Goal: Book appointment/travel/reservation: Book appointment/travel/reservation

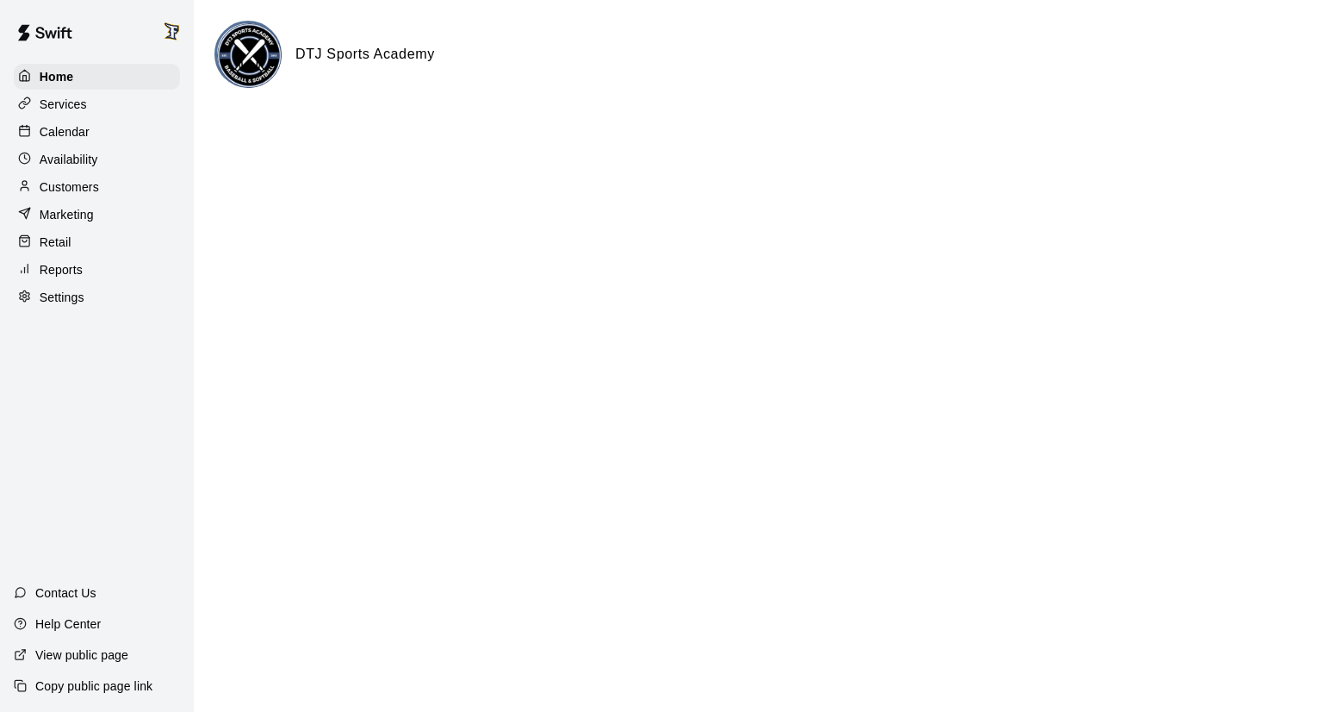
click at [65, 136] on p "Calendar" at bounding box center [65, 131] width 50 height 17
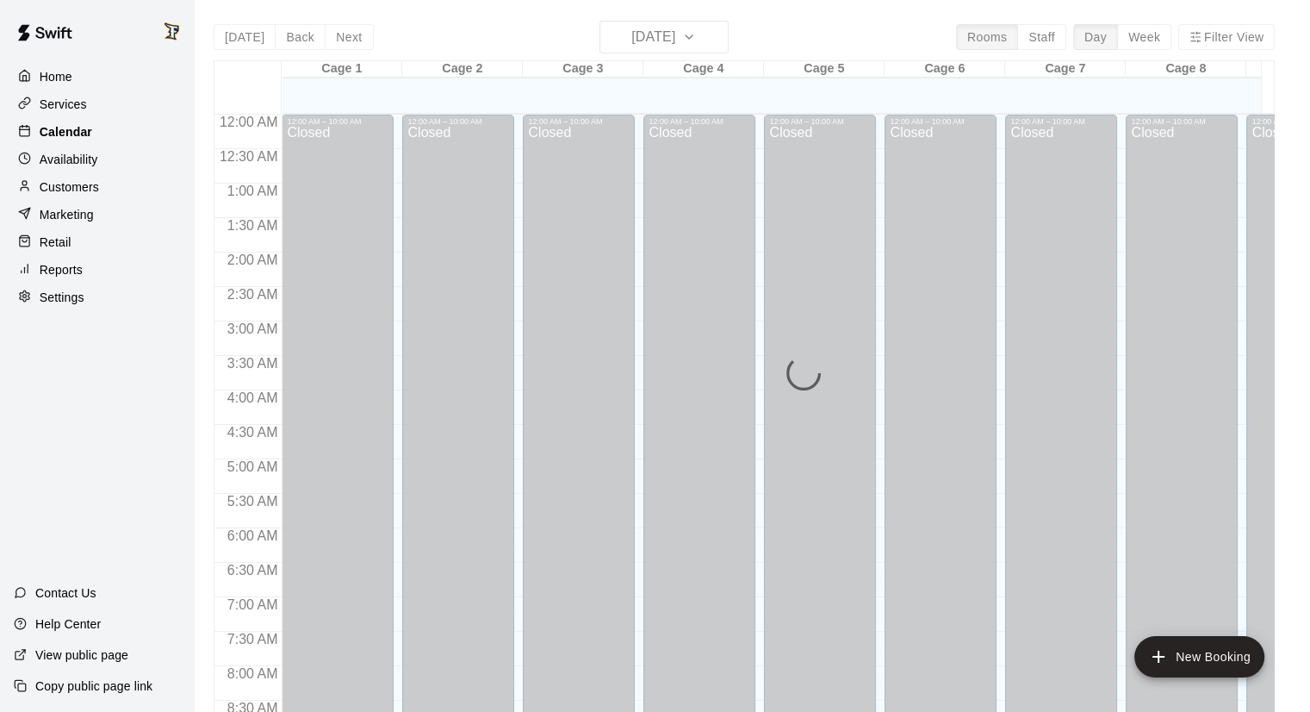
scroll to position [985, 0]
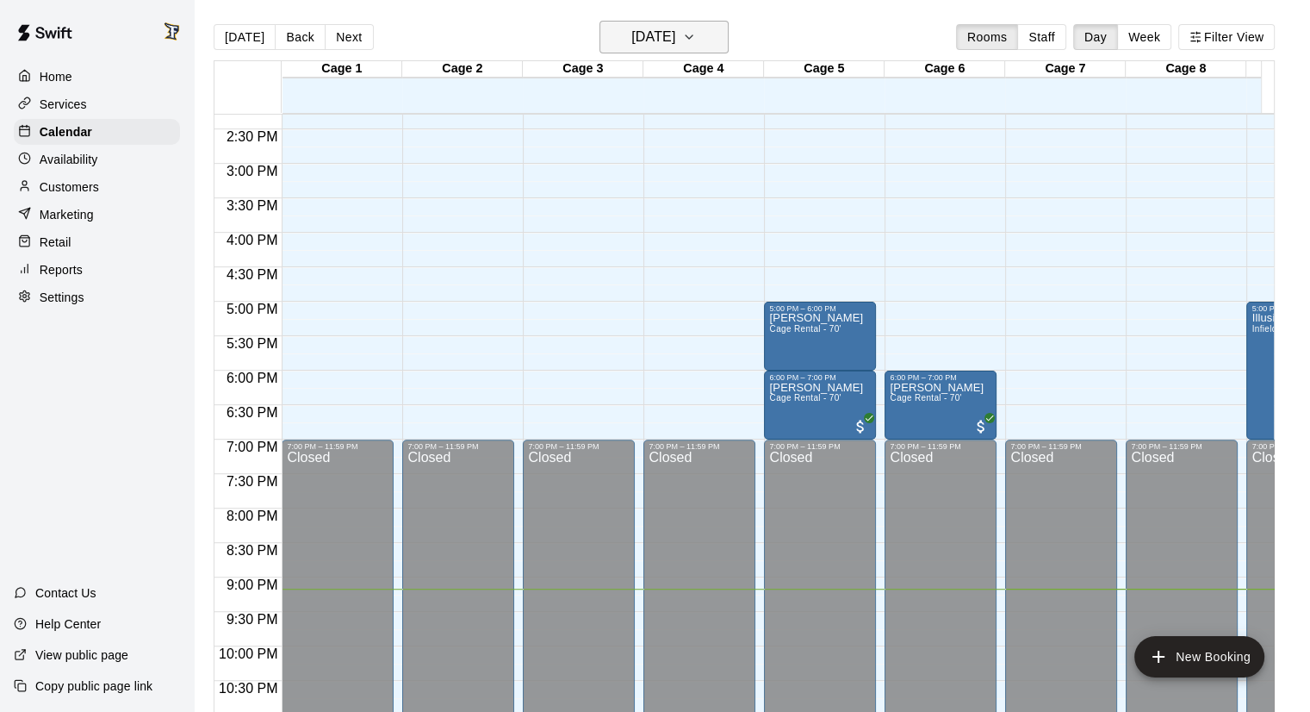
click at [644, 42] on h6 "[DATE]" at bounding box center [654, 37] width 44 height 24
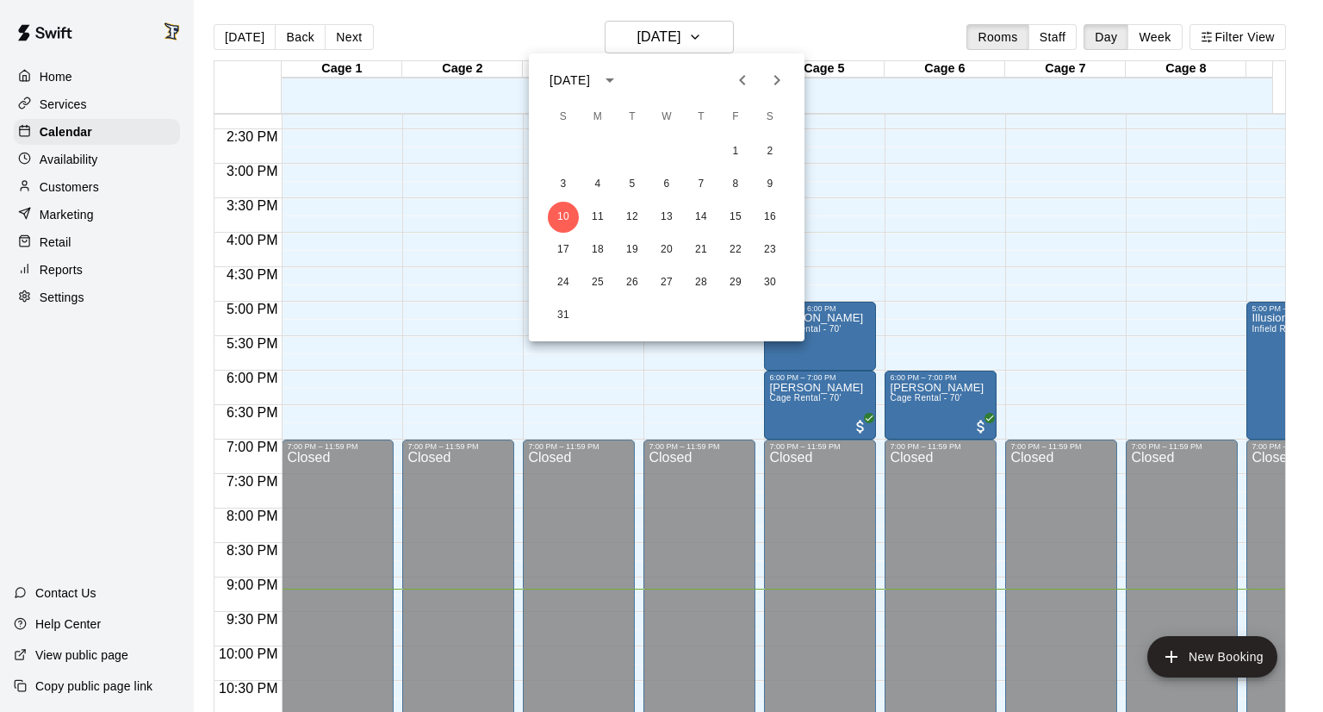
click at [774, 78] on icon "Next month" at bounding box center [777, 80] width 21 height 21
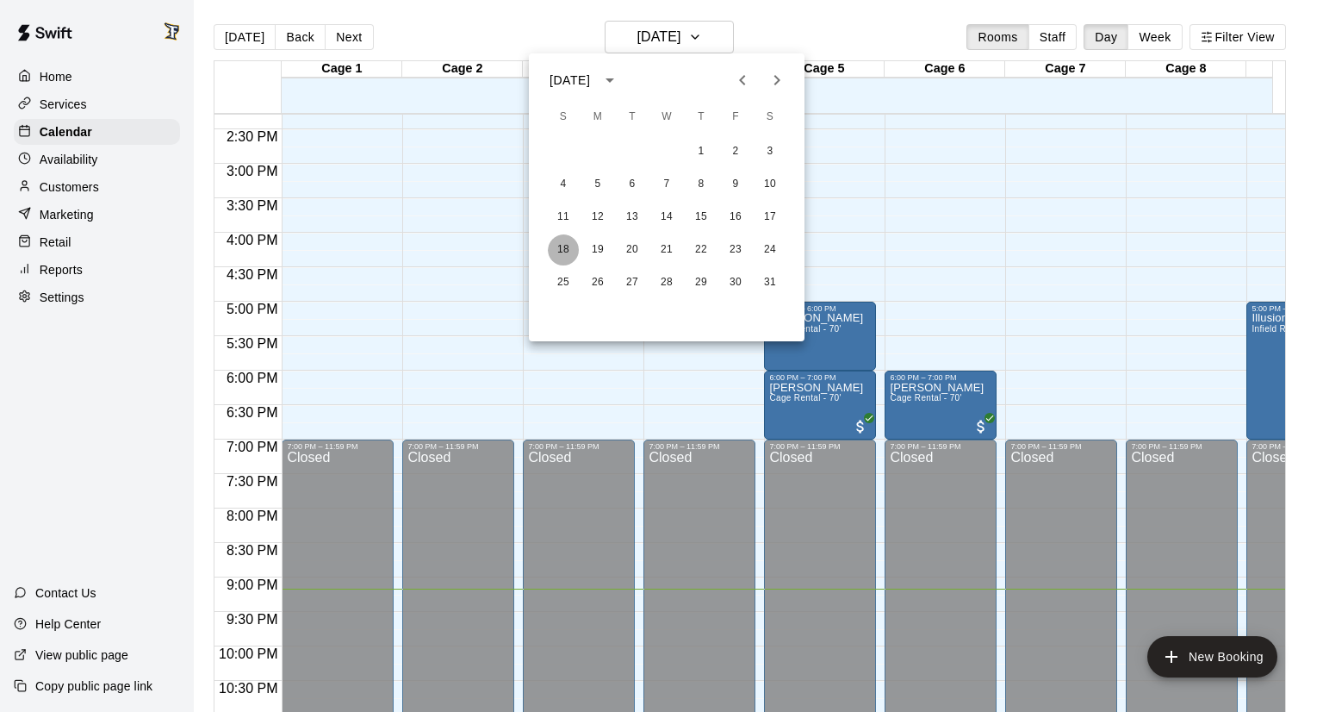
click at [561, 251] on button "18" at bounding box center [563, 249] width 31 height 31
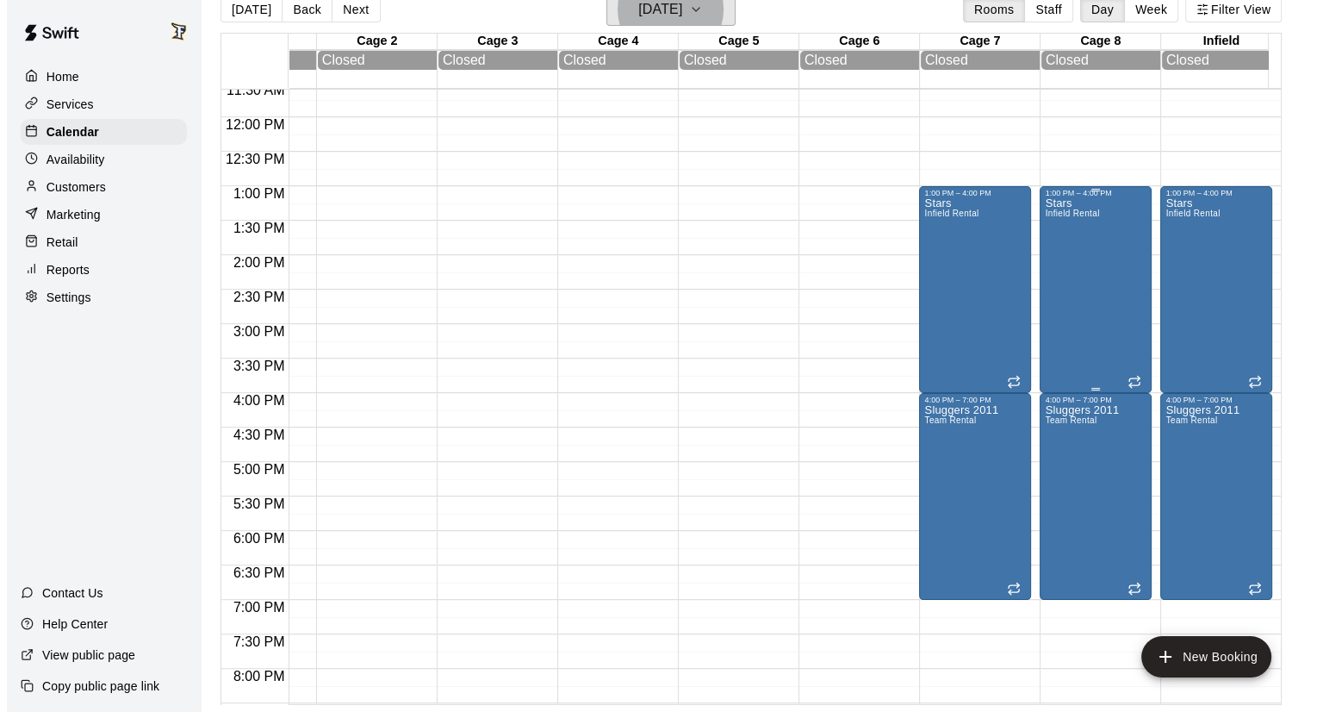
scroll to position [786, 93]
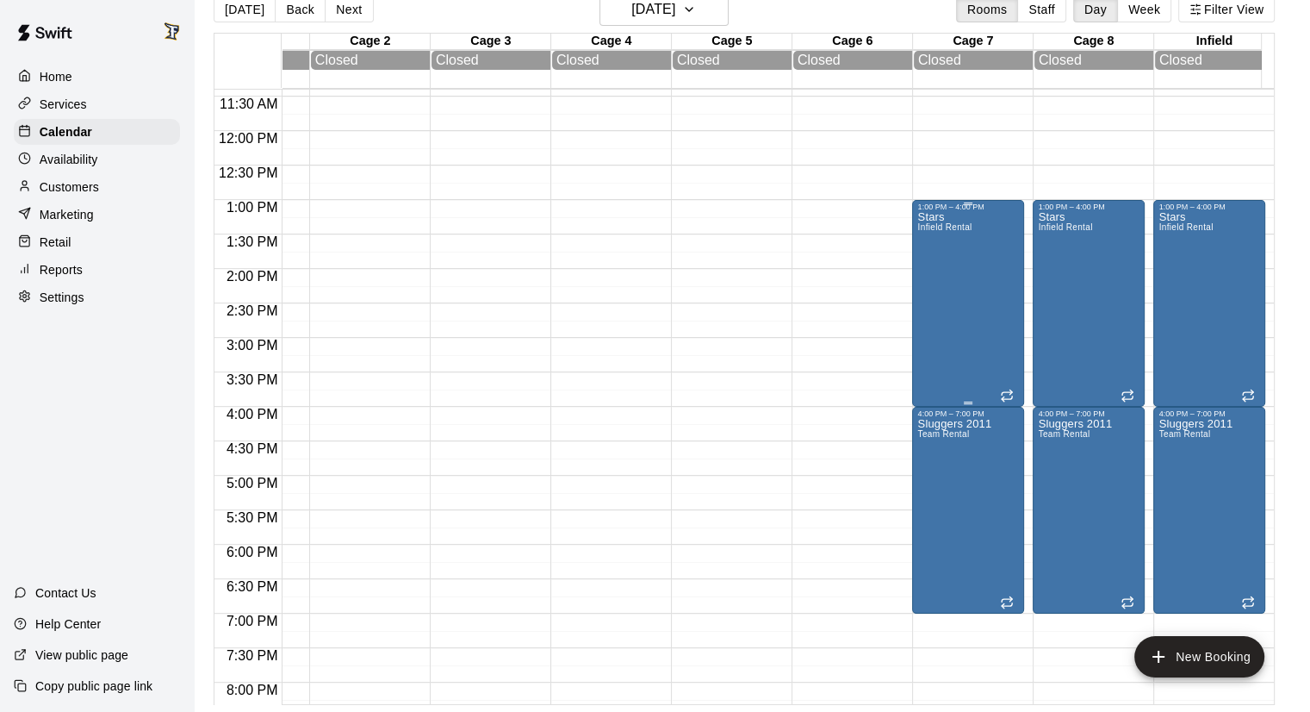
click at [993, 230] on div "Stars Infield Rental" at bounding box center [969, 567] width 102 height 712
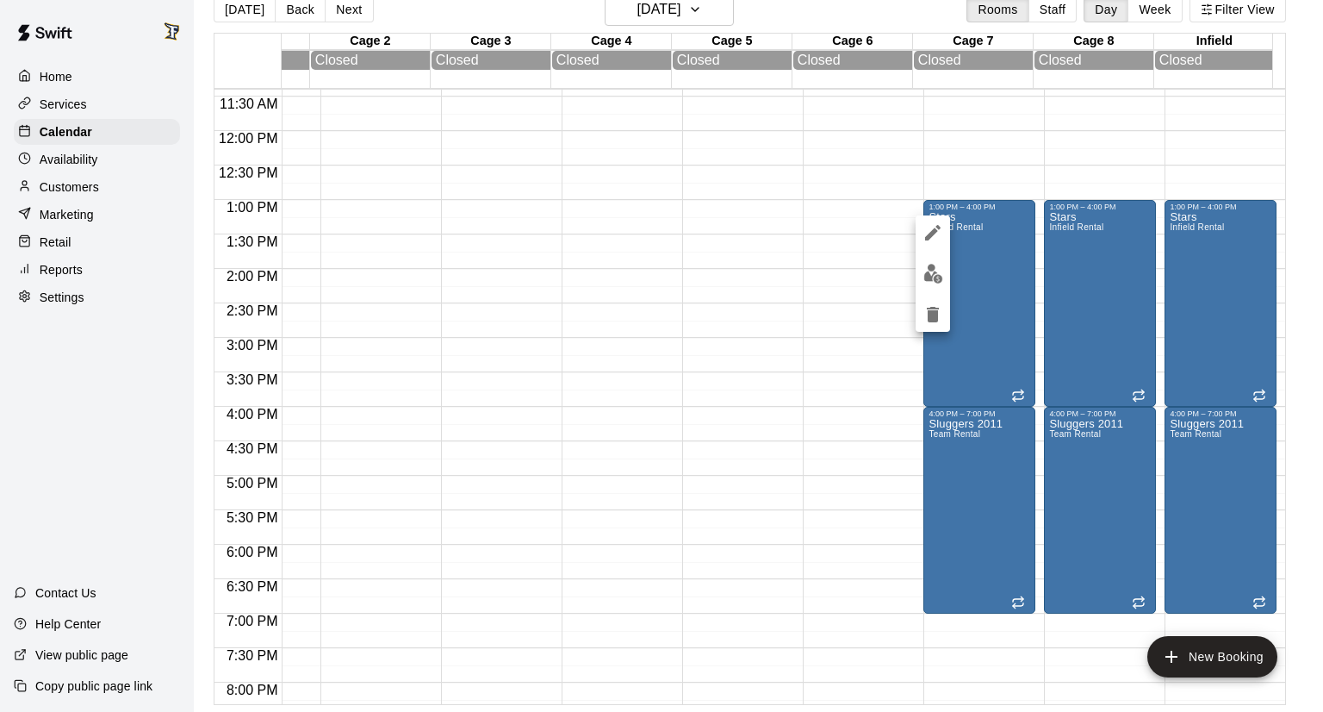
click at [654, 16] on div at bounding box center [661, 356] width 1323 height 712
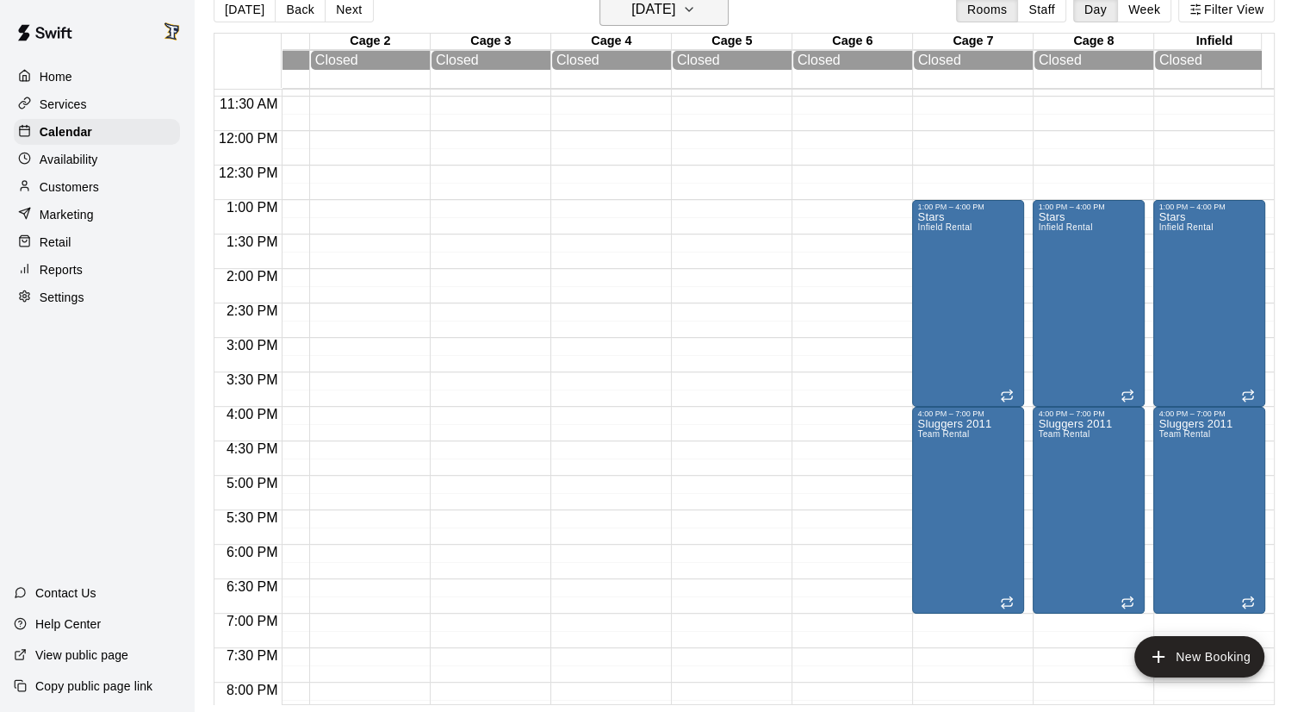
click at [664, 20] on h6 "[DATE]" at bounding box center [654, 9] width 44 height 24
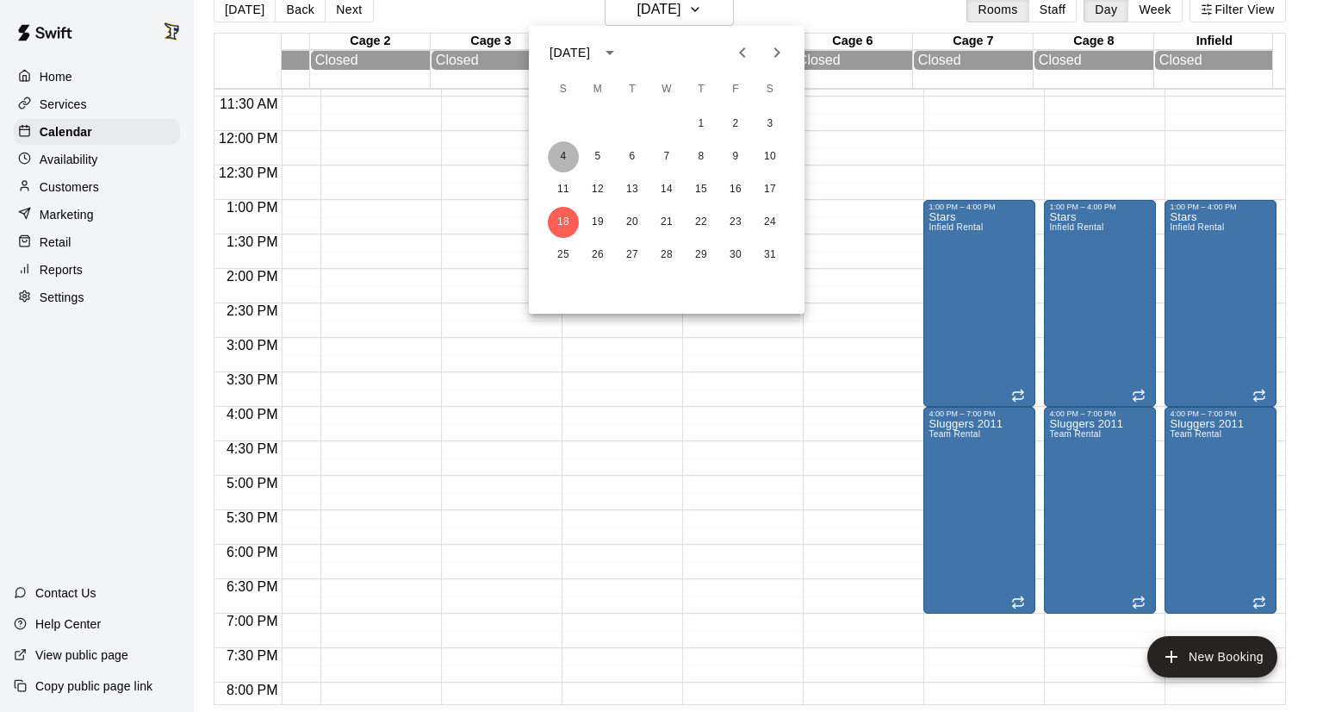
click at [565, 169] on button "4" at bounding box center [563, 156] width 31 height 31
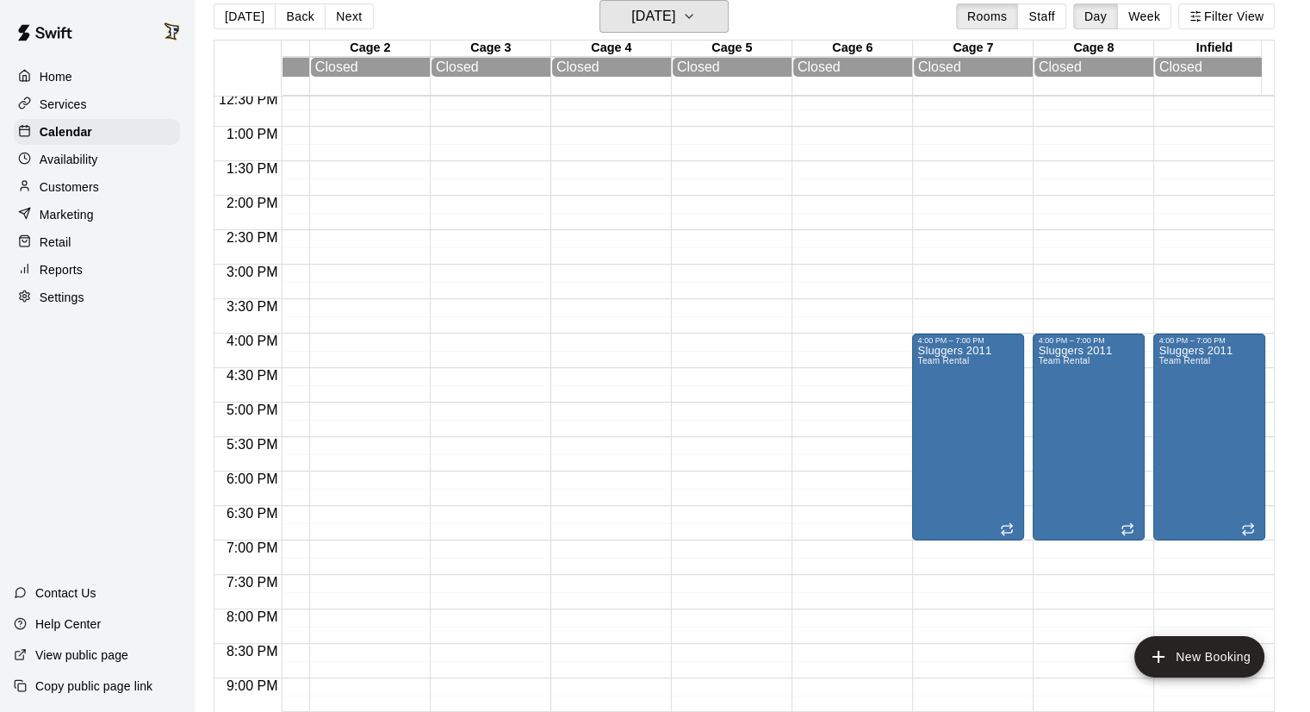
scroll to position [1055, 93]
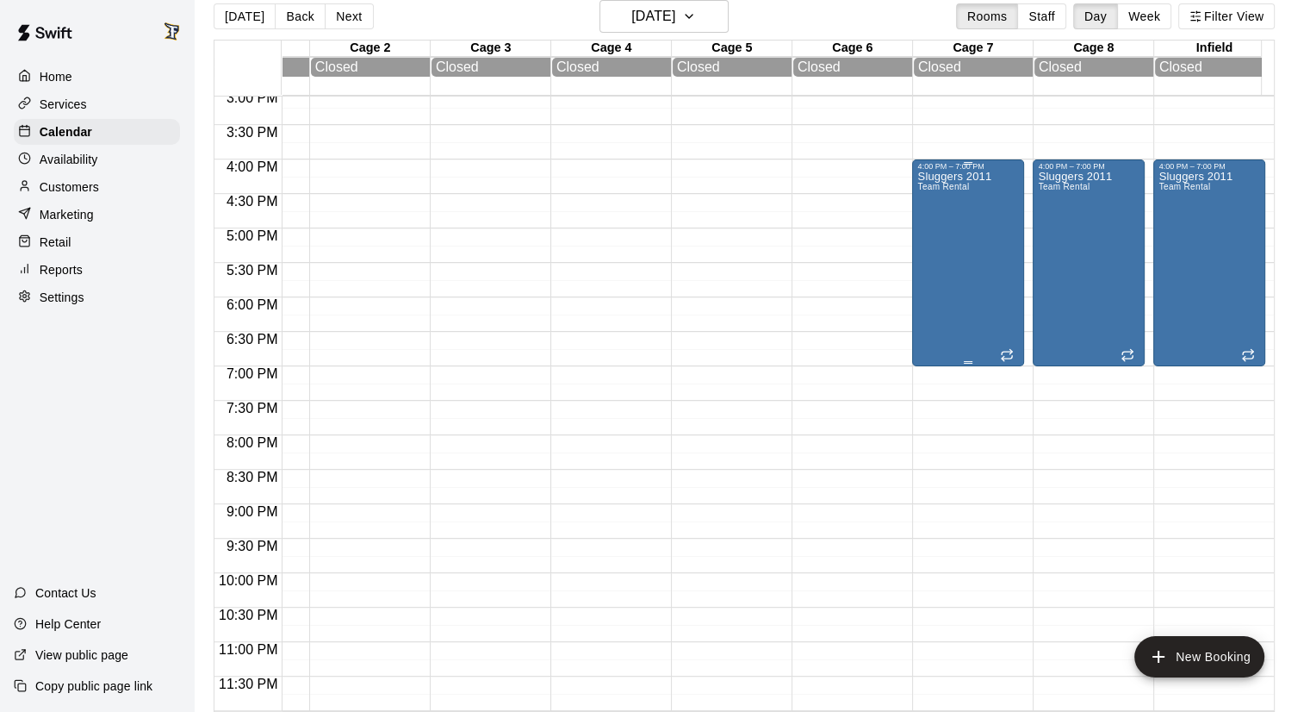
click at [986, 242] on div "Sluggers 2011 Team Rental" at bounding box center [955, 527] width 74 height 712
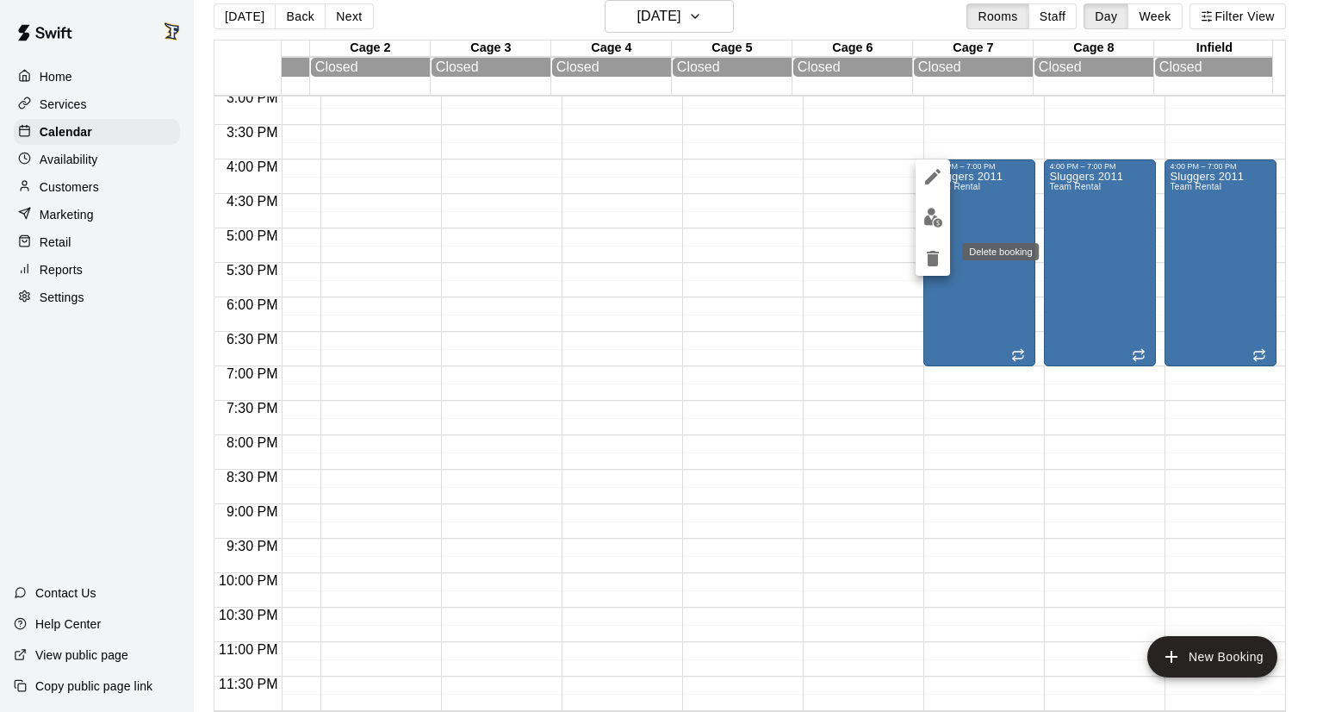
click at [932, 259] on icon "delete" at bounding box center [933, 259] width 12 height 16
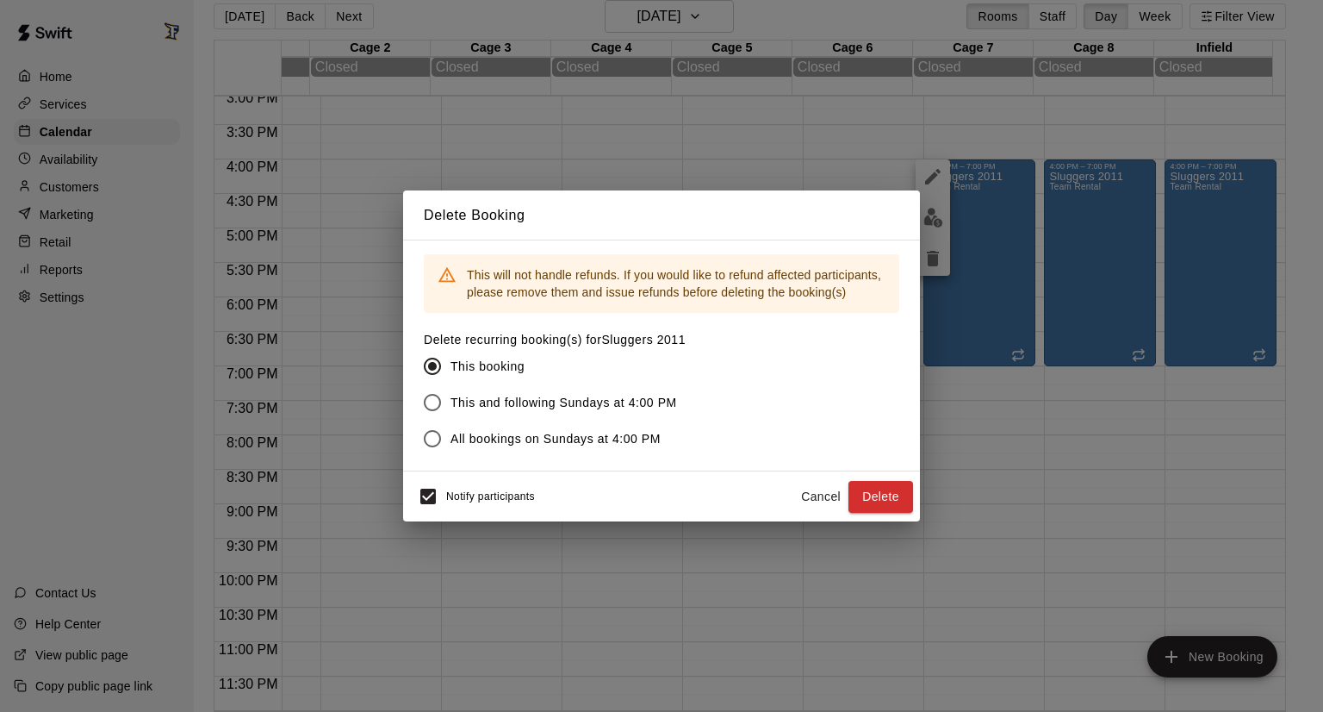
click at [474, 403] on span "This and following Sundays at 4:00 PM" at bounding box center [564, 403] width 227 height 18
click at [879, 496] on button "Delete" at bounding box center [881, 497] width 65 height 32
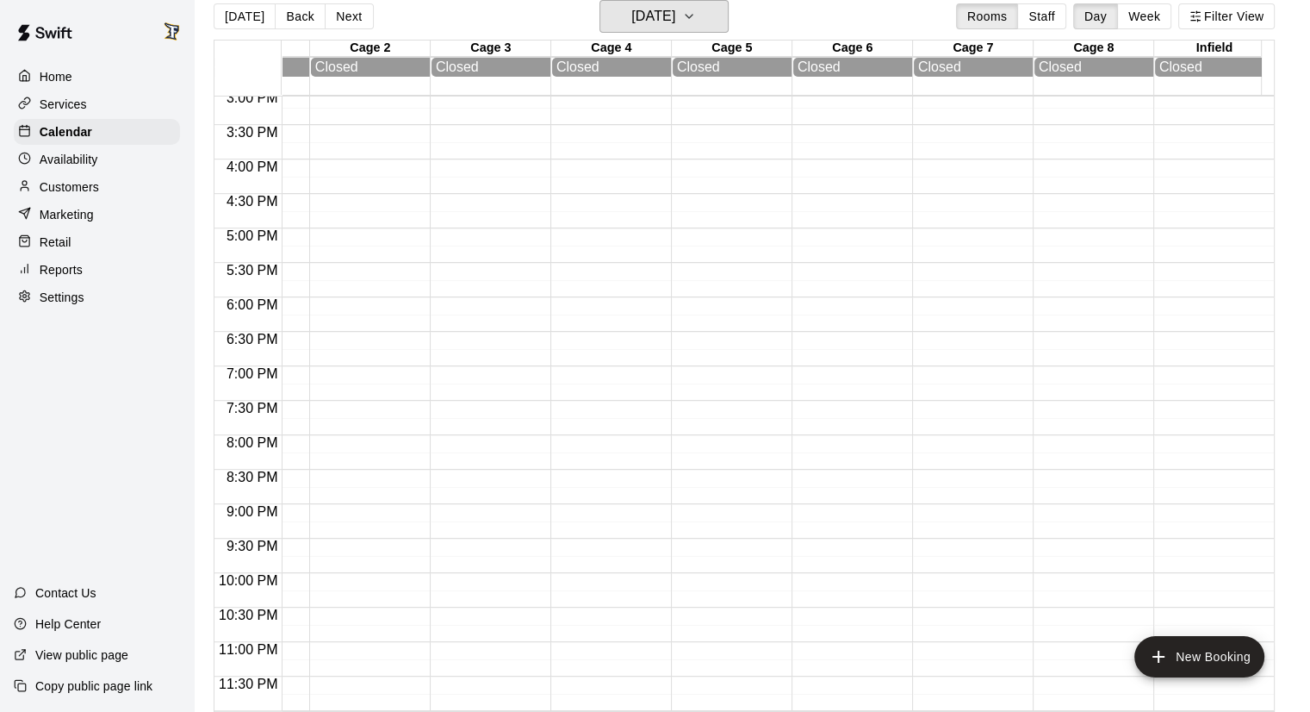
click at [675, 10] on h6 "[DATE]" at bounding box center [654, 16] width 44 height 24
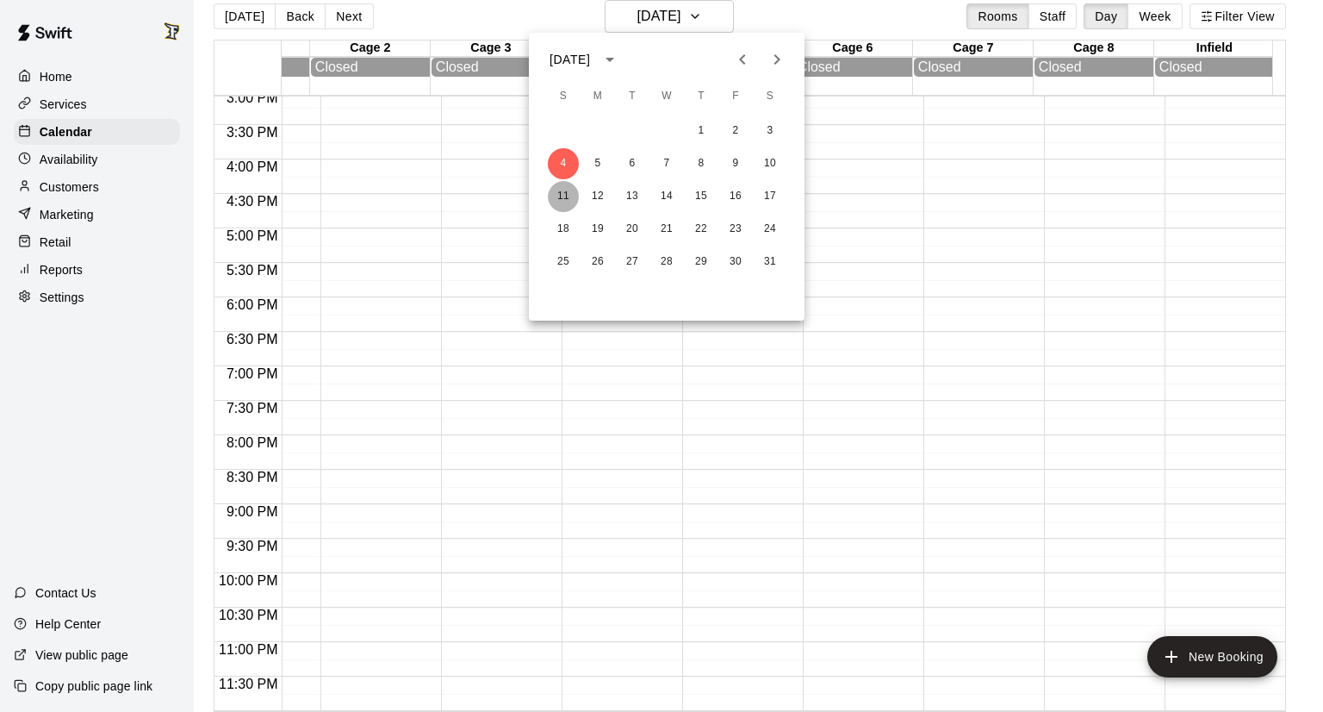
click at [571, 194] on button "11" at bounding box center [563, 196] width 31 height 31
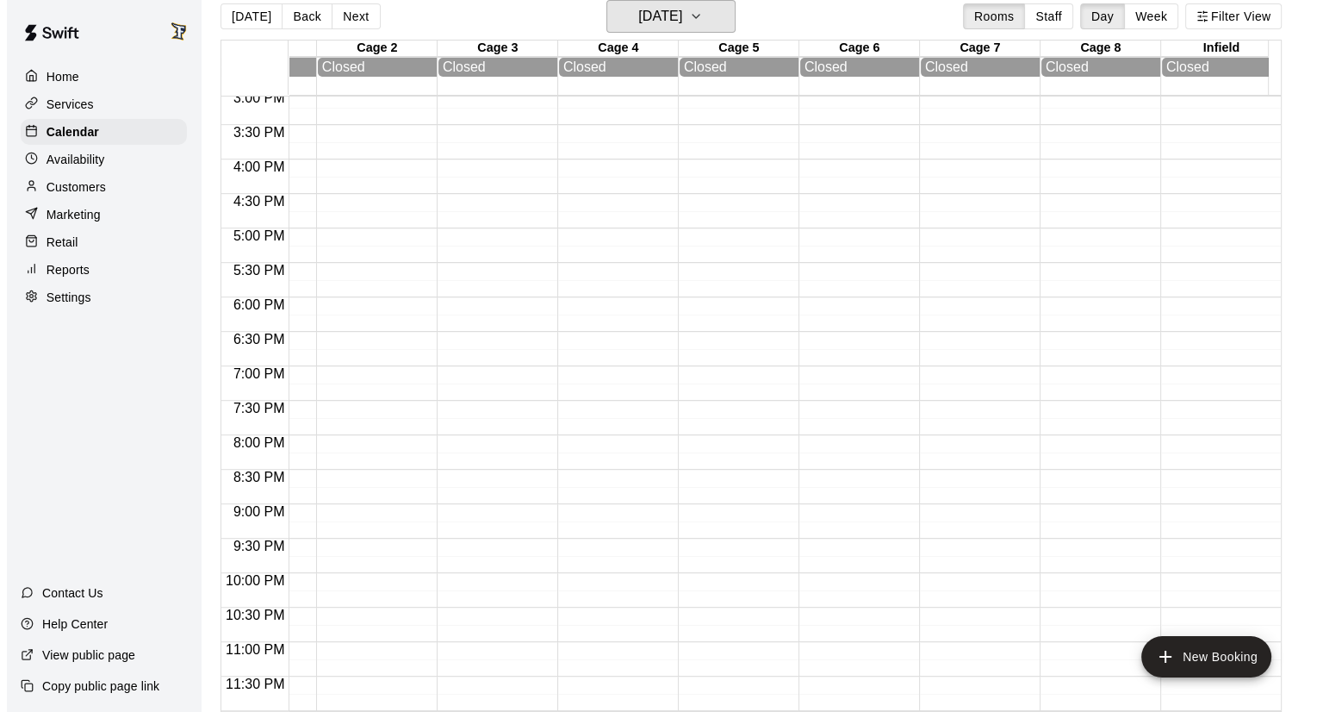
scroll to position [28, 0]
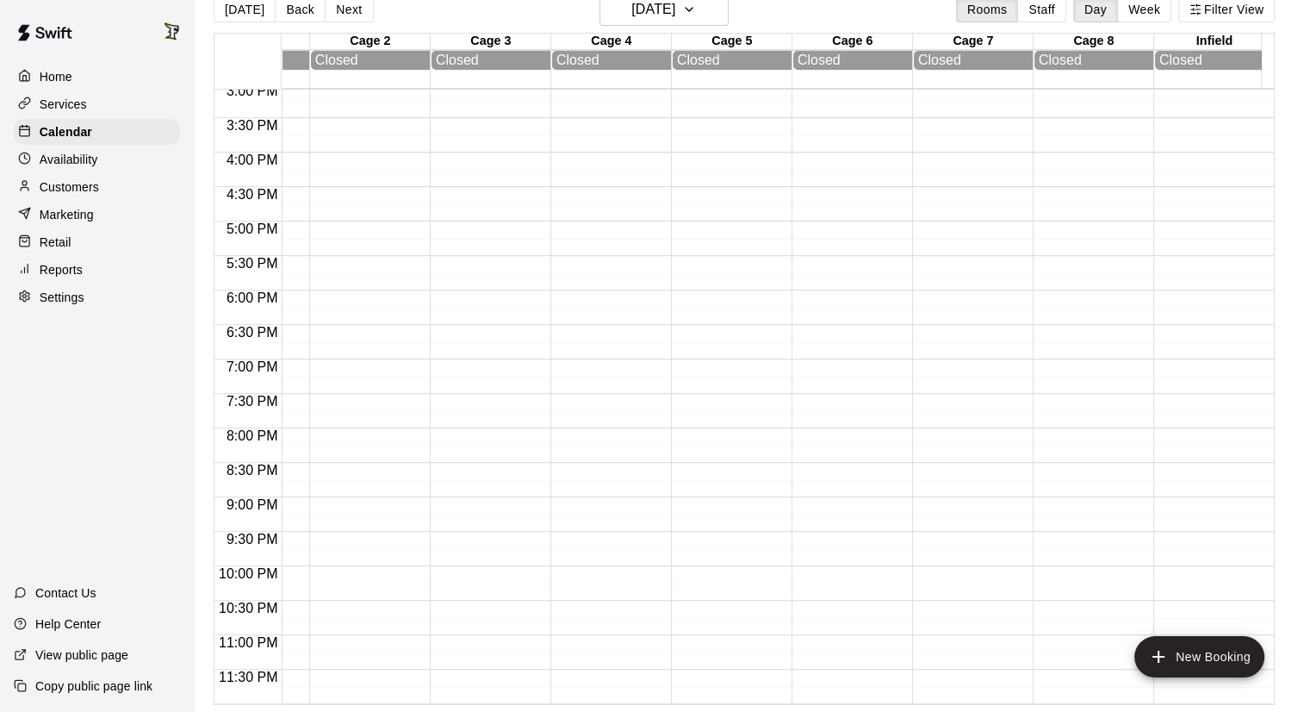
click at [717, 28] on div "[DATE] Back [DATE][DATE] Rooms Staff Day Week Filter View" at bounding box center [744, 13] width 1061 height 40
click at [675, 15] on h6 "[DATE]" at bounding box center [654, 9] width 44 height 24
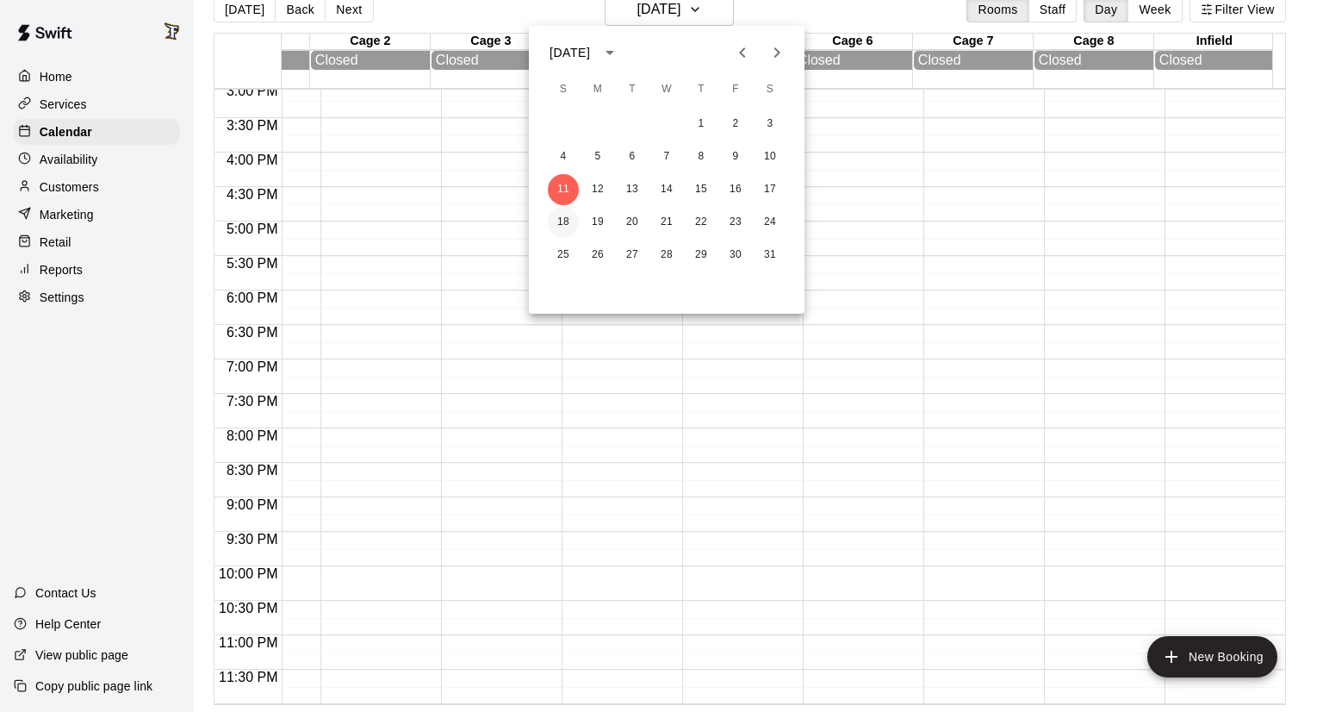
click at [573, 223] on button "18" at bounding box center [563, 222] width 31 height 31
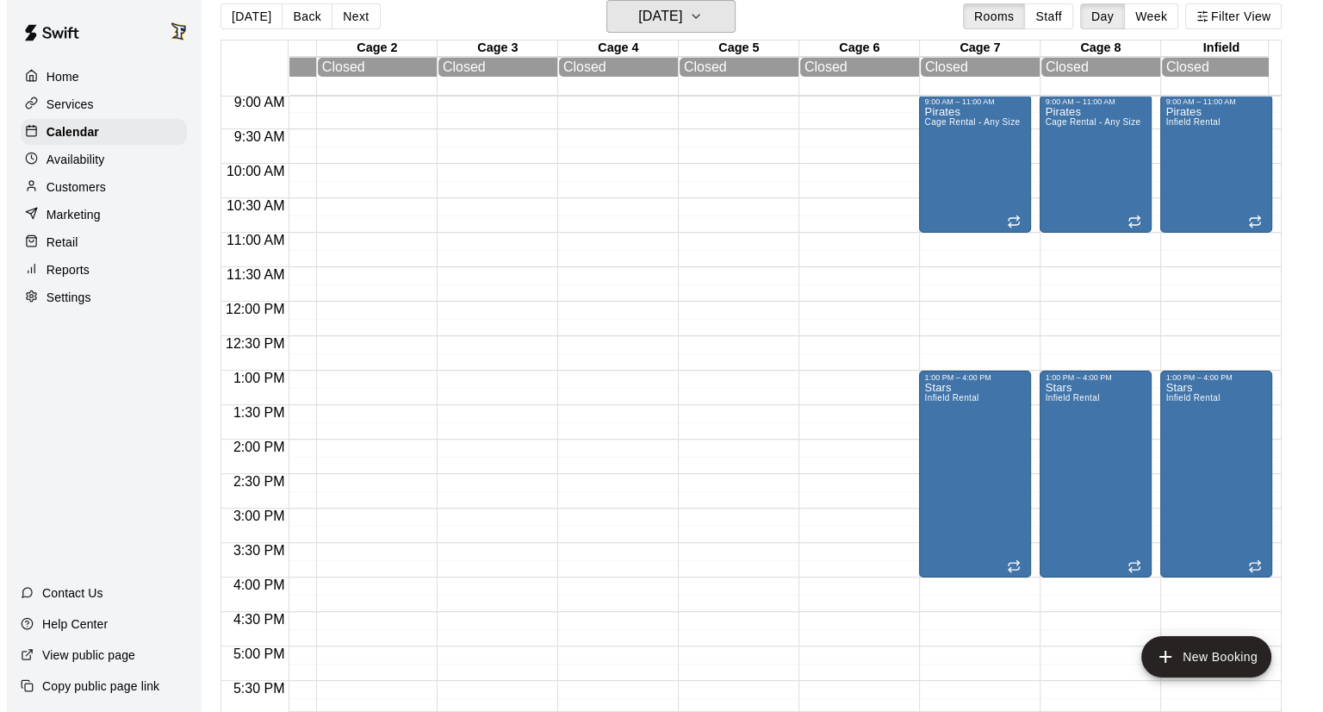
scroll to position [648, 93]
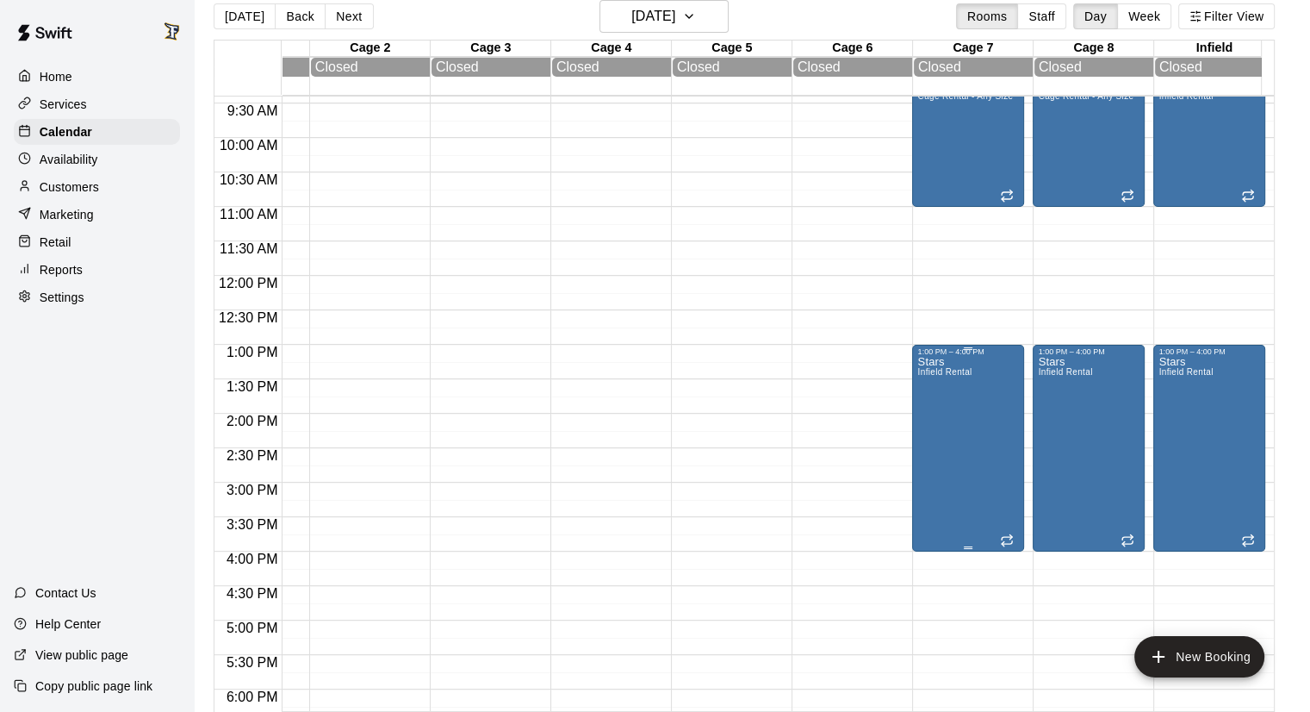
click at [940, 415] on div "Stars Infield Rental" at bounding box center [945, 712] width 54 height 712
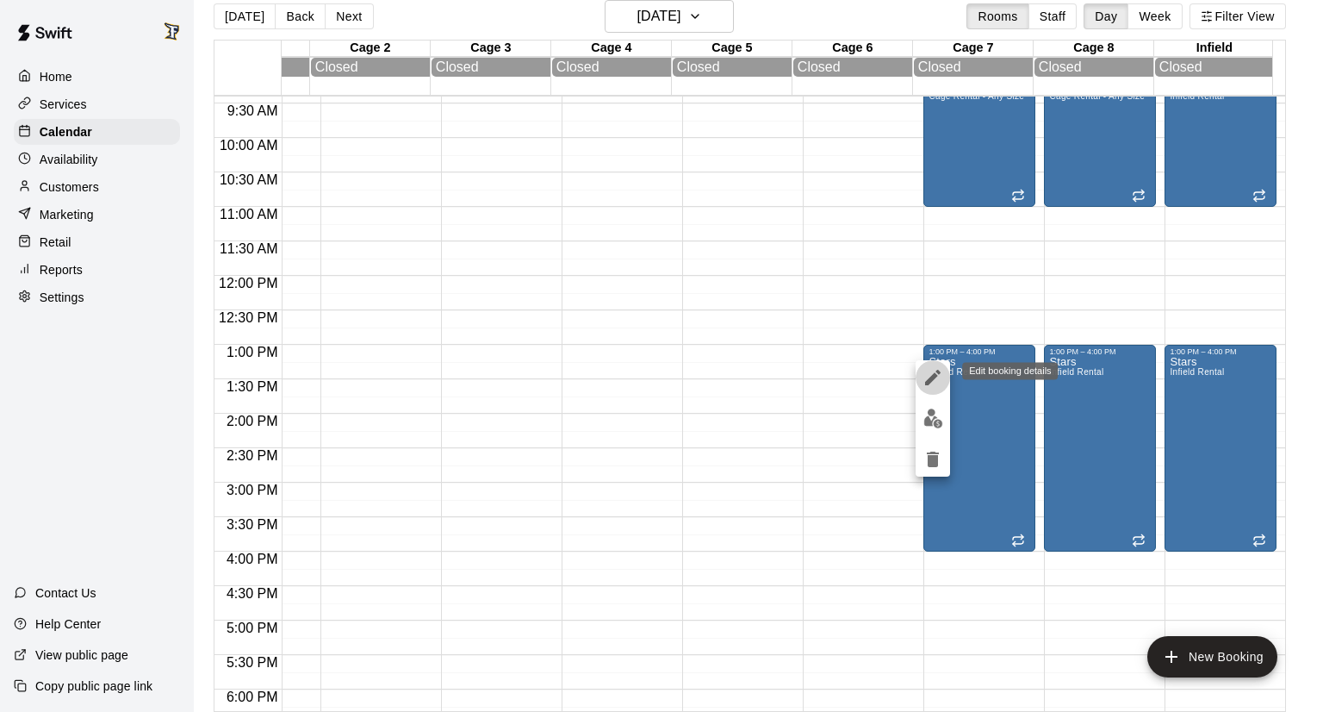
click at [930, 380] on icon "edit" at bounding box center [933, 378] width 16 height 16
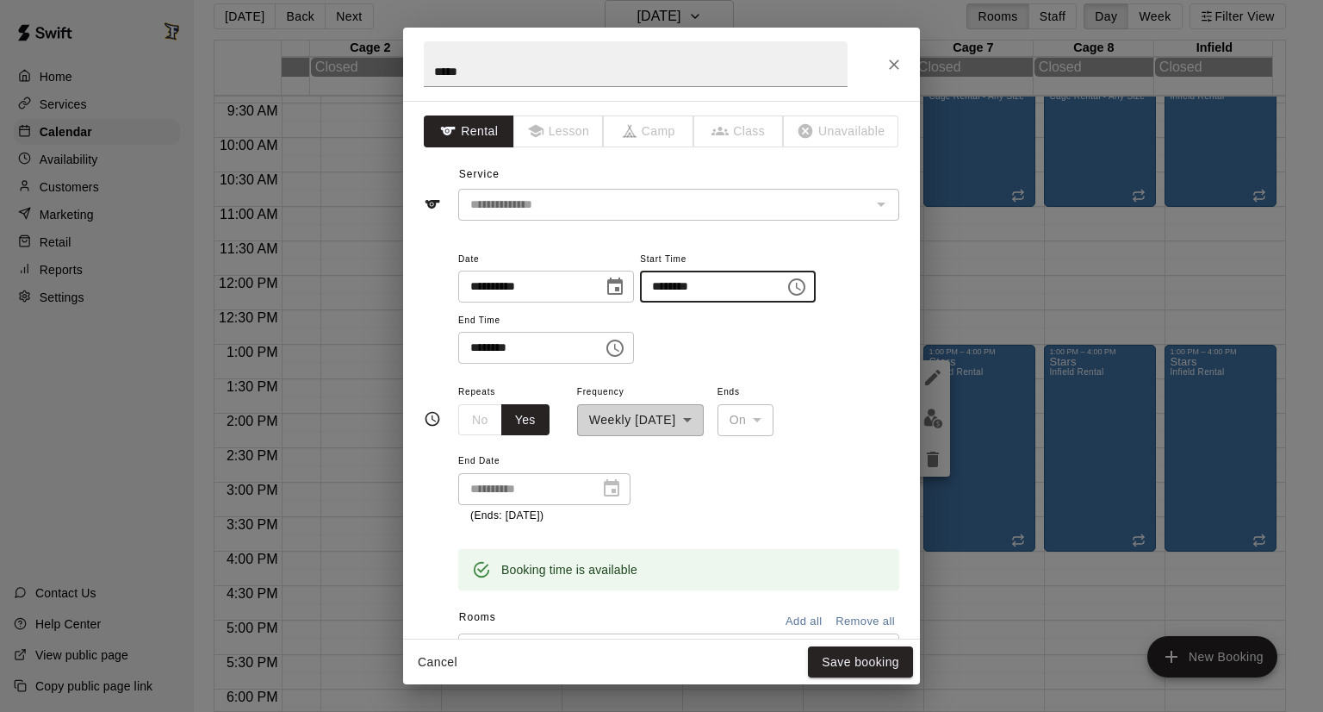
click at [685, 277] on input "********" at bounding box center [706, 287] width 133 height 32
type input "********"
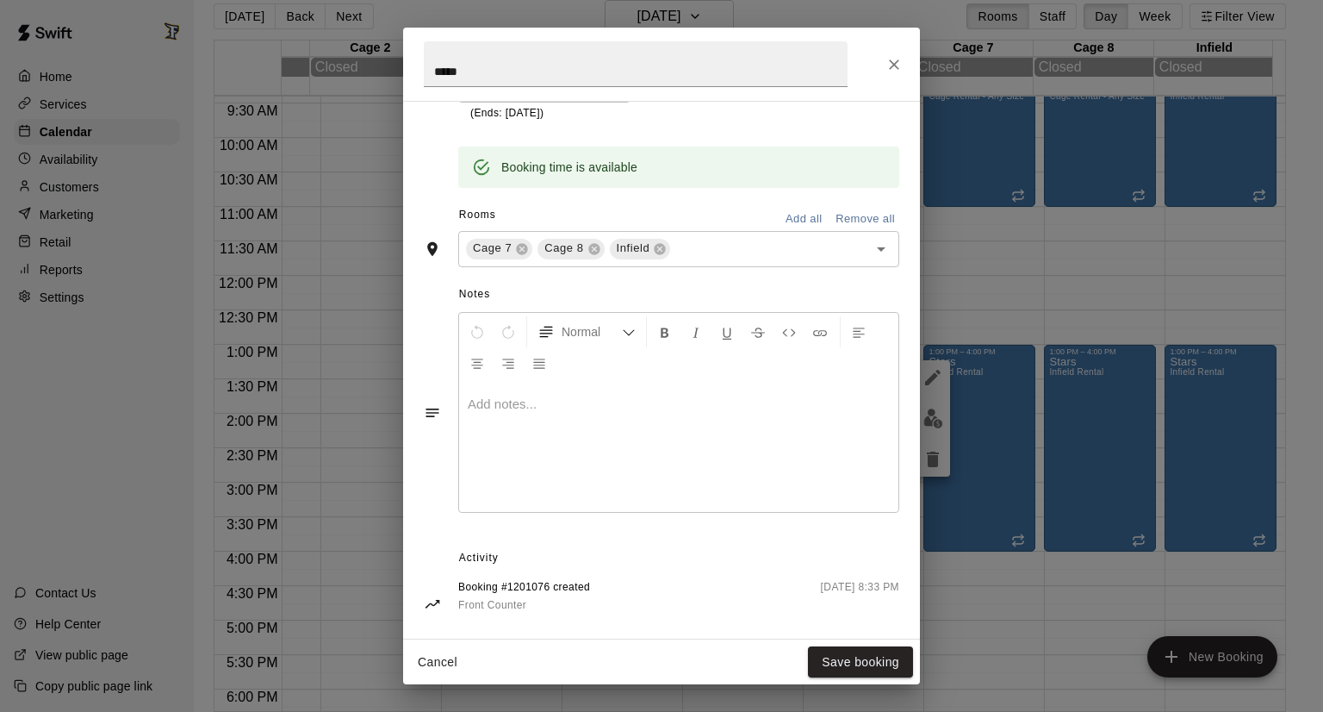
scroll to position [401, 0]
type input "********"
drag, startPoint x: 831, startPoint y: 662, endPoint x: 741, endPoint y: 596, distance: 111.0
click at [741, 596] on div "**********" at bounding box center [661, 356] width 517 height 657
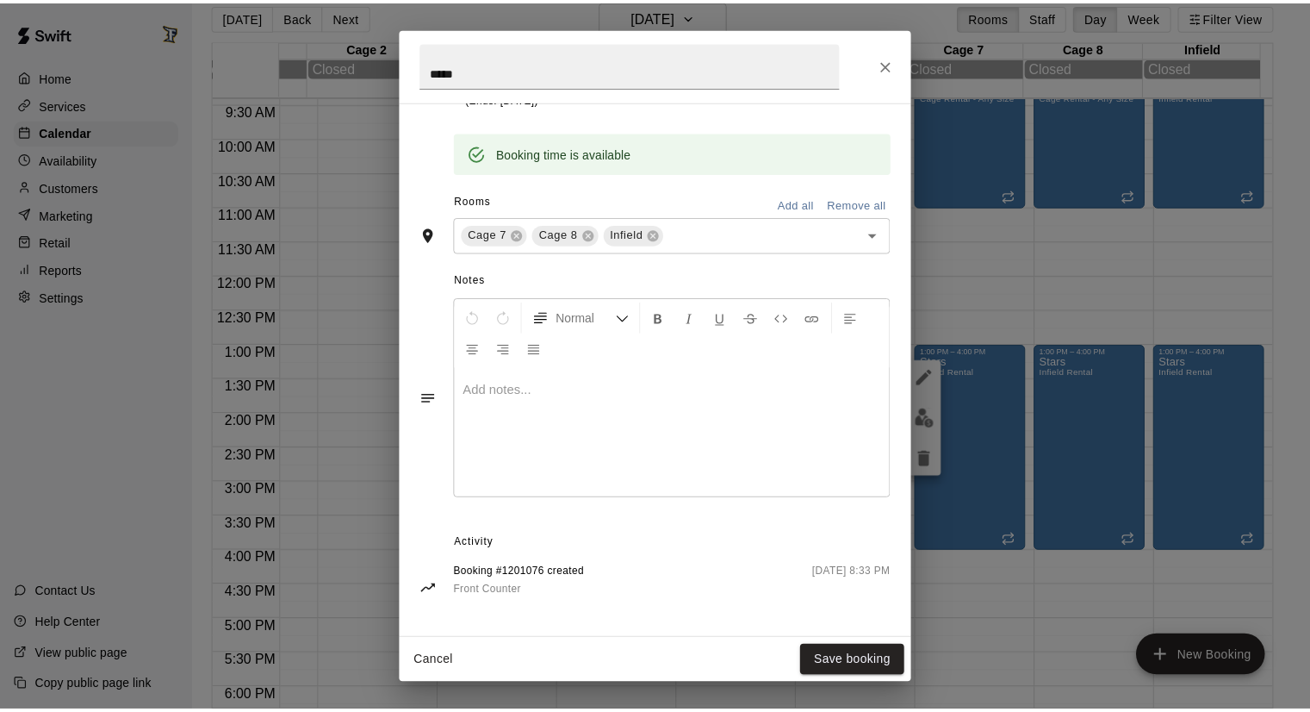
scroll to position [421, 0]
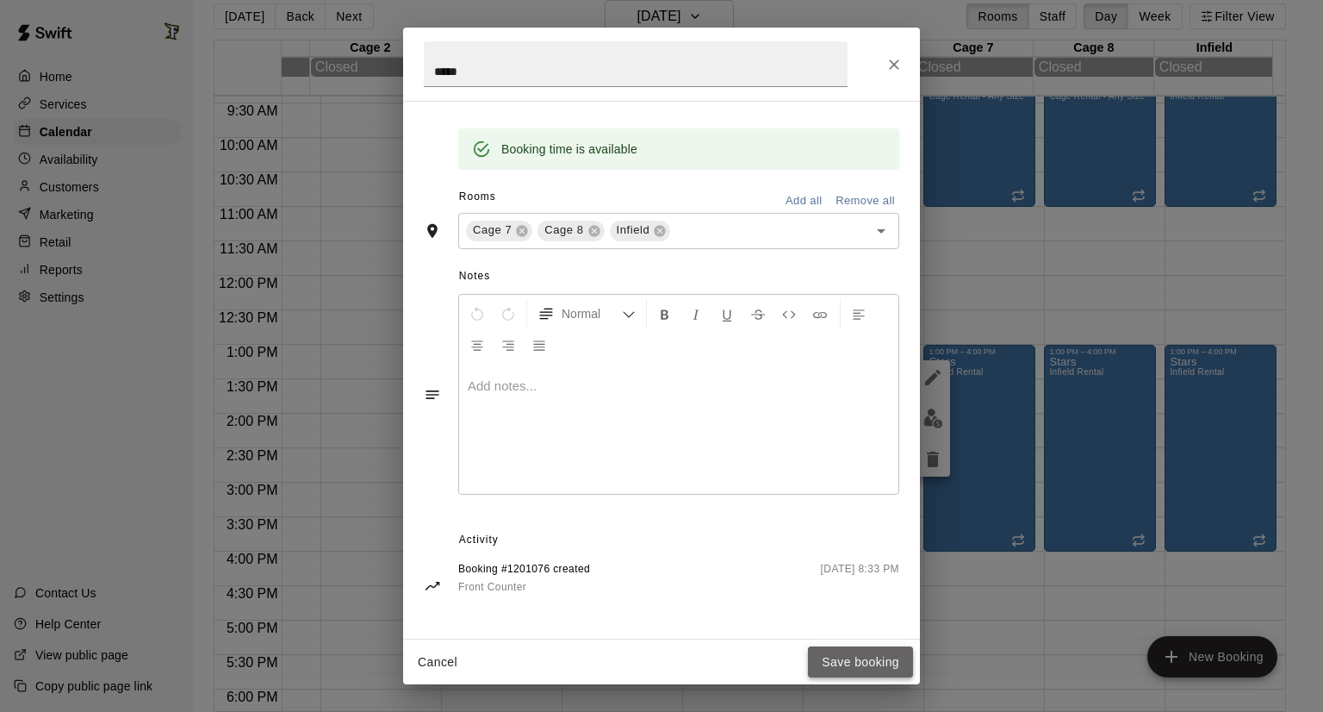
click at [849, 650] on button "Save booking" at bounding box center [860, 662] width 105 height 32
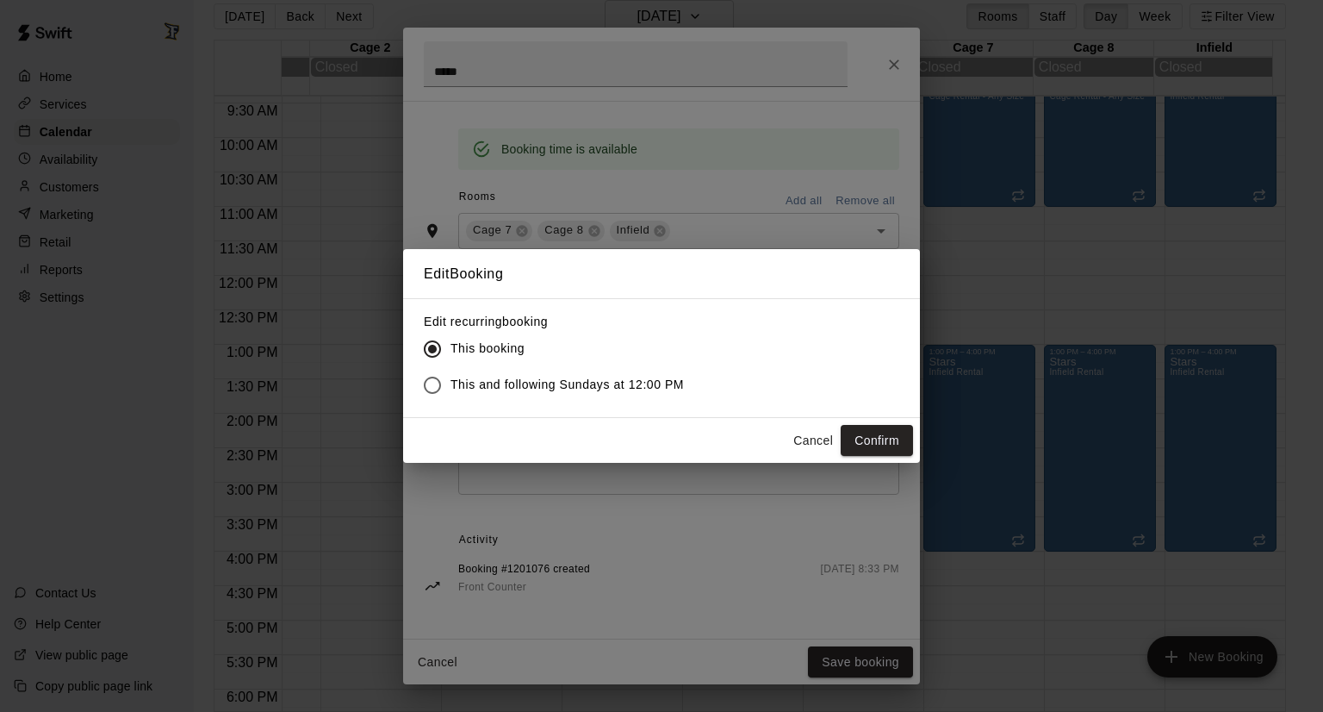
click at [502, 385] on span "This and following Sundays at 12:00 PM" at bounding box center [567, 385] width 233 height 18
click at [865, 435] on button "Confirm" at bounding box center [877, 441] width 72 height 32
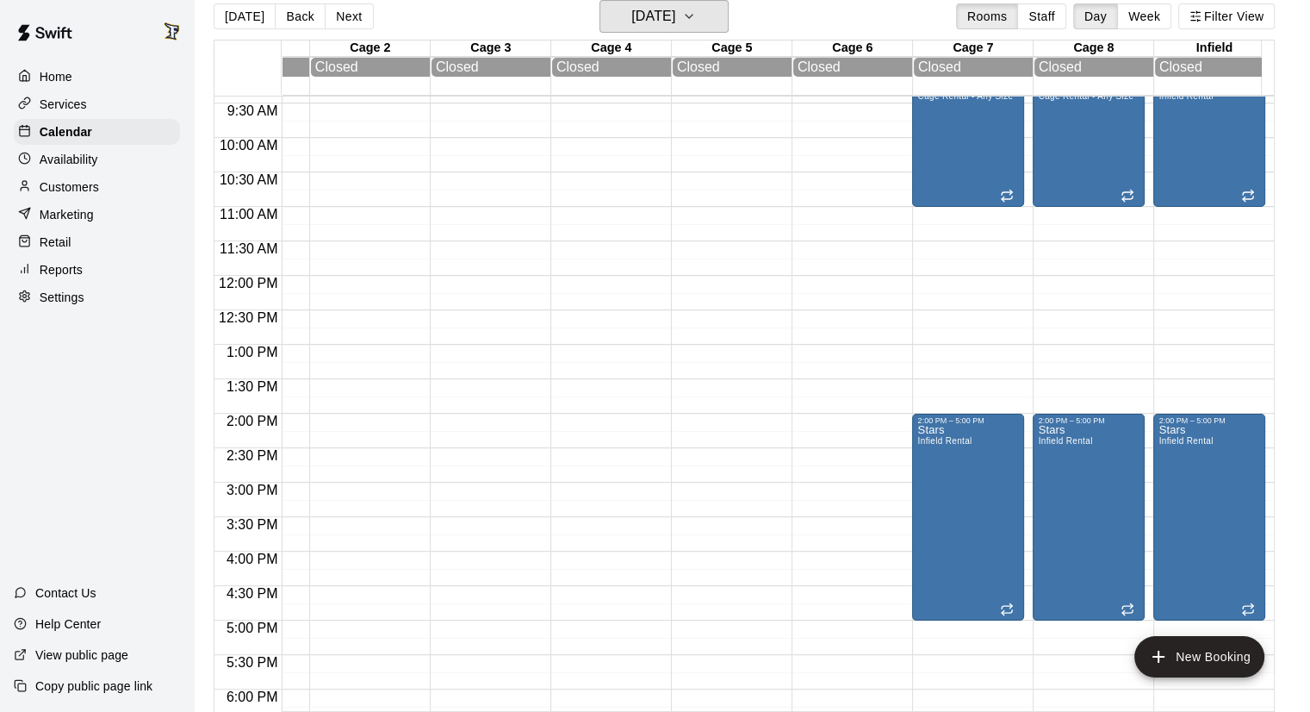
click at [675, 18] on h6 "[DATE]" at bounding box center [654, 16] width 44 height 24
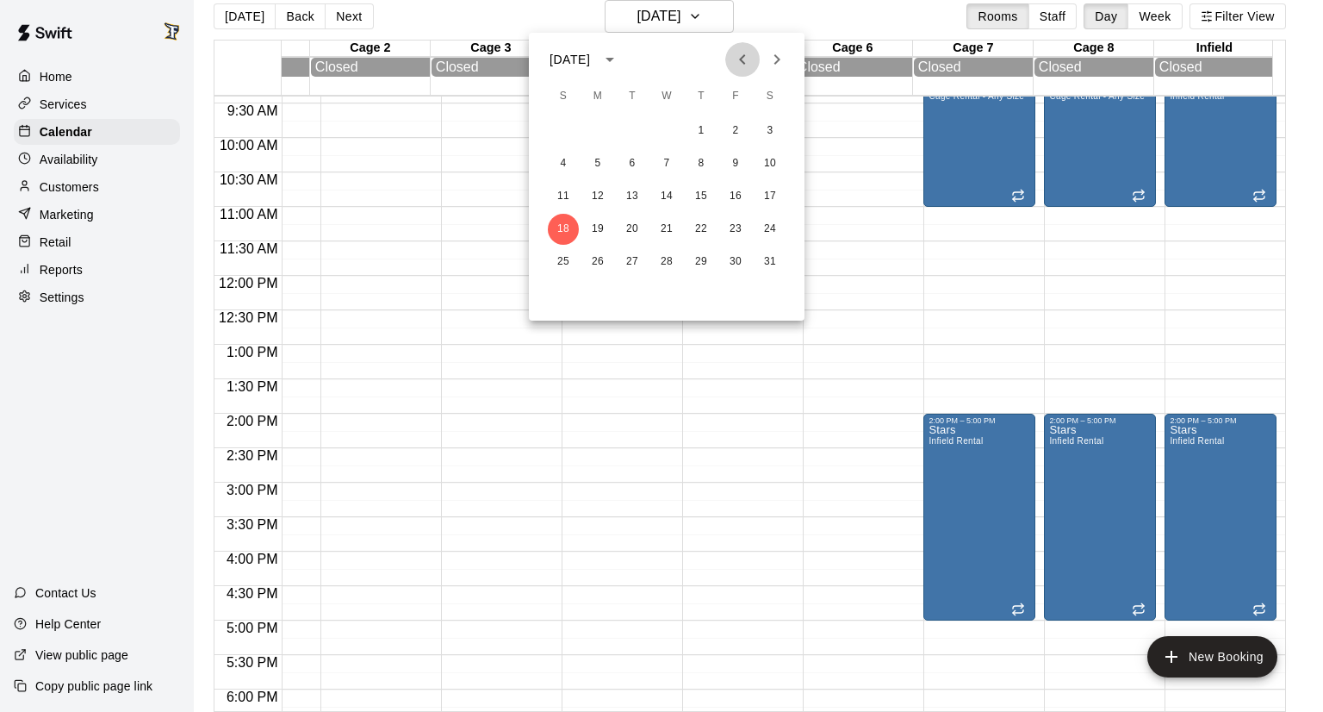
click at [728, 65] on button "Previous month" at bounding box center [742, 59] width 34 height 34
click at [744, 68] on icon "Previous month" at bounding box center [742, 59] width 21 height 21
click at [568, 153] on button "2" at bounding box center [563, 163] width 31 height 31
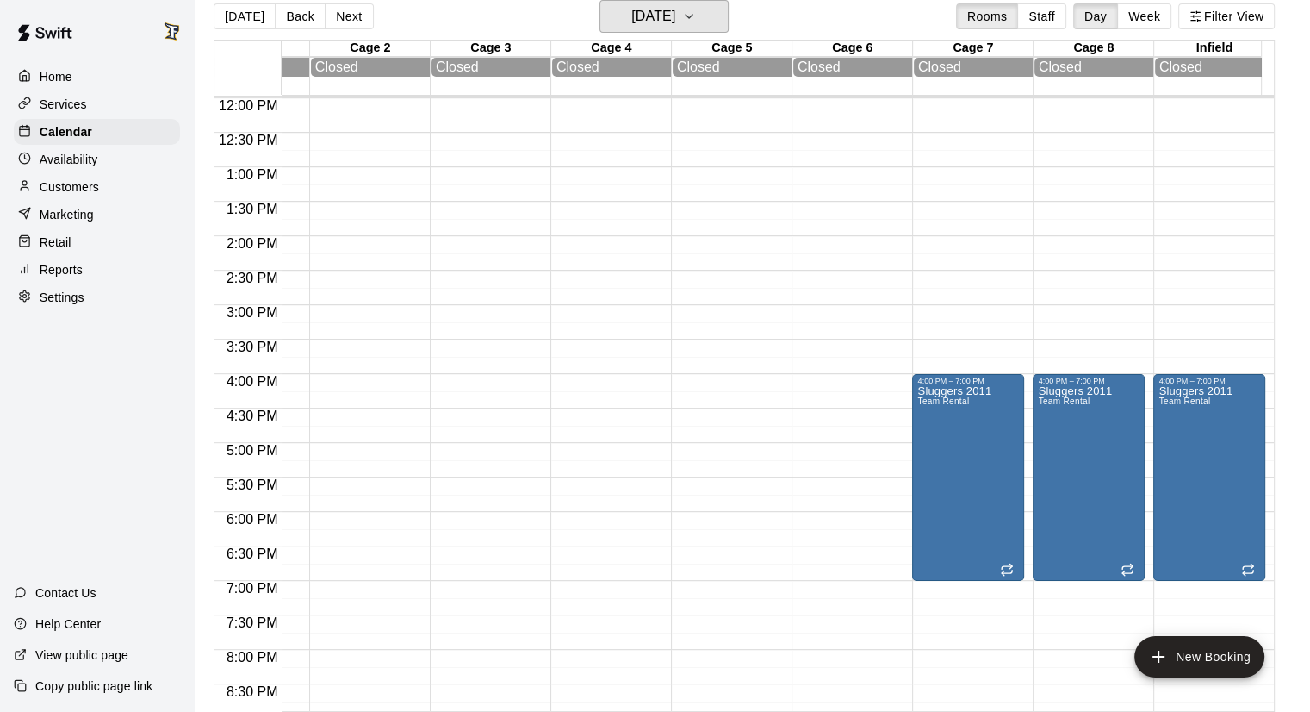
scroll to position [841, 93]
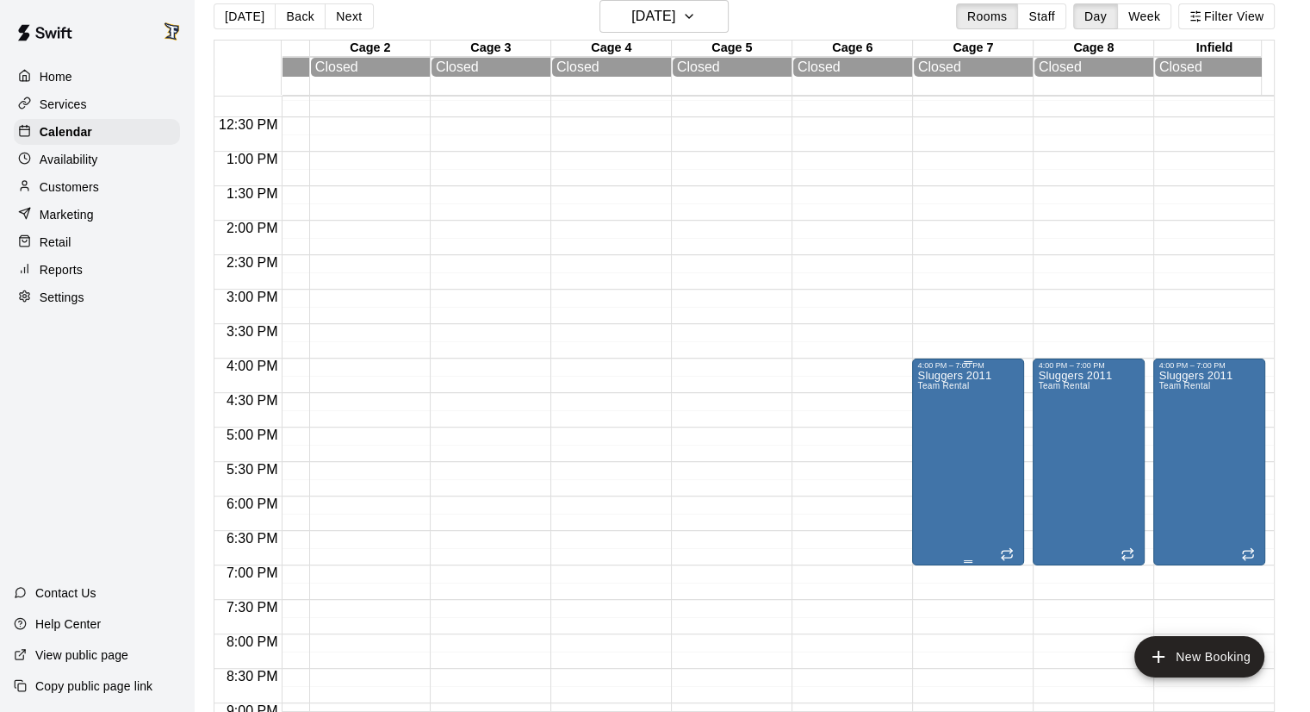
click at [949, 421] on div "Sluggers 2011 Team Rental" at bounding box center [955, 726] width 74 height 712
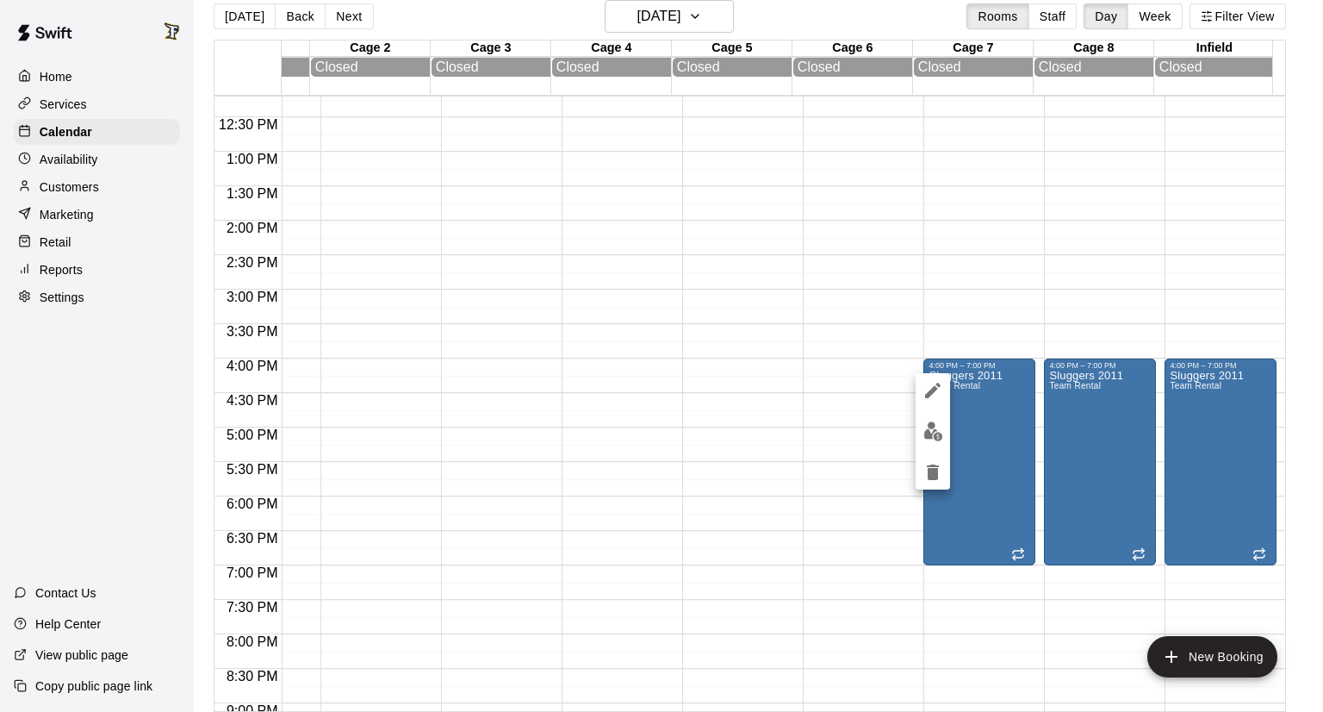
click at [924, 396] on icon "edit" at bounding box center [933, 390] width 21 height 21
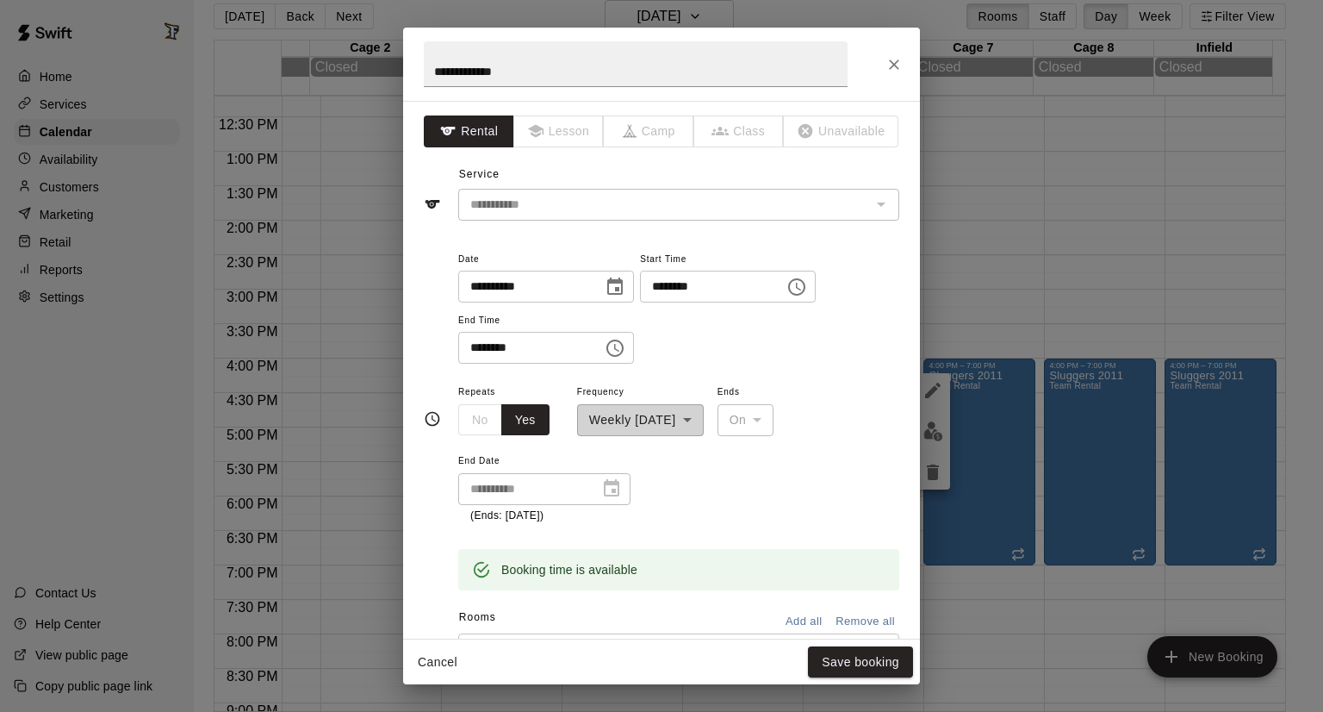
click at [607, 492] on div "**********" at bounding box center [544, 489] width 172 height 32
click at [885, 56] on button "Close" at bounding box center [894, 64] width 31 height 31
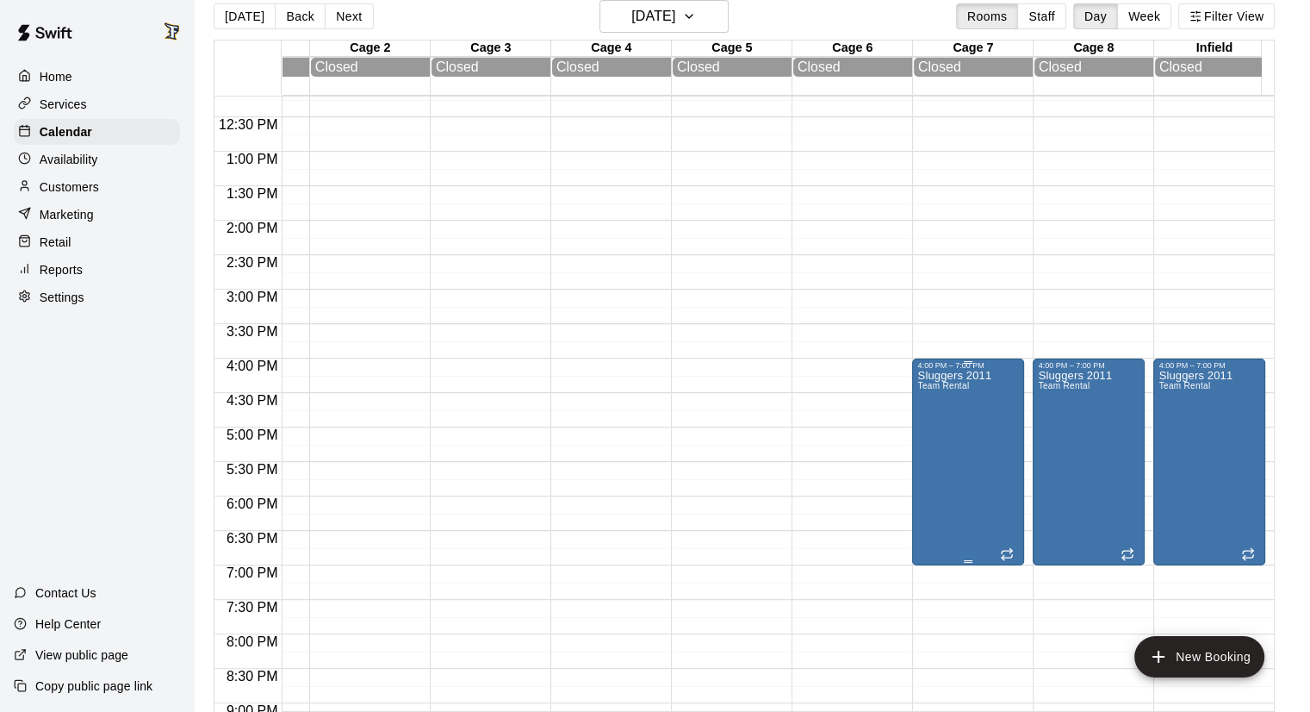
click at [952, 405] on div "Sluggers 2011 Team Rental" at bounding box center [955, 726] width 74 height 712
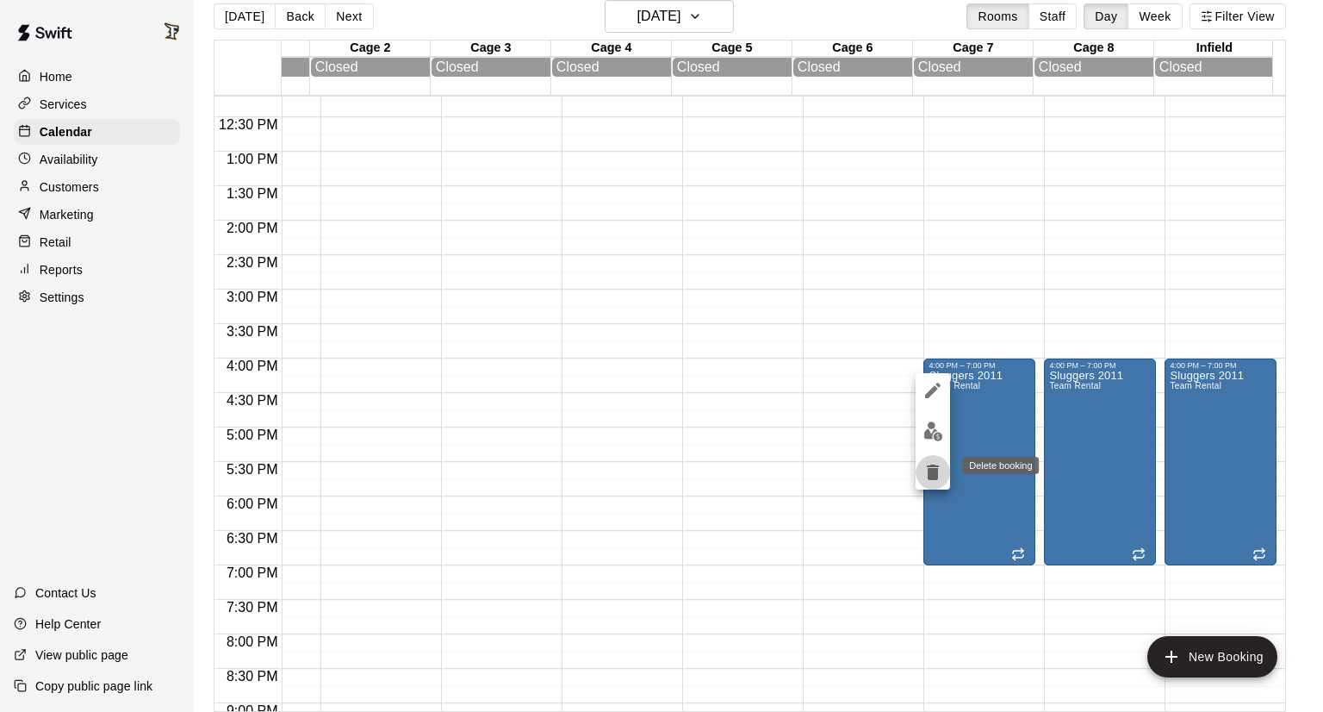
click at [927, 463] on icon "delete" at bounding box center [933, 472] width 21 height 21
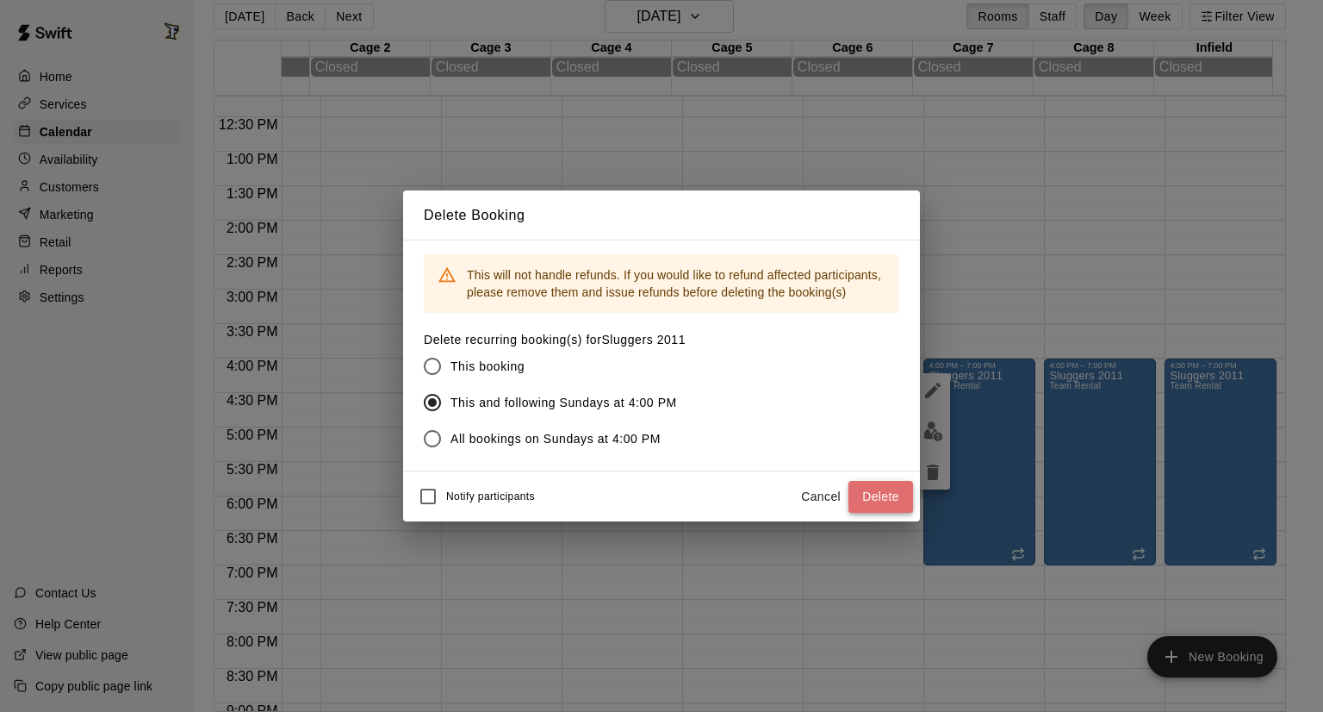
click at [873, 503] on button "Delete" at bounding box center [881, 497] width 65 height 32
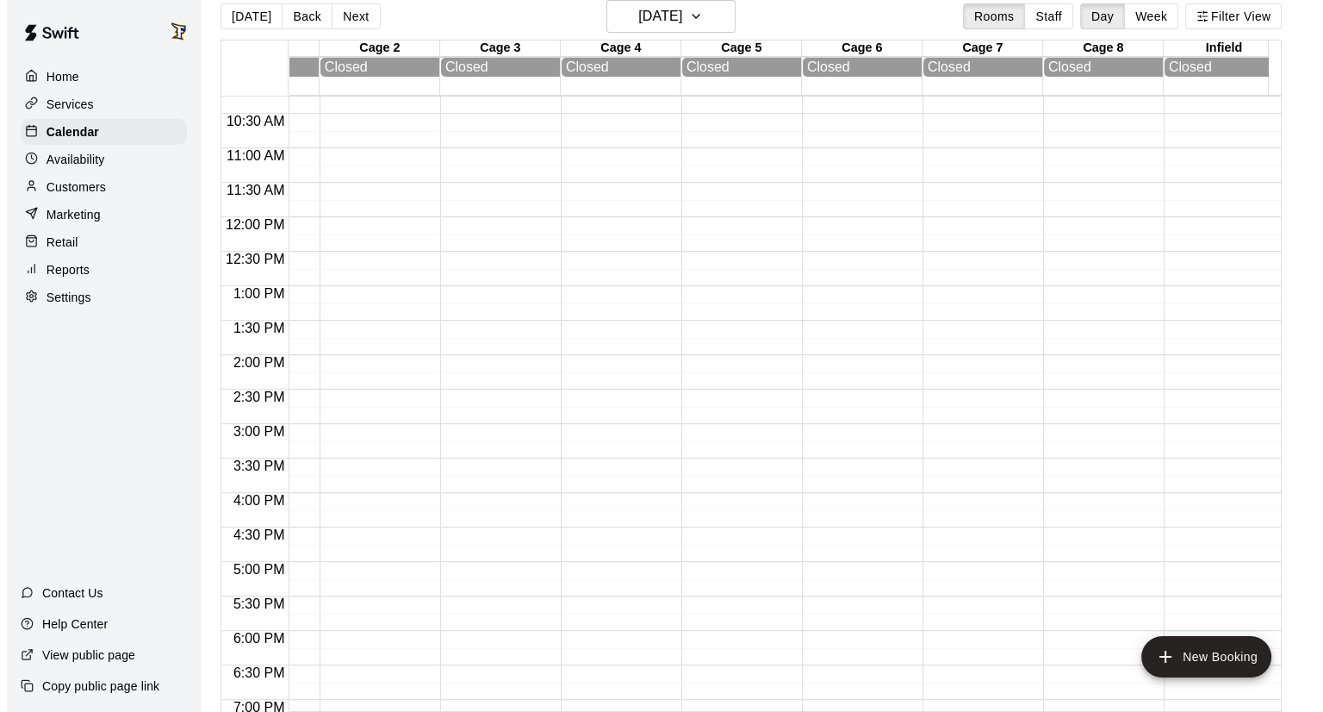
scroll to position [703, 90]
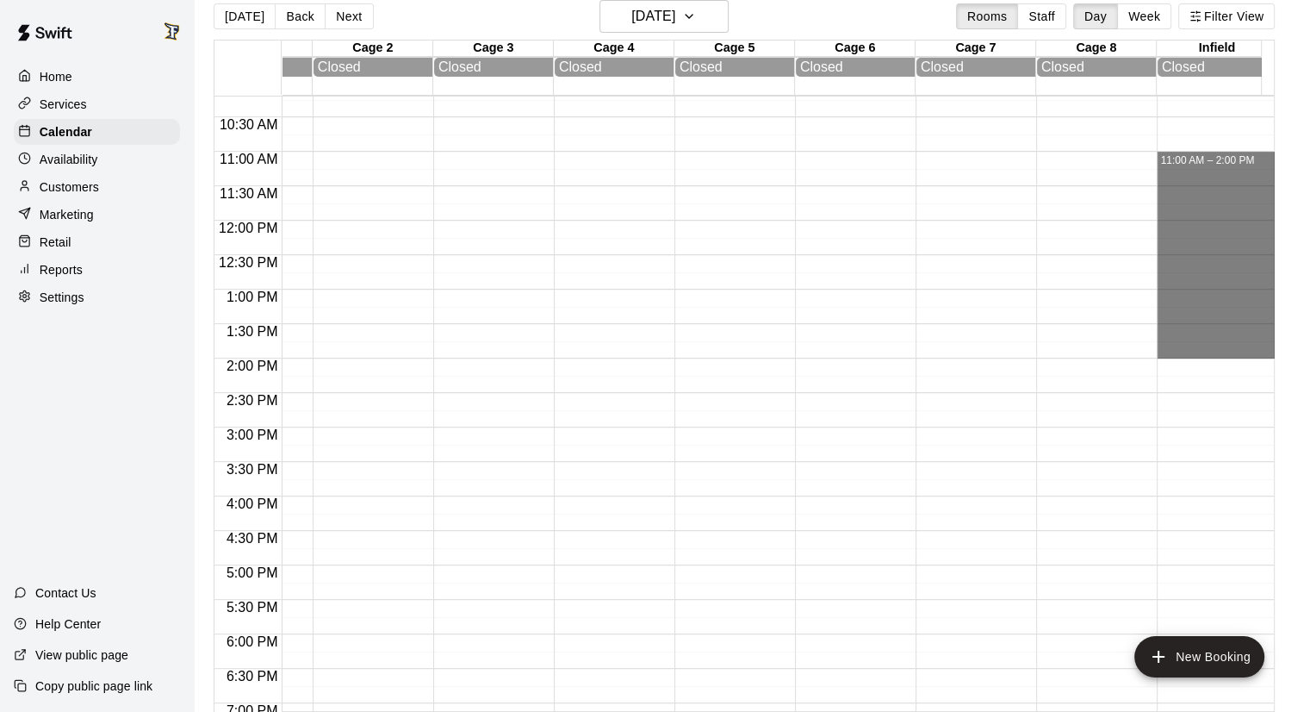
drag, startPoint x: 1175, startPoint y: 156, endPoint x: 1209, endPoint y: 359, distance: 206.1
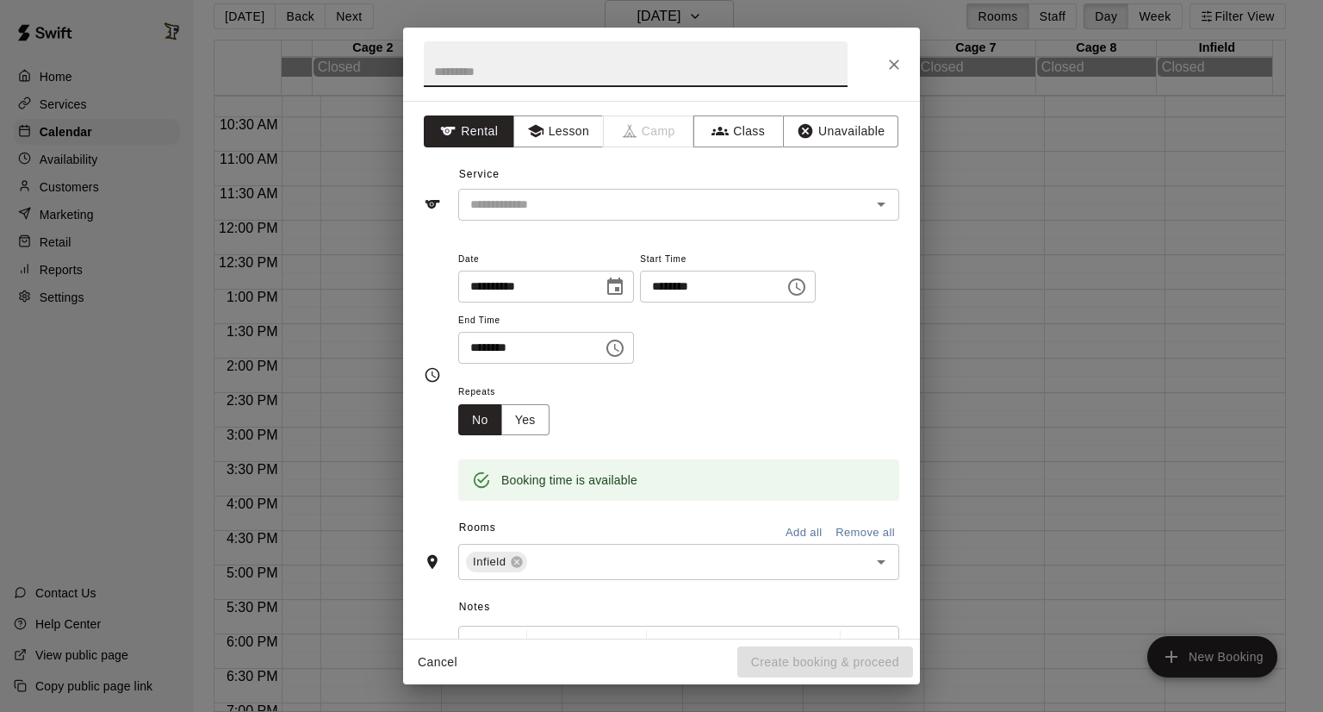
click at [552, 73] on input "text" at bounding box center [636, 64] width 424 height 46
click at [496, 215] on div "​" at bounding box center [678, 205] width 441 height 32
type input "**********"
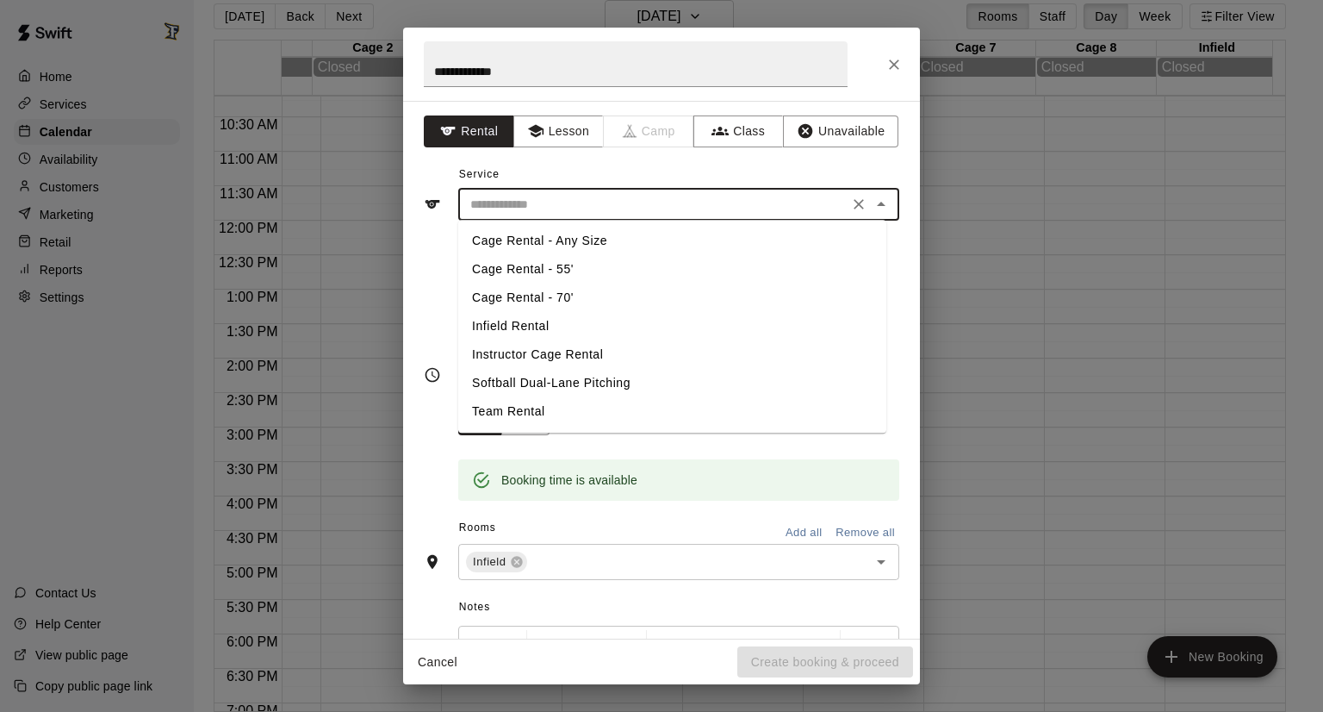
click at [518, 408] on li "Team Rental" at bounding box center [672, 411] width 428 height 28
type input "**********"
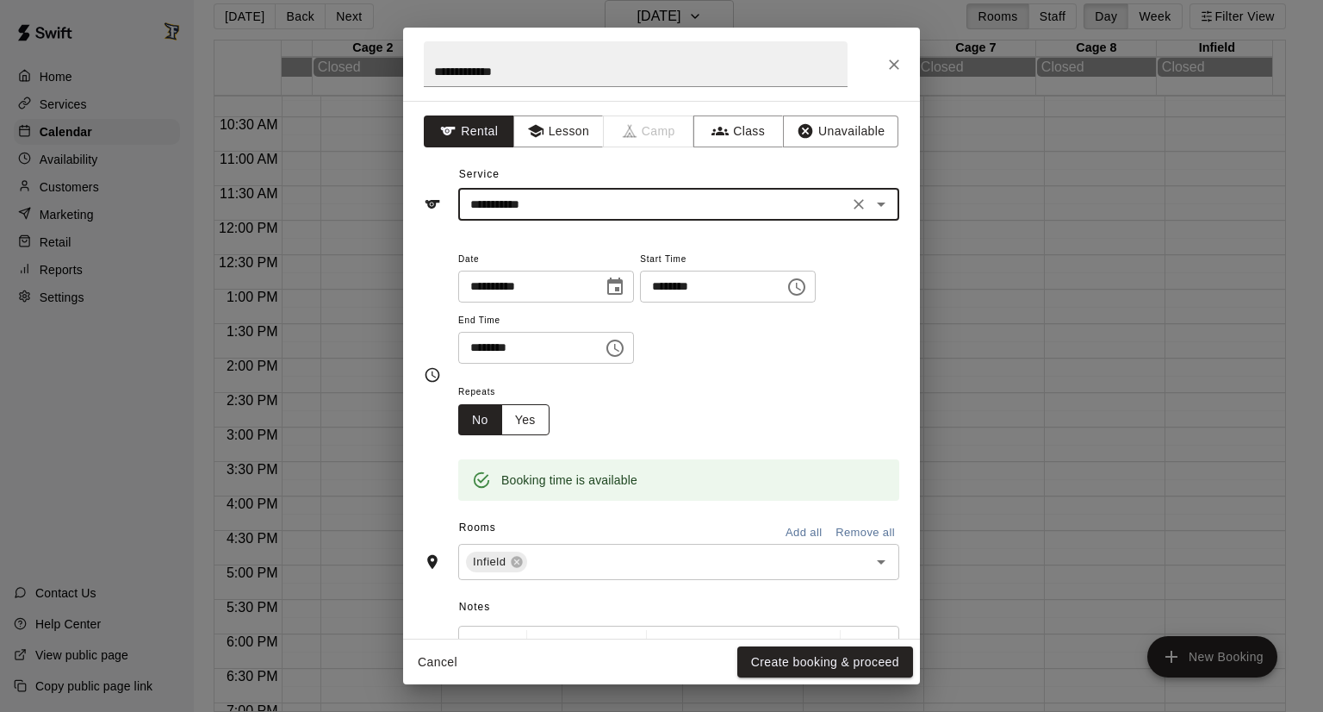
click at [517, 420] on button "Yes" at bounding box center [525, 420] width 48 height 32
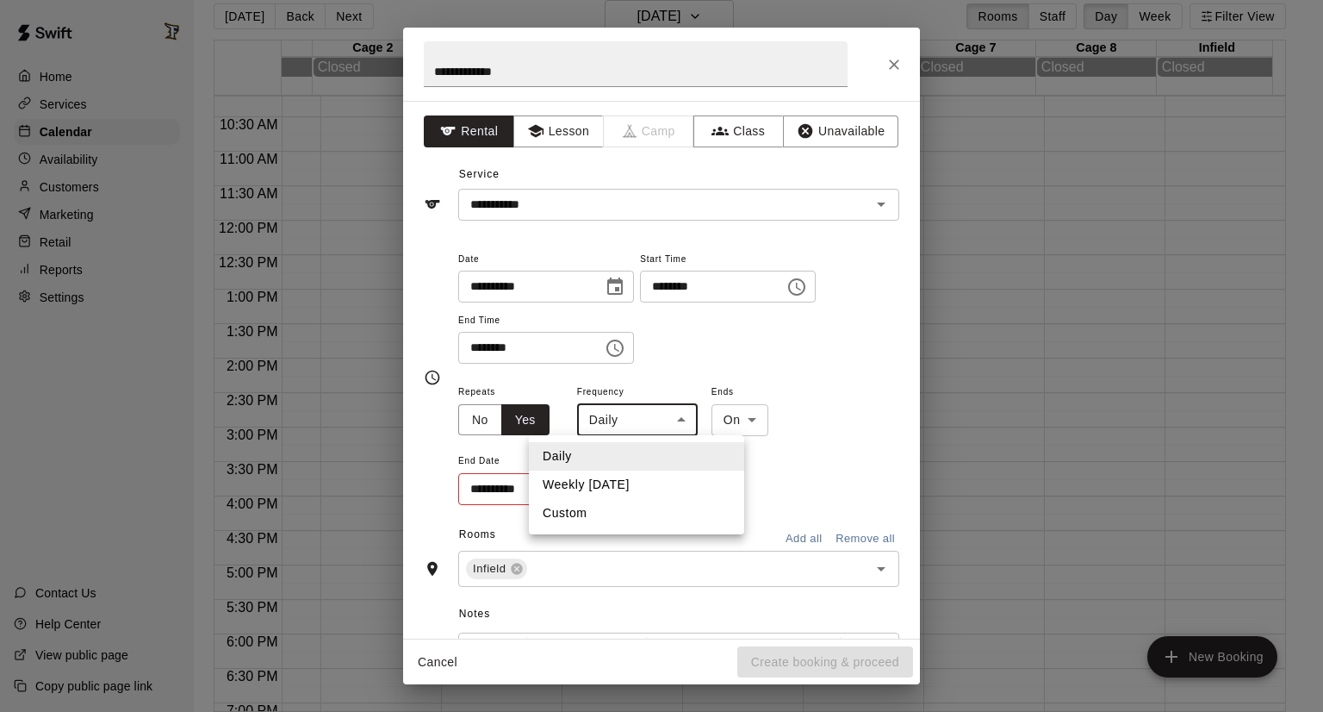
click at [614, 426] on body "**********" at bounding box center [661, 348] width 1323 height 739
click at [594, 484] on li "Weekly [DATE]" at bounding box center [636, 484] width 215 height 28
type input "******"
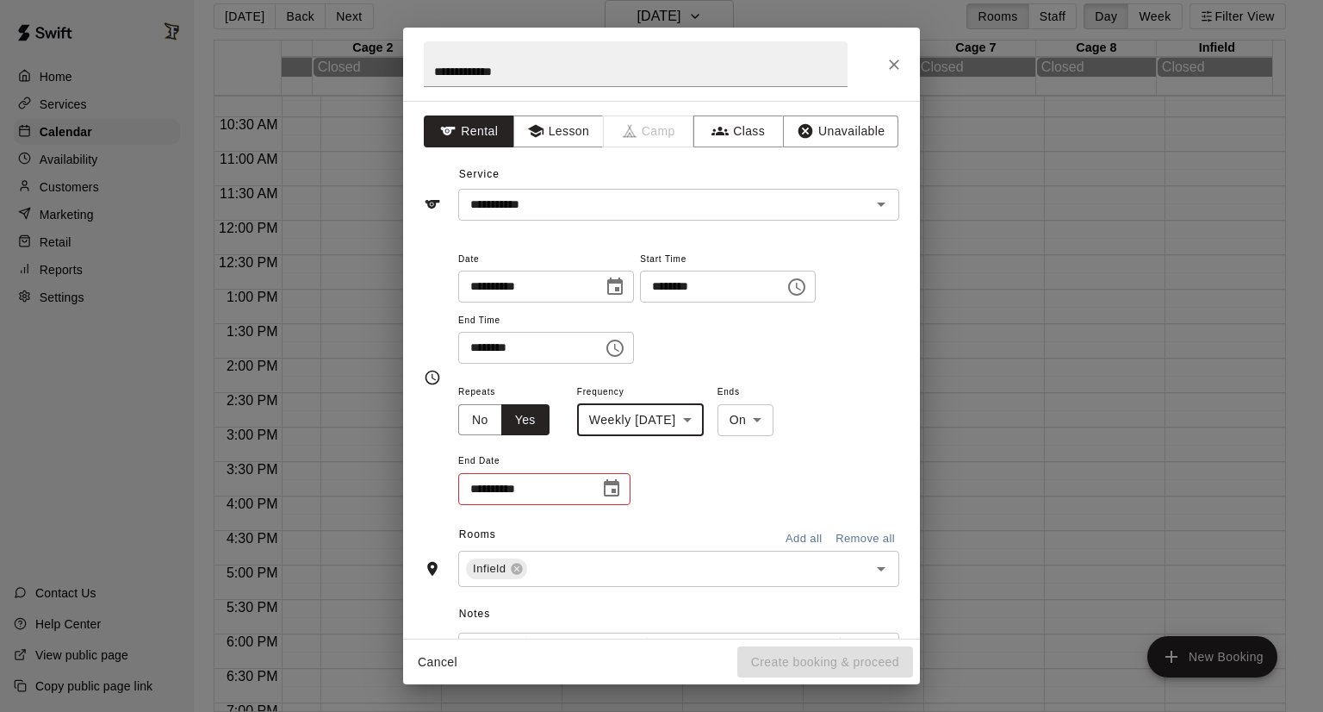
click at [597, 488] on button "Choose date" at bounding box center [611, 488] width 34 height 34
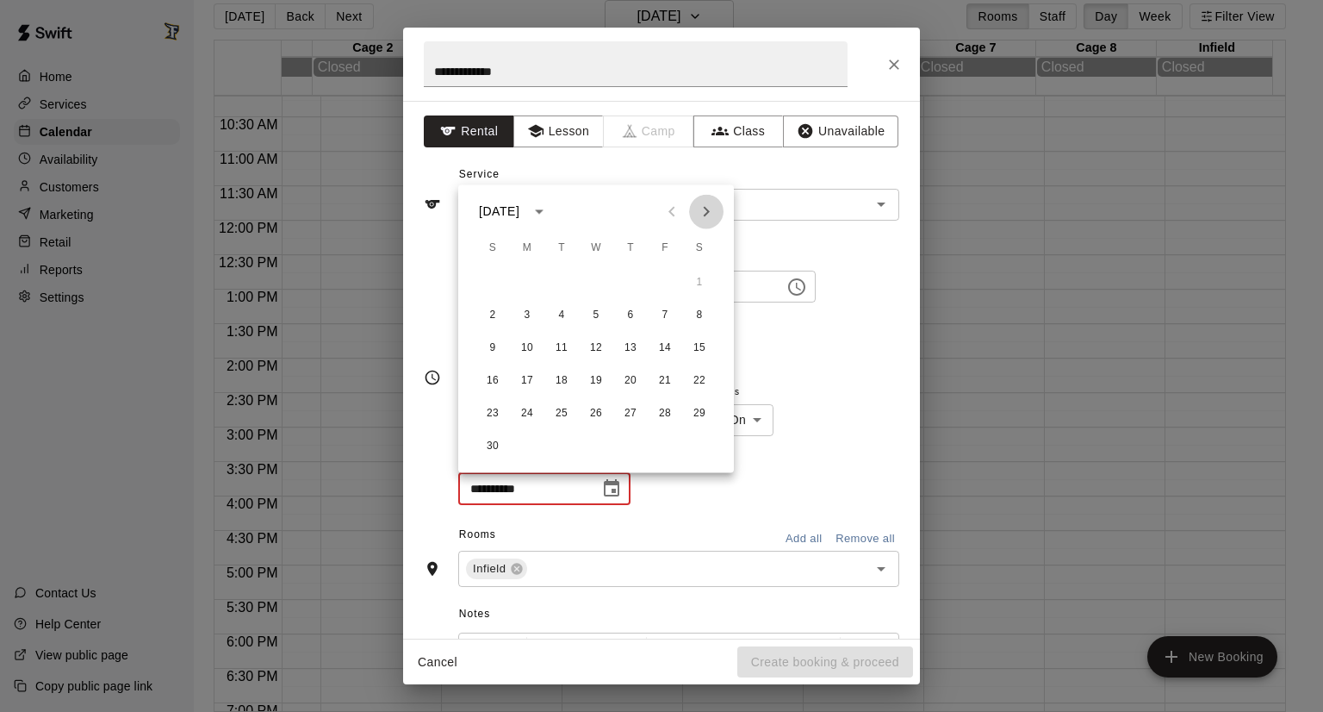
click at [702, 216] on icon "Next month" at bounding box center [706, 211] width 21 height 21
click at [484, 379] on button "22" at bounding box center [492, 380] width 31 height 31
type input "**********"
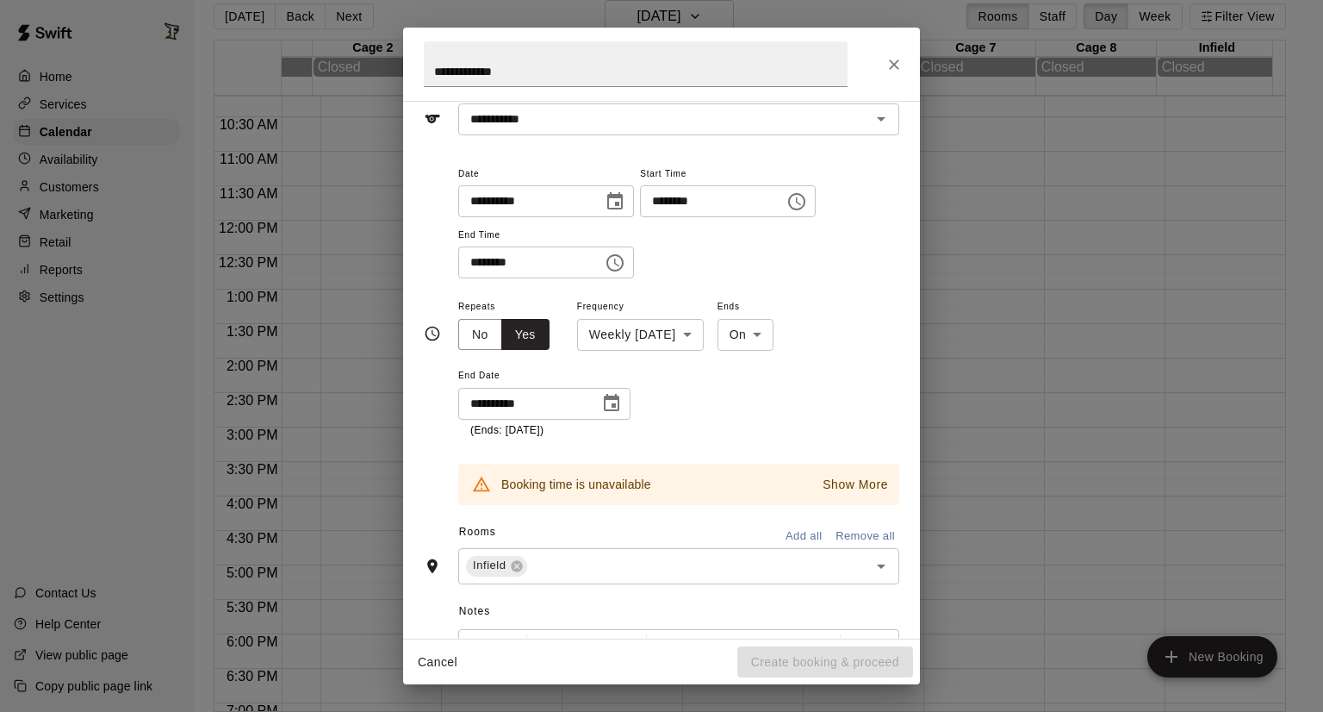
scroll to position [90, 0]
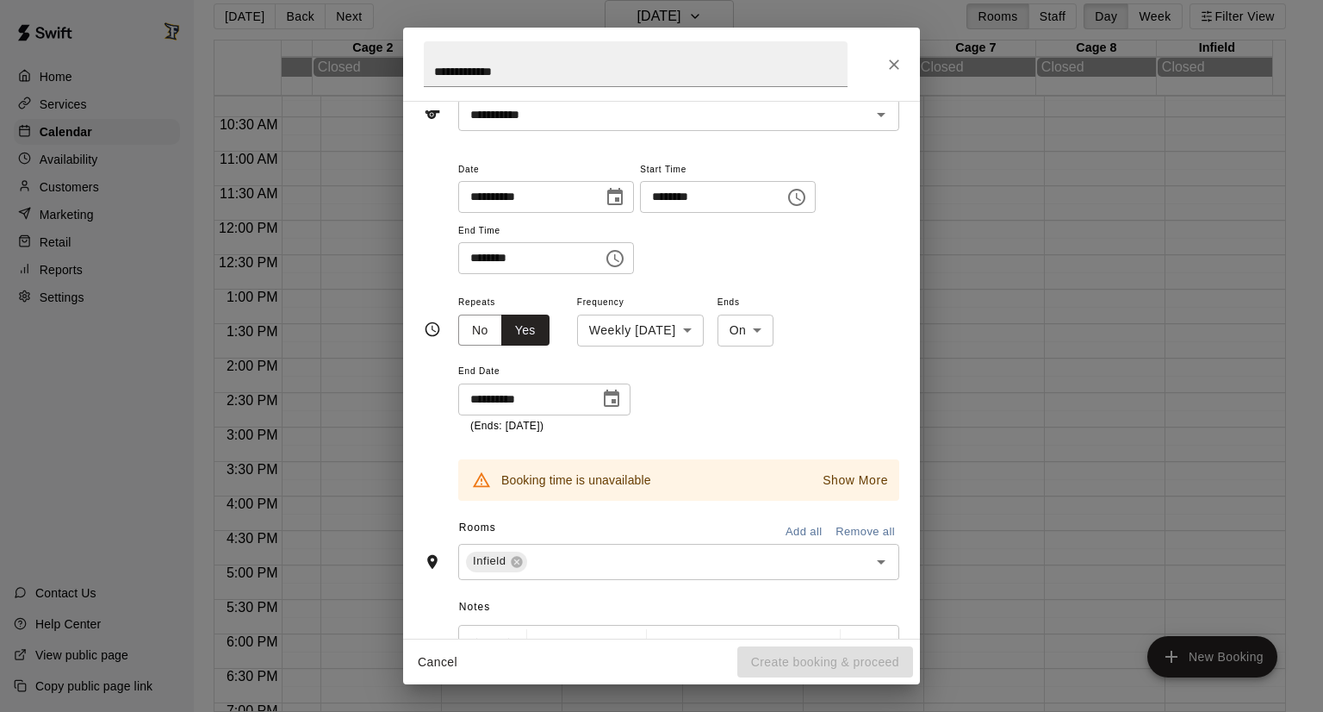
click at [825, 476] on p "Show More" at bounding box center [855, 480] width 65 height 18
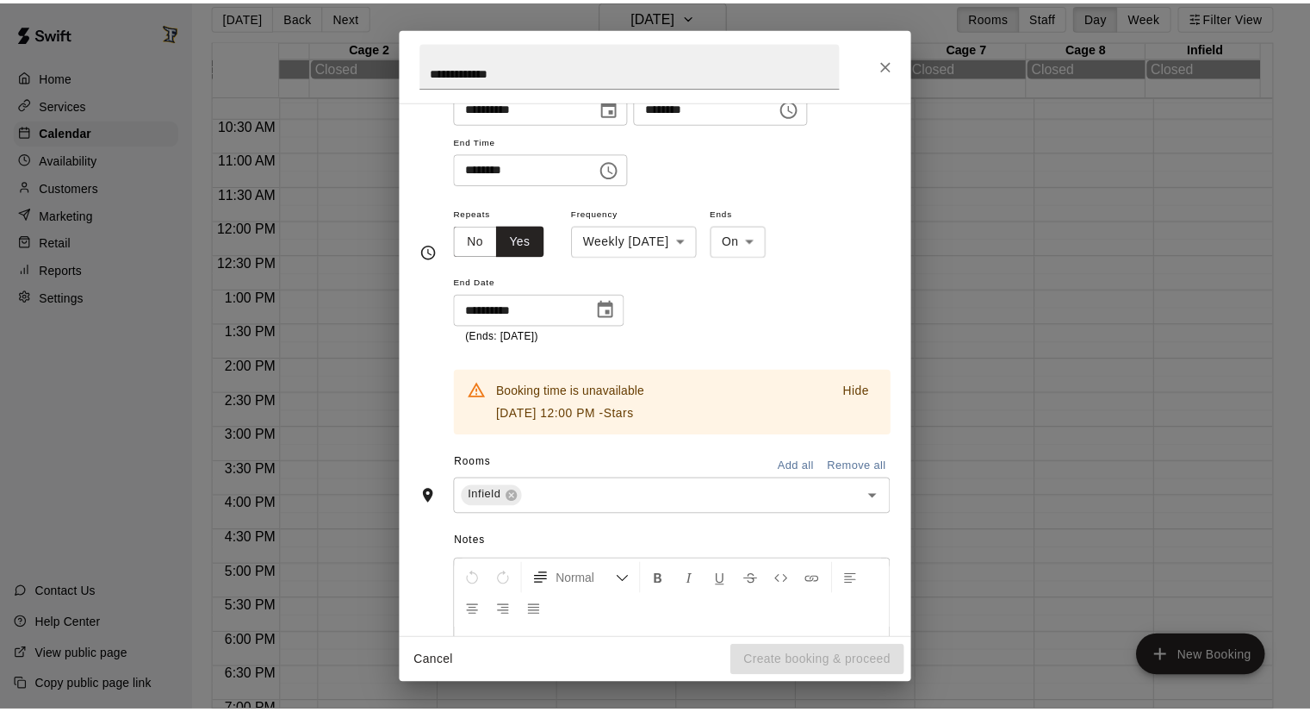
scroll to position [179, 0]
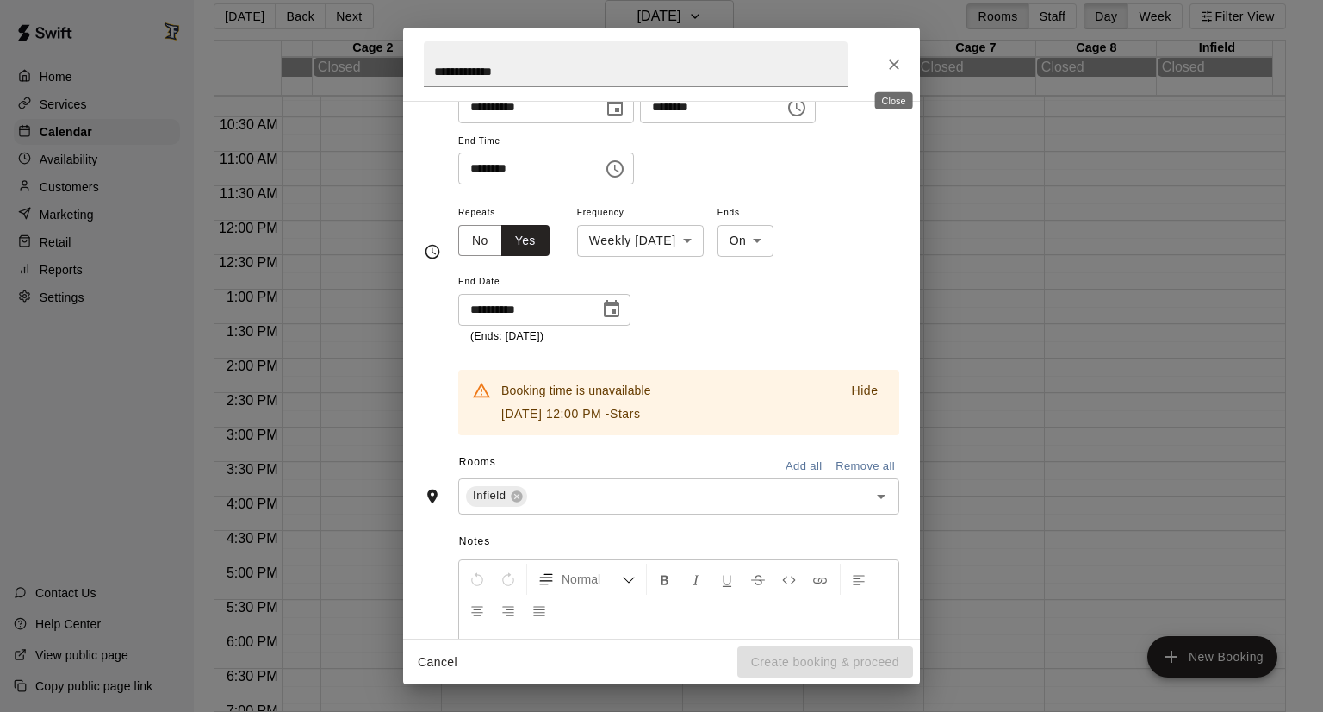
click at [883, 66] on button "Close" at bounding box center [894, 64] width 31 height 31
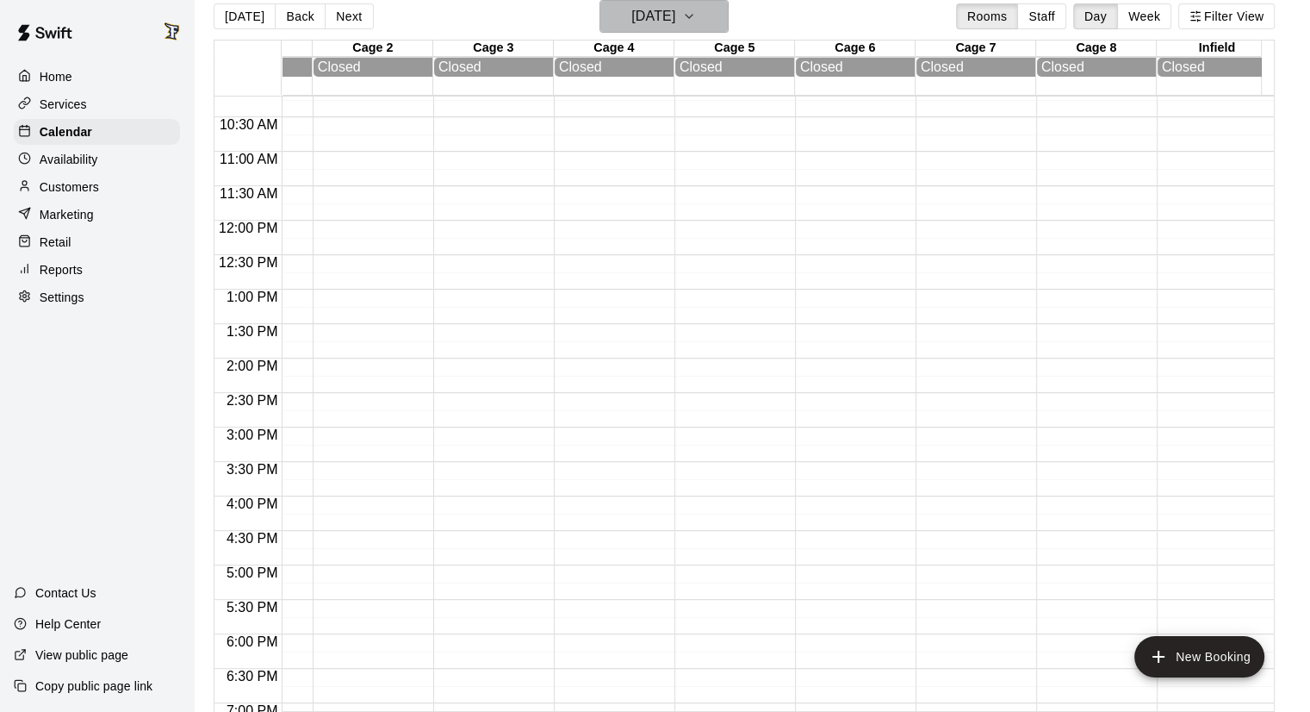
click at [632, 22] on h6 "[DATE]" at bounding box center [654, 16] width 44 height 24
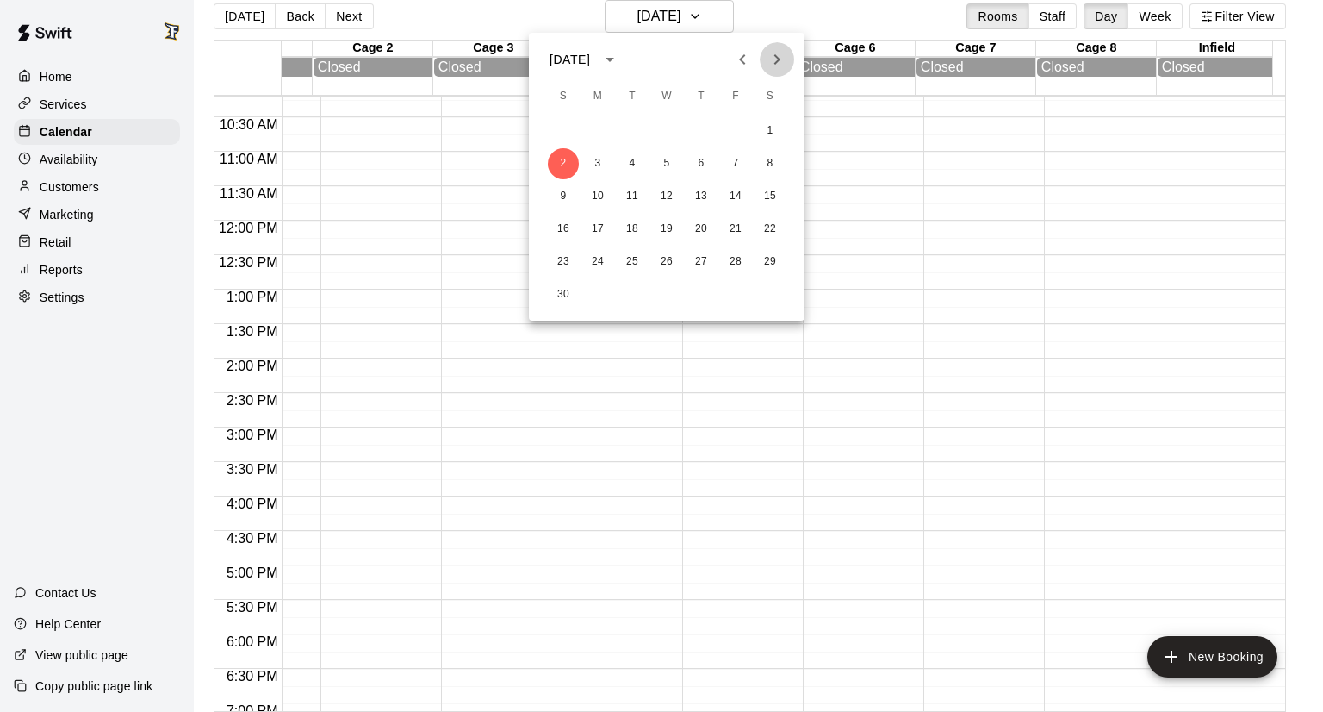
click at [781, 65] on icon "Next month" at bounding box center [777, 59] width 21 height 21
click at [568, 187] on button "11" at bounding box center [563, 196] width 31 height 31
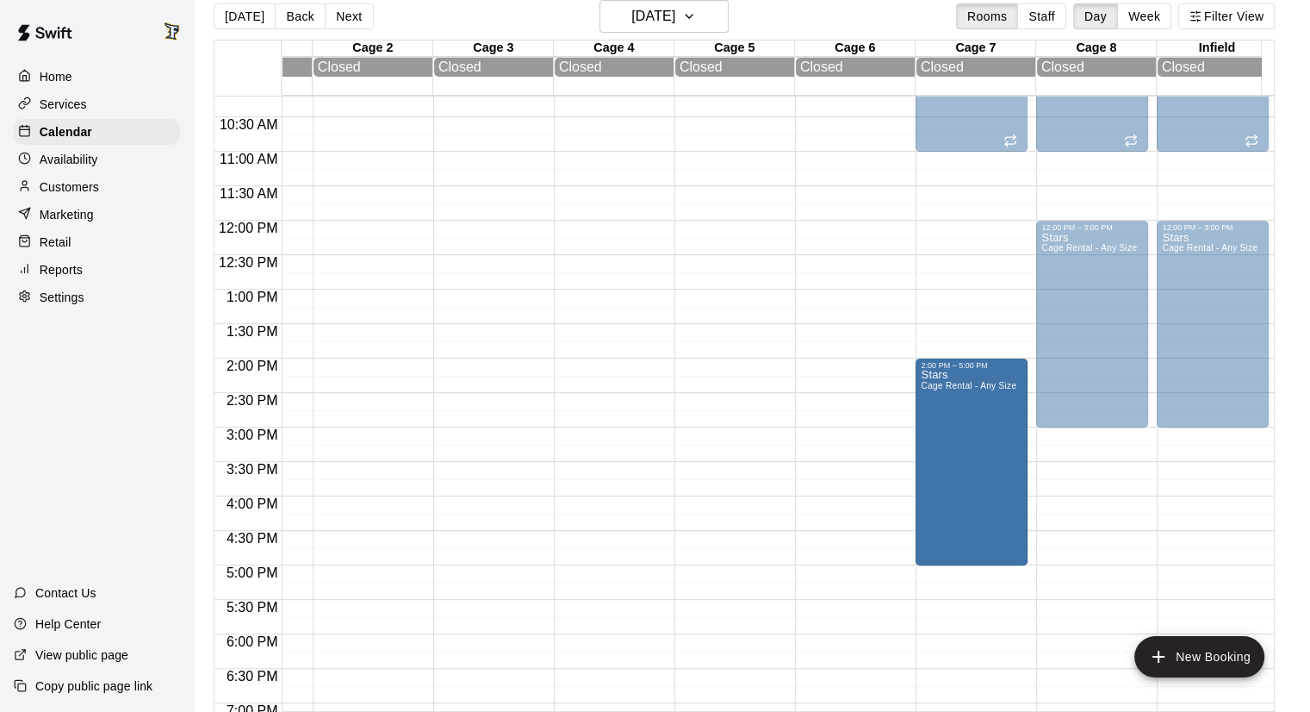
drag, startPoint x: 966, startPoint y: 342, endPoint x: 966, endPoint y: 484, distance: 142.2
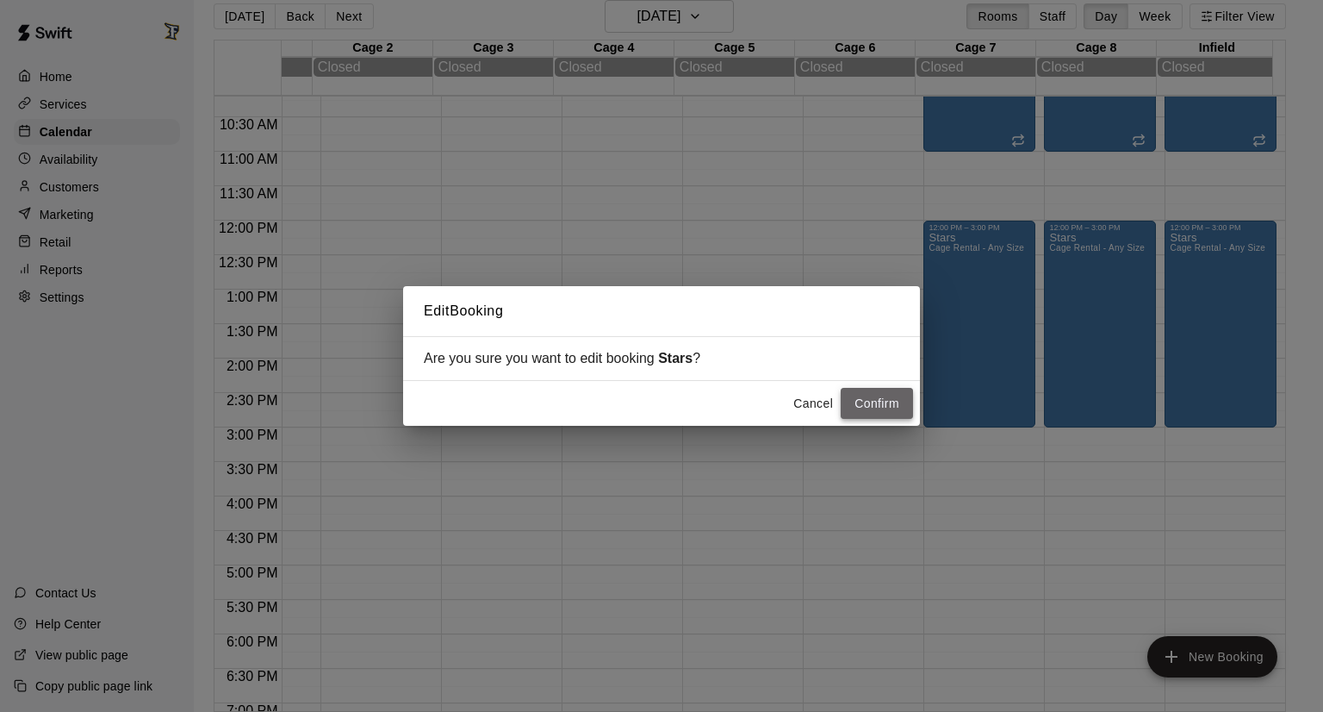
click at [893, 406] on button "Confirm" at bounding box center [877, 404] width 72 height 32
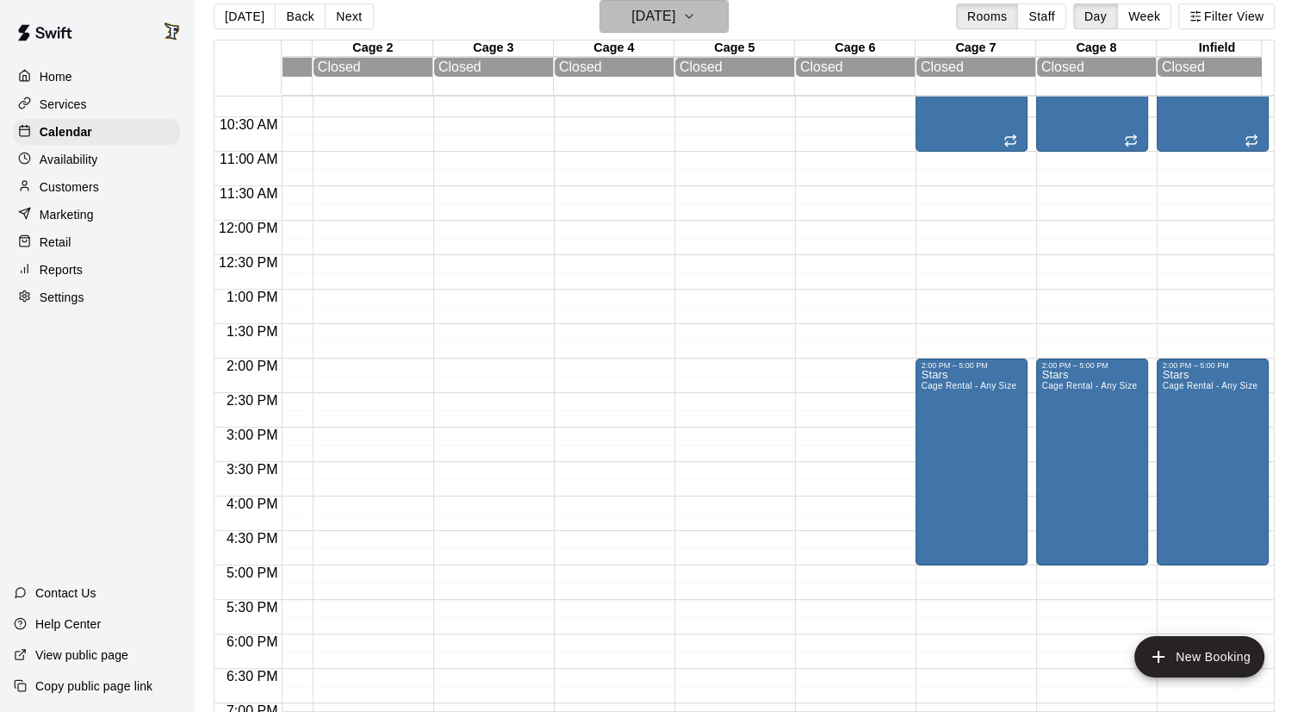
click at [658, 9] on h6 "[DATE]" at bounding box center [654, 16] width 44 height 24
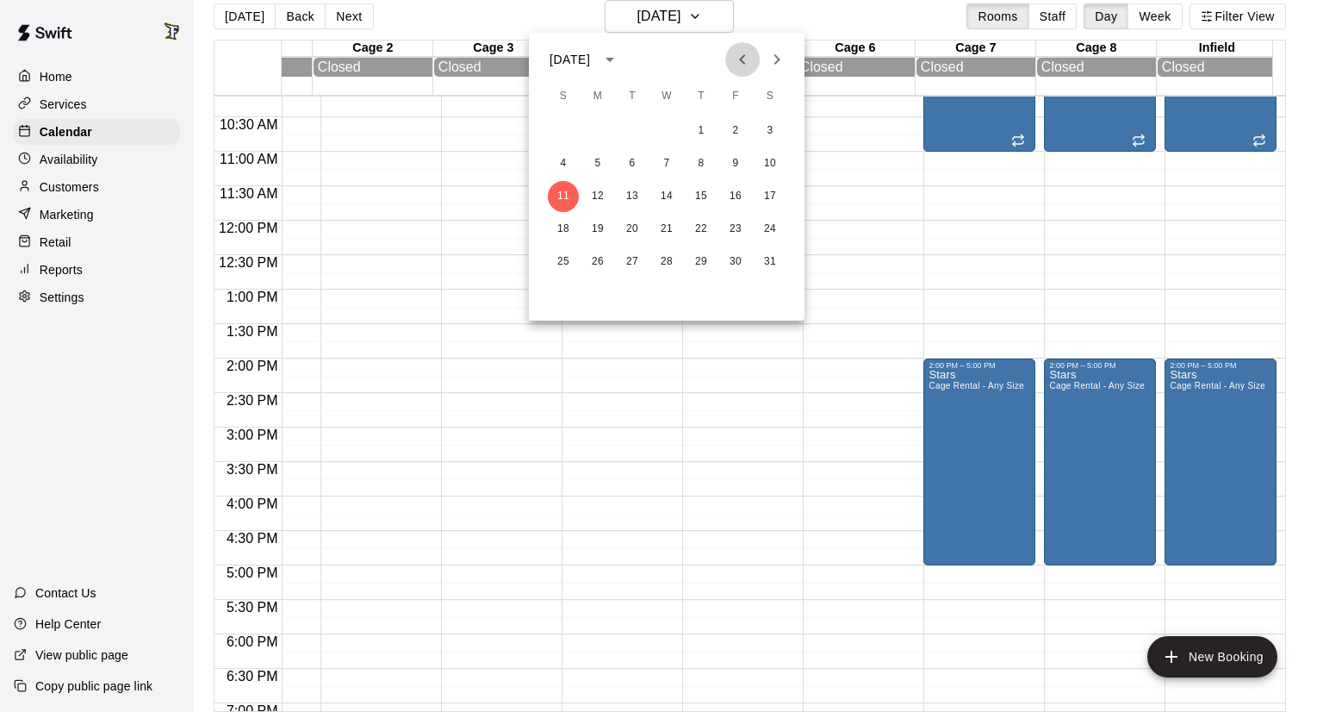
click at [744, 65] on icon "Previous month" at bounding box center [742, 59] width 21 height 21
click at [558, 159] on button "2" at bounding box center [563, 163] width 31 height 31
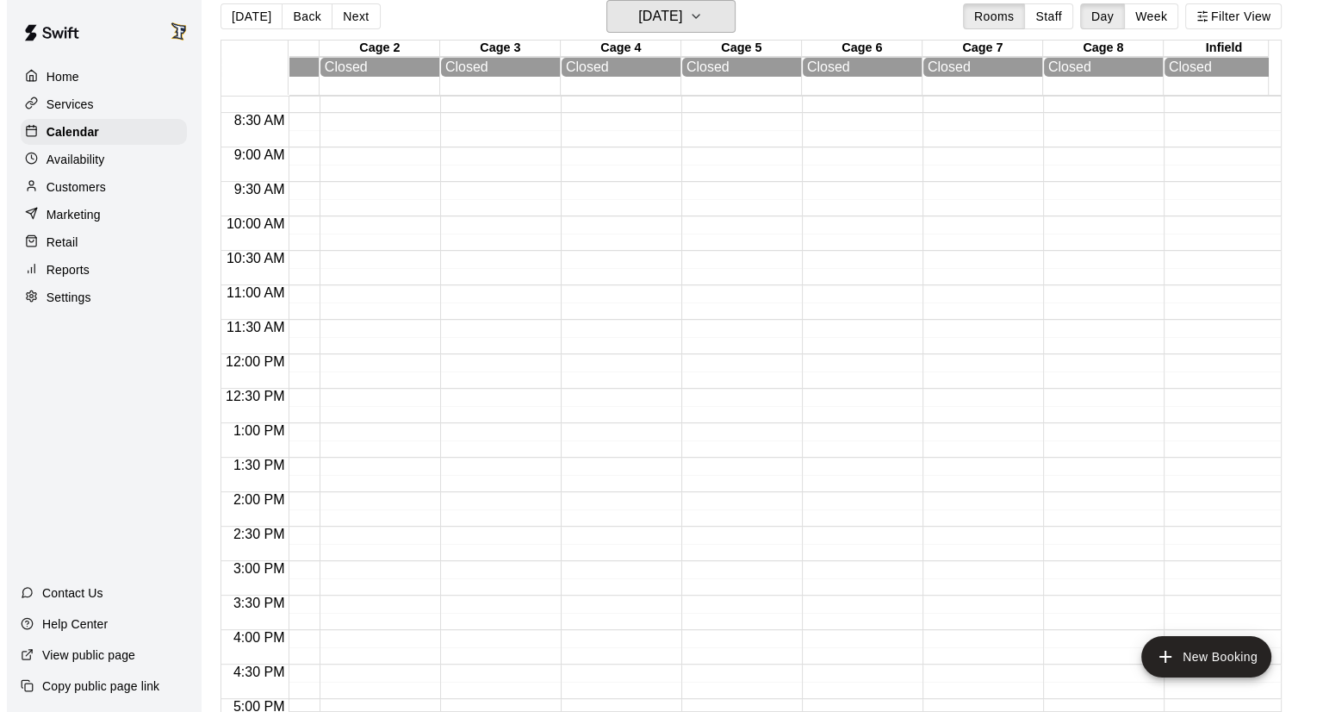
scroll to position [570, 90]
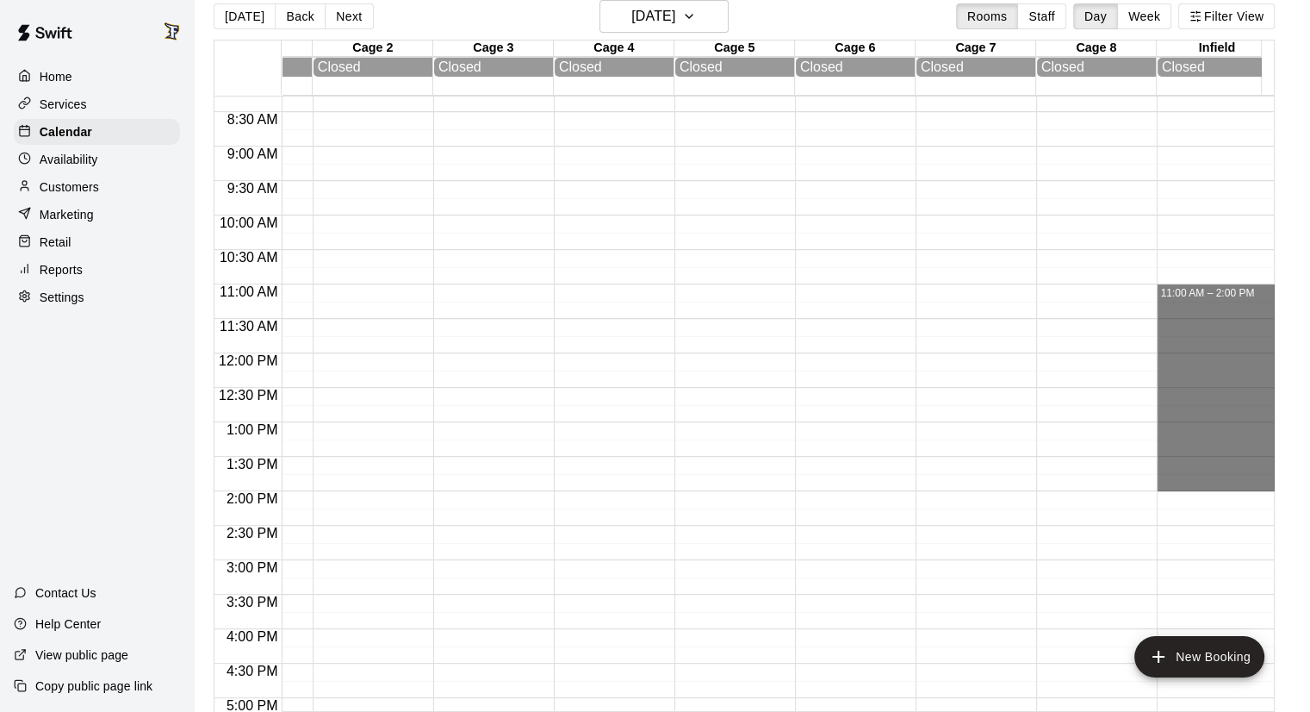
drag, startPoint x: 1217, startPoint y: 289, endPoint x: 1205, endPoint y: 483, distance: 195.0
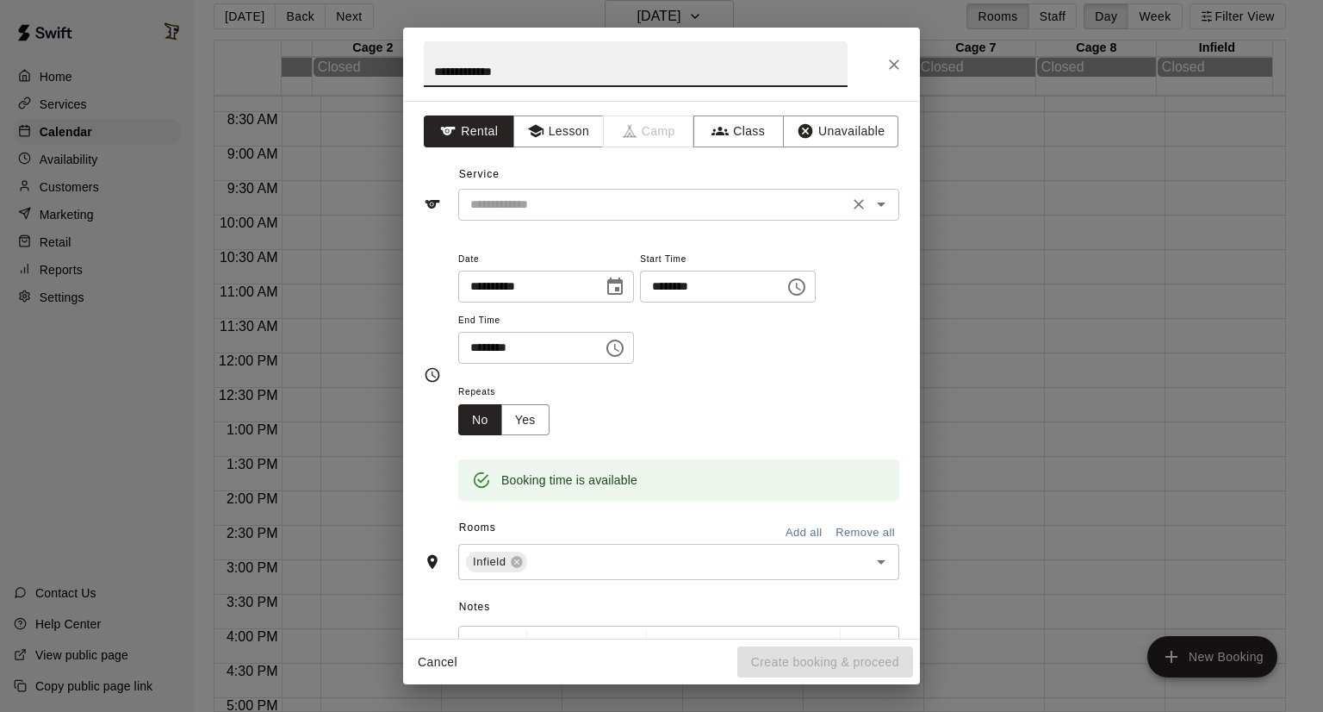
type input "**********"
click at [542, 208] on input "text" at bounding box center [654, 205] width 380 height 22
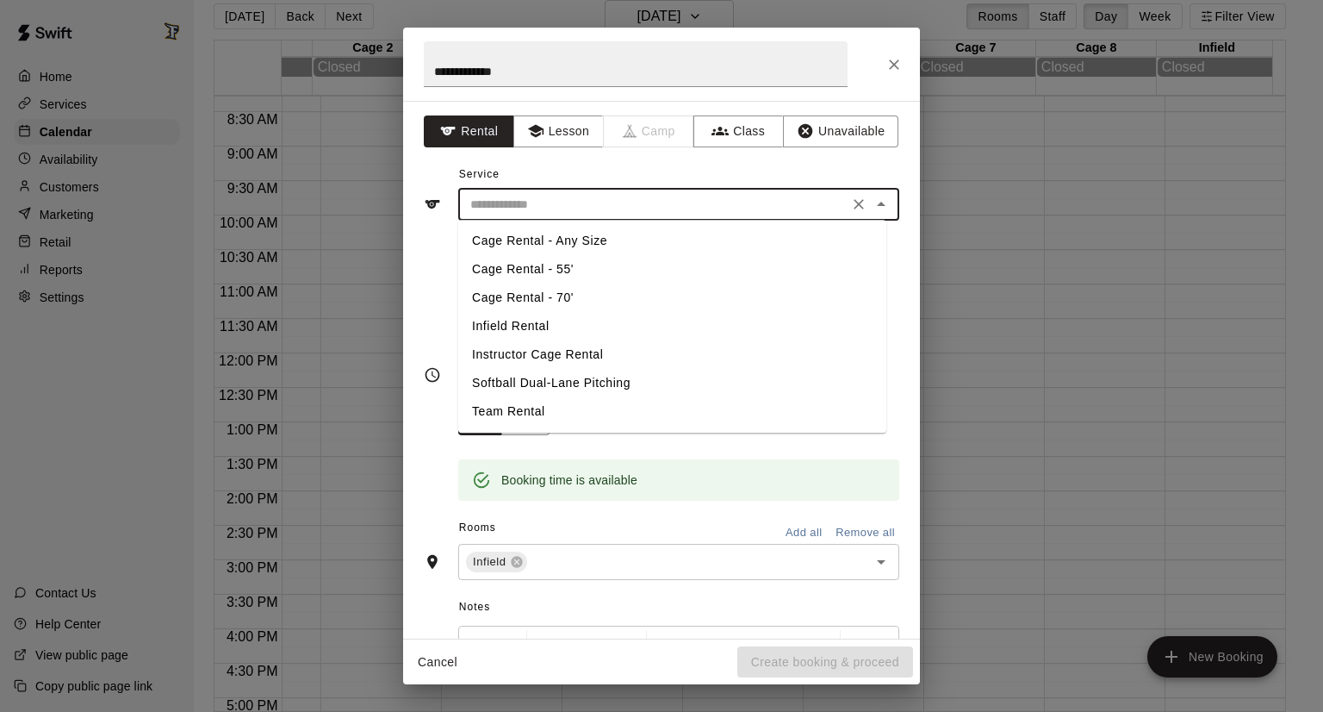
click at [502, 407] on li "Team Rental" at bounding box center [672, 411] width 428 height 28
type input "**********"
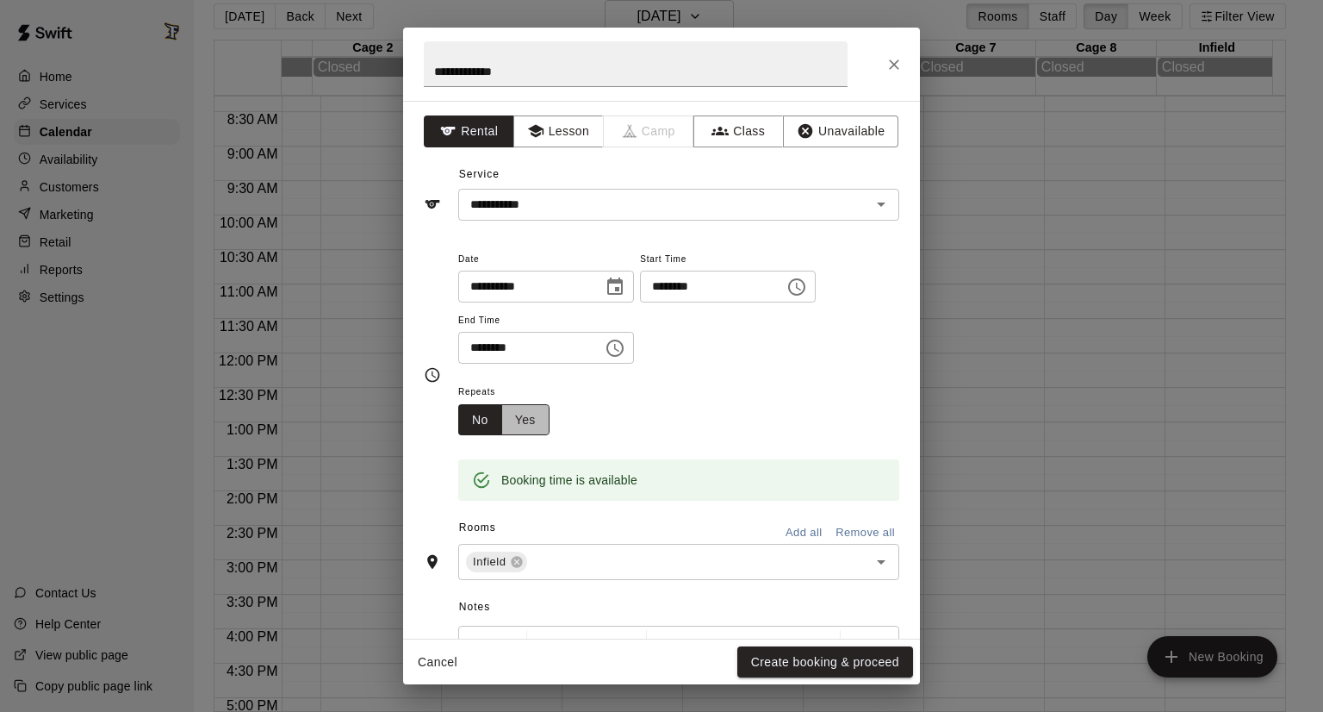
click at [513, 421] on button "Yes" at bounding box center [525, 420] width 48 height 32
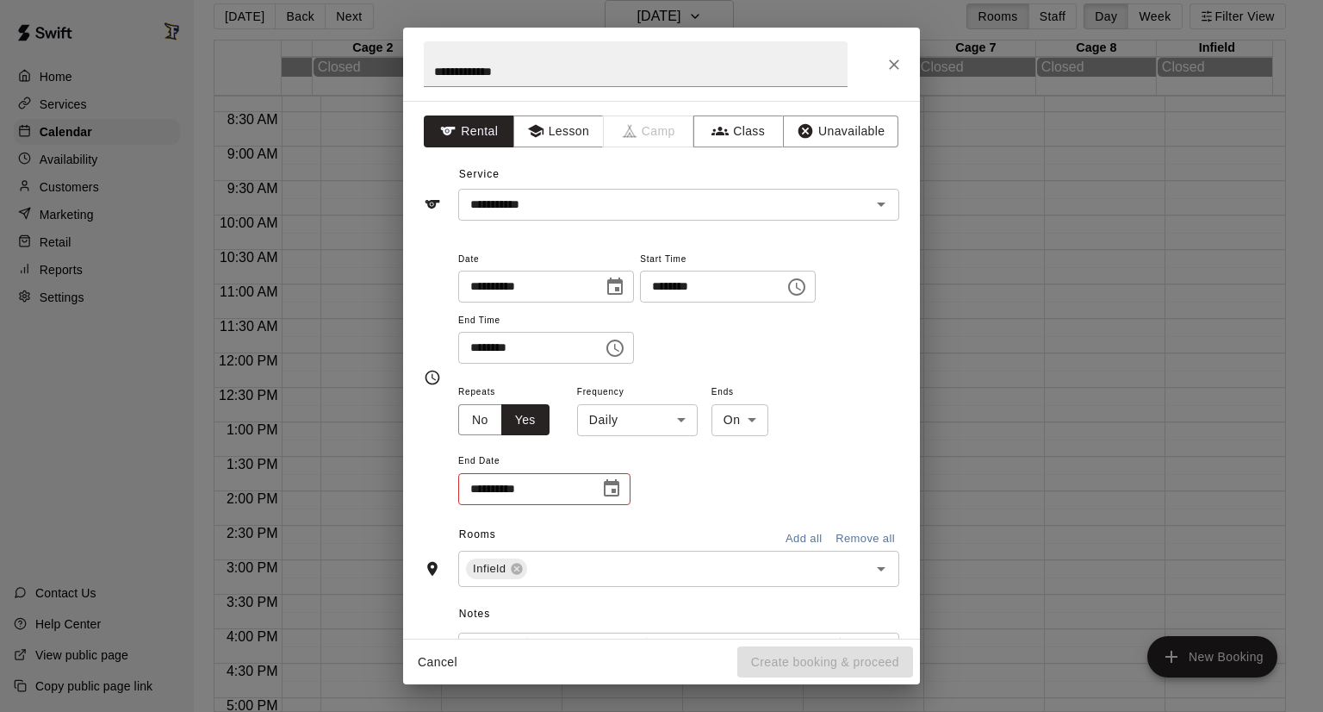
click at [606, 437] on div "**********" at bounding box center [678, 444] width 441 height 126
click at [617, 418] on body "**********" at bounding box center [661, 348] width 1323 height 739
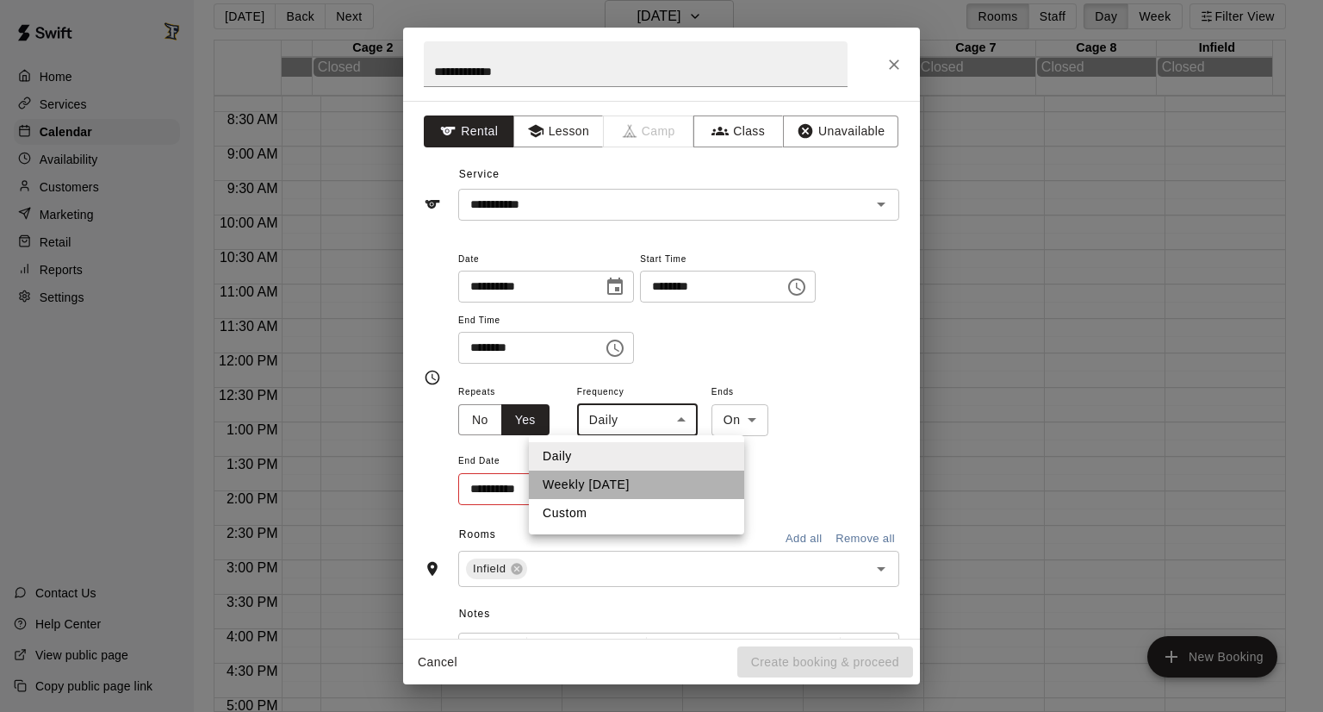
click at [594, 489] on li "Weekly [DATE]" at bounding box center [636, 484] width 215 height 28
type input "******"
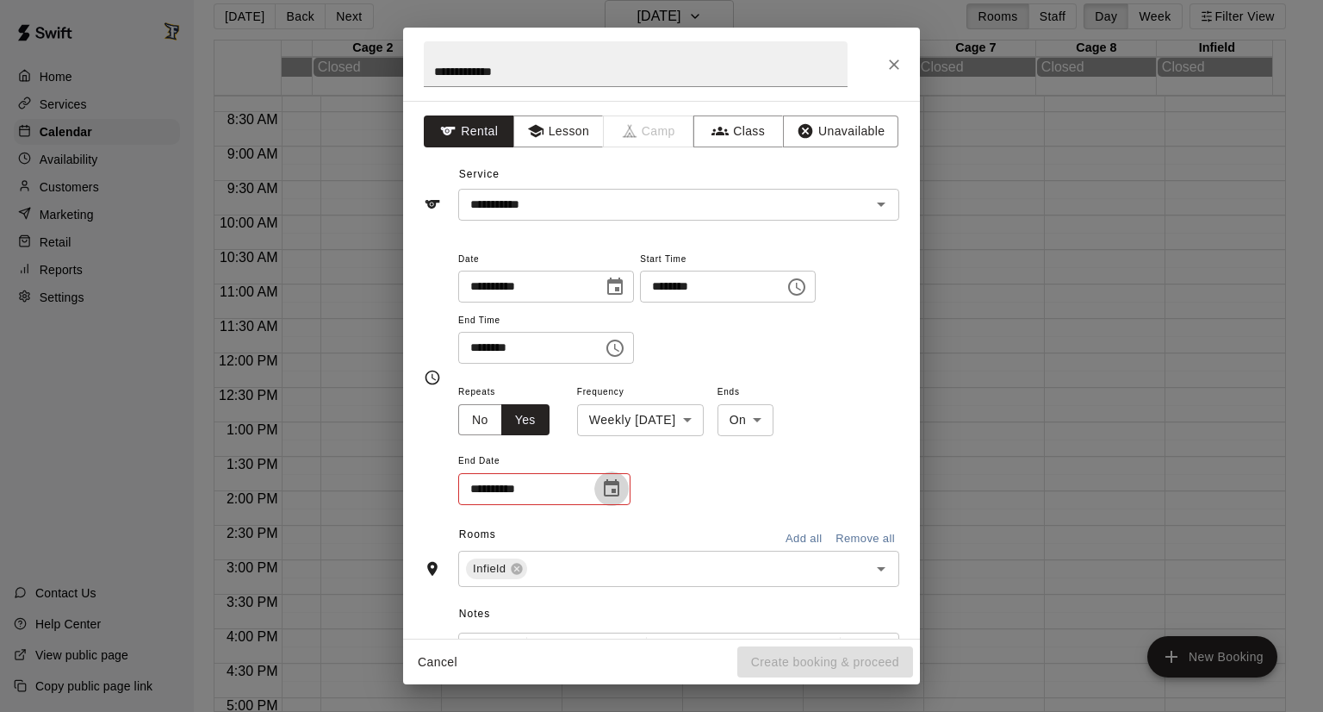
click at [594, 489] on button "Choose date" at bounding box center [611, 488] width 34 height 34
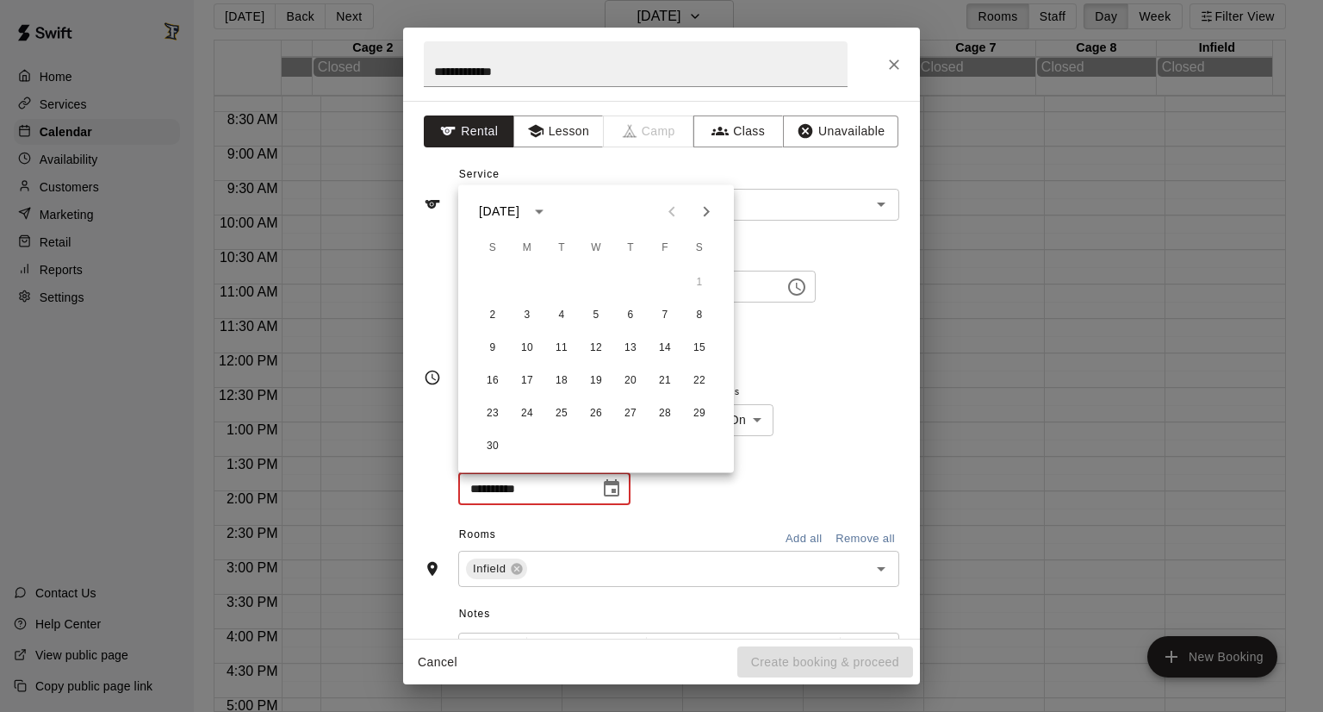
click at [703, 204] on icon "Next month" at bounding box center [706, 211] width 21 height 21
click at [494, 383] on button "22" at bounding box center [492, 380] width 31 height 31
type input "**********"
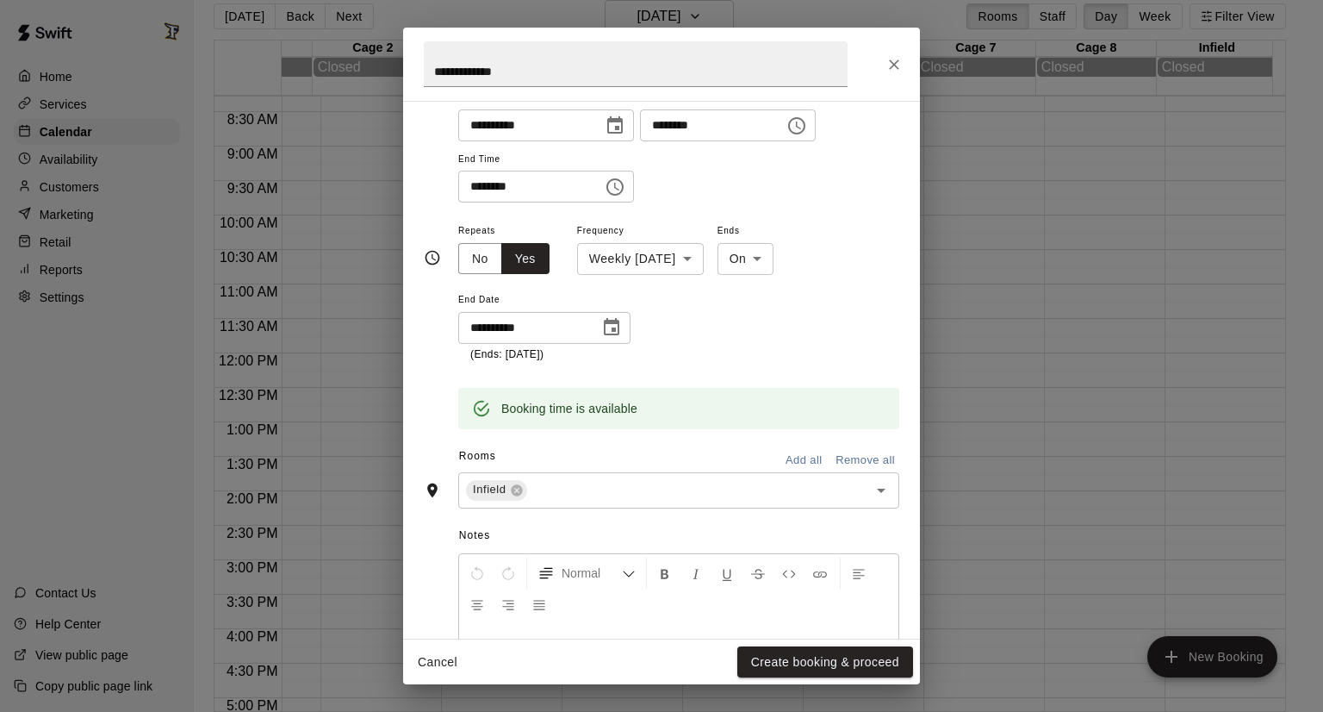
scroll to position [162, 0]
click at [756, 495] on input "text" at bounding box center [687, 489] width 314 height 22
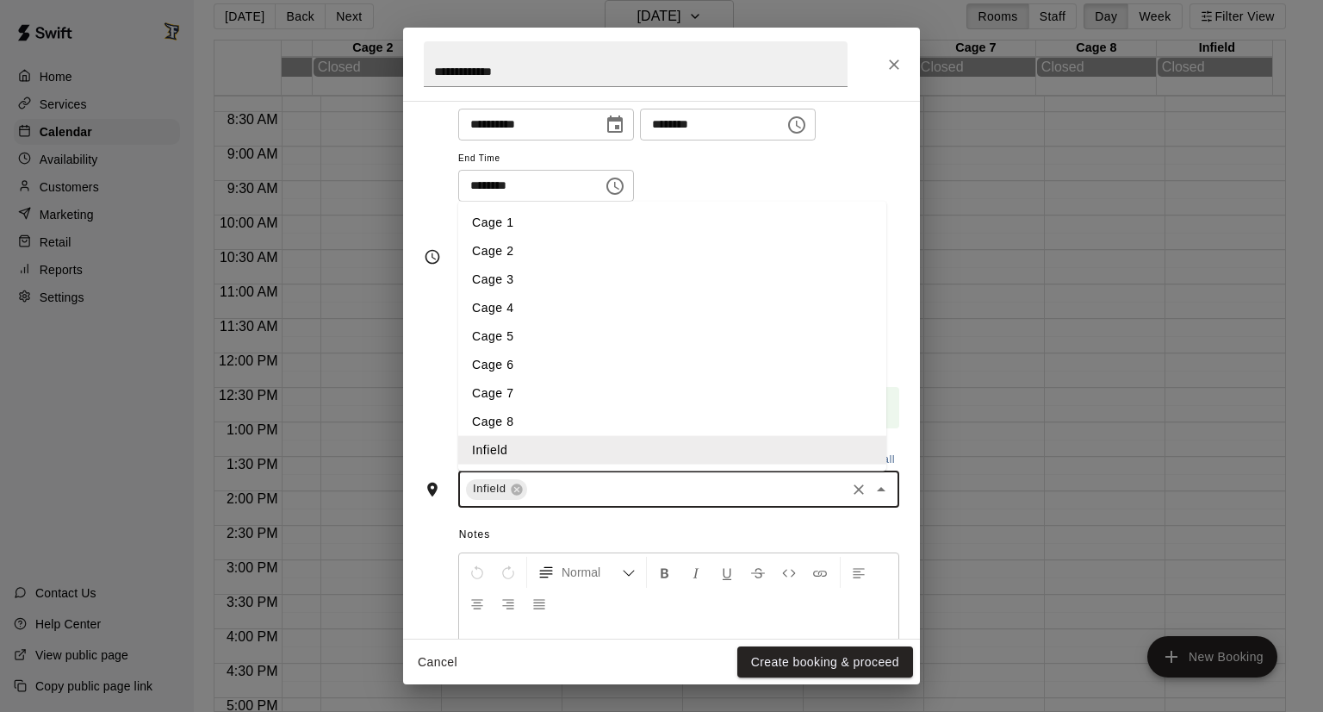
click at [527, 418] on li "Cage 8" at bounding box center [672, 421] width 428 height 28
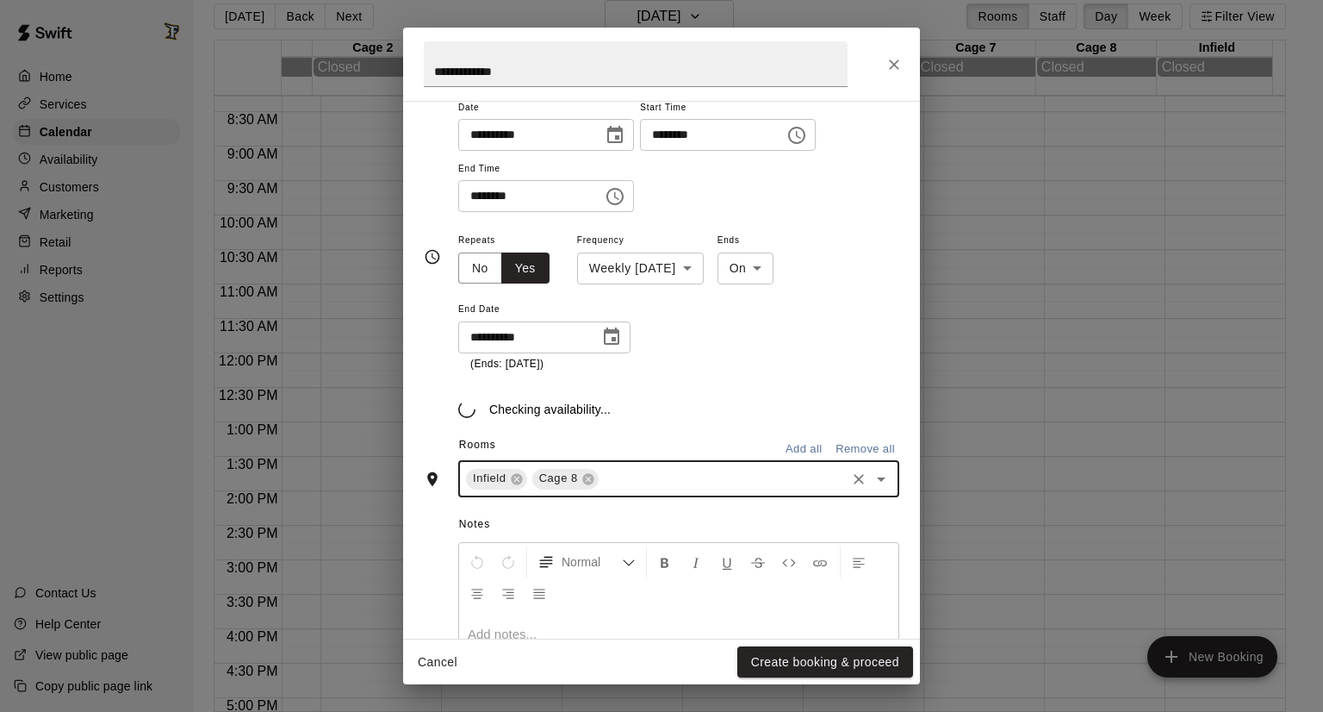
click at [627, 476] on input "text" at bounding box center [722, 479] width 242 height 22
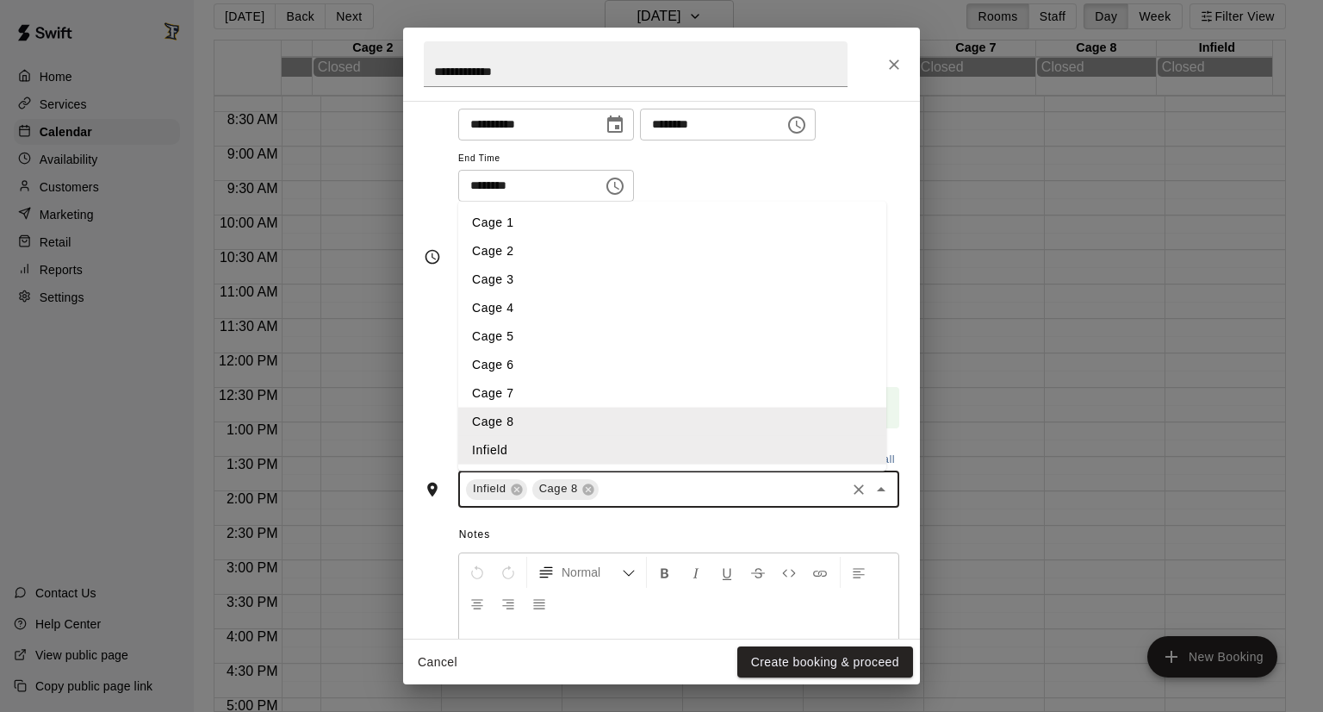
click at [595, 393] on li "Cage 7" at bounding box center [672, 392] width 428 height 28
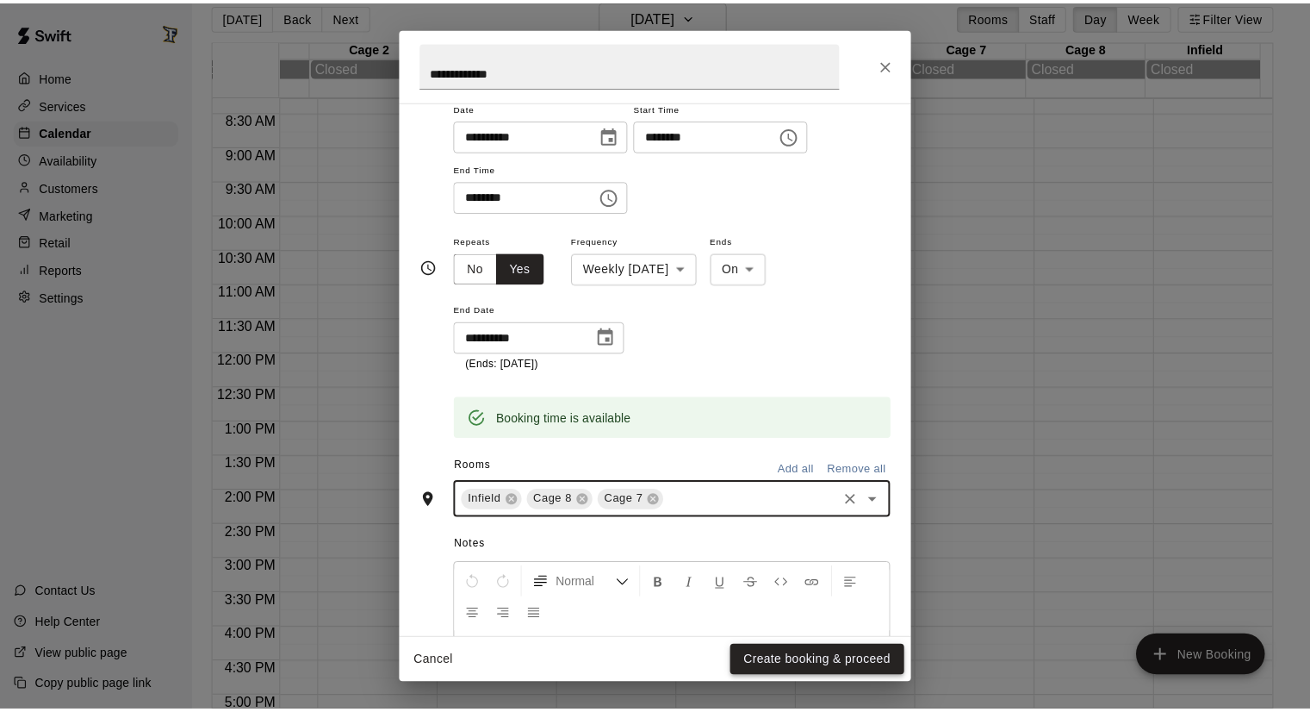
scroll to position [162, 0]
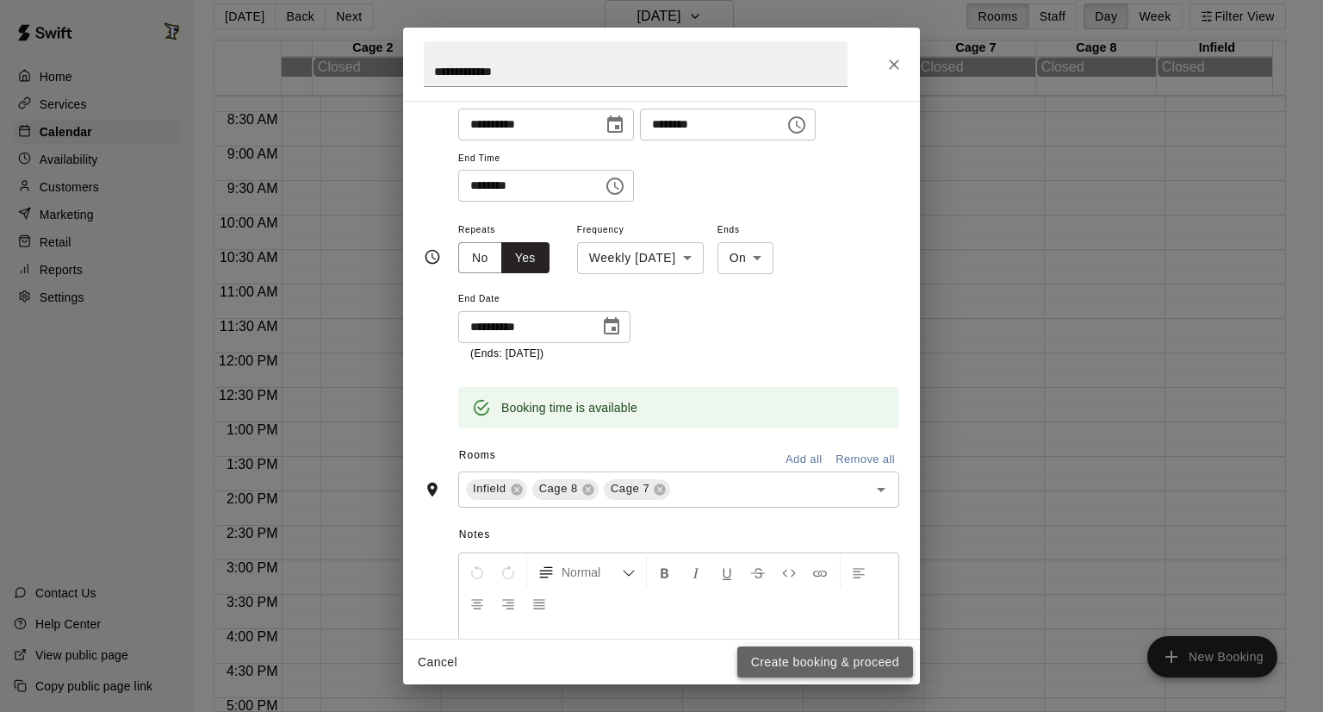
click at [793, 659] on button "Create booking & proceed" at bounding box center [825, 662] width 176 height 32
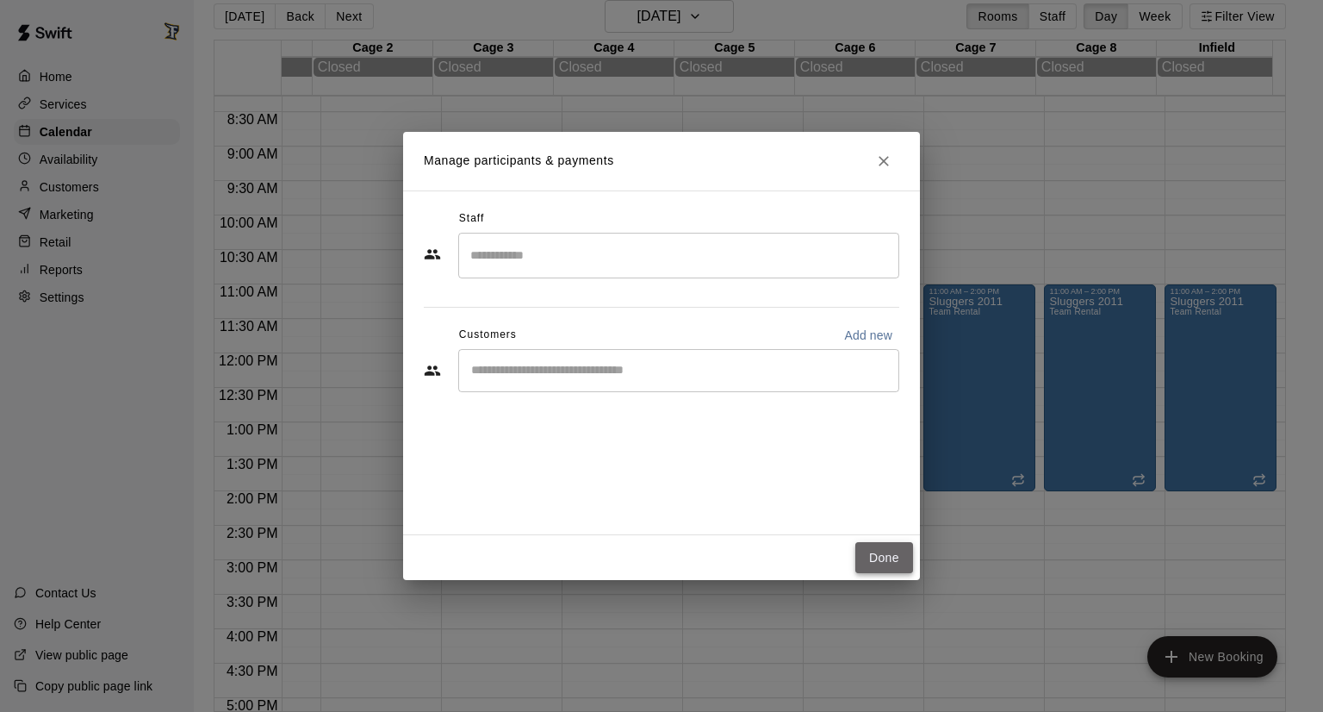
click at [889, 553] on button "Done" at bounding box center [885, 558] width 58 height 32
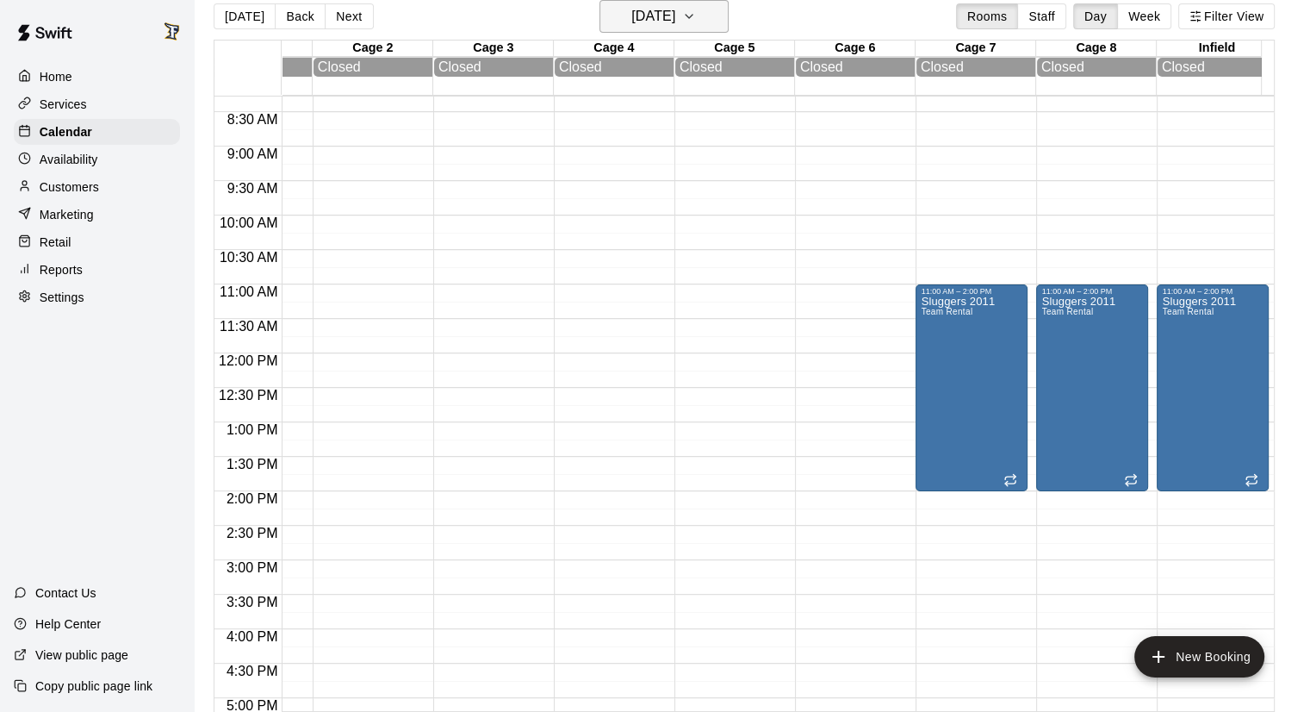
click at [675, 16] on h6 "[DATE]" at bounding box center [654, 16] width 44 height 24
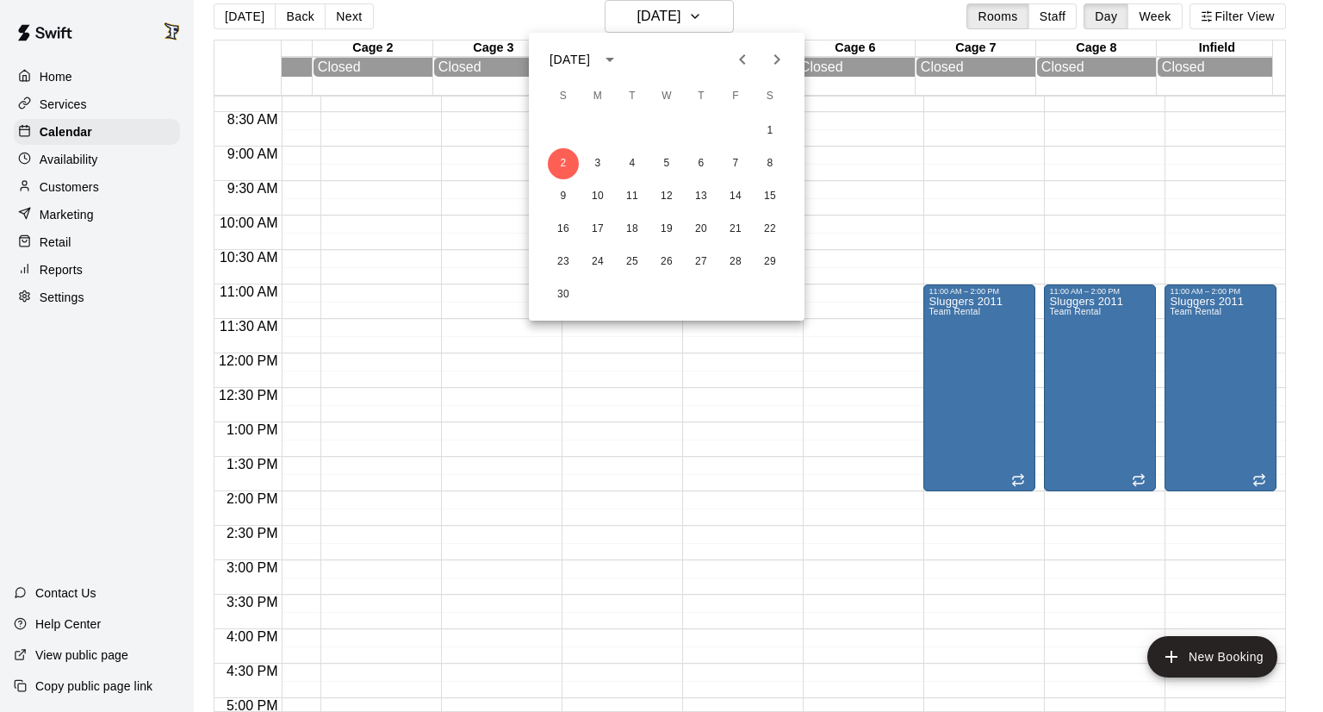
click at [777, 59] on icon "Next month" at bounding box center [777, 59] width 21 height 21
click at [560, 172] on button "4" at bounding box center [563, 163] width 31 height 31
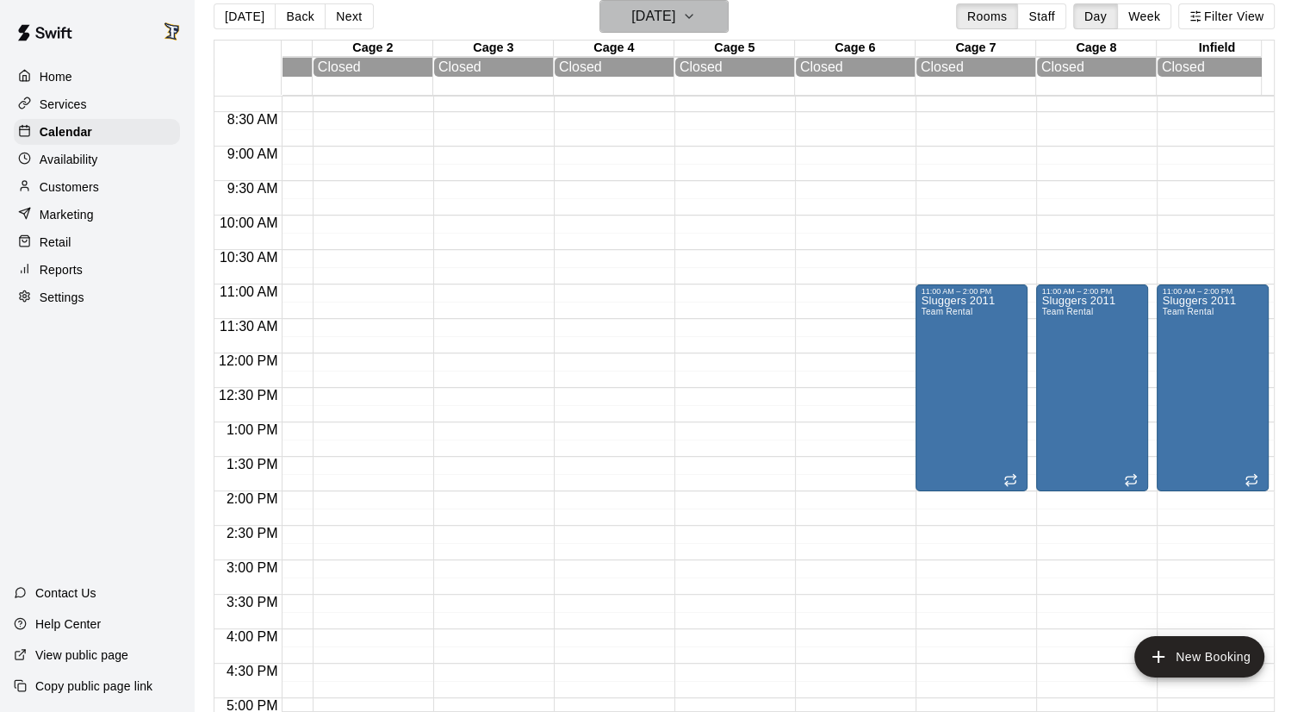
click at [655, 21] on h6 "[DATE]" at bounding box center [654, 16] width 44 height 24
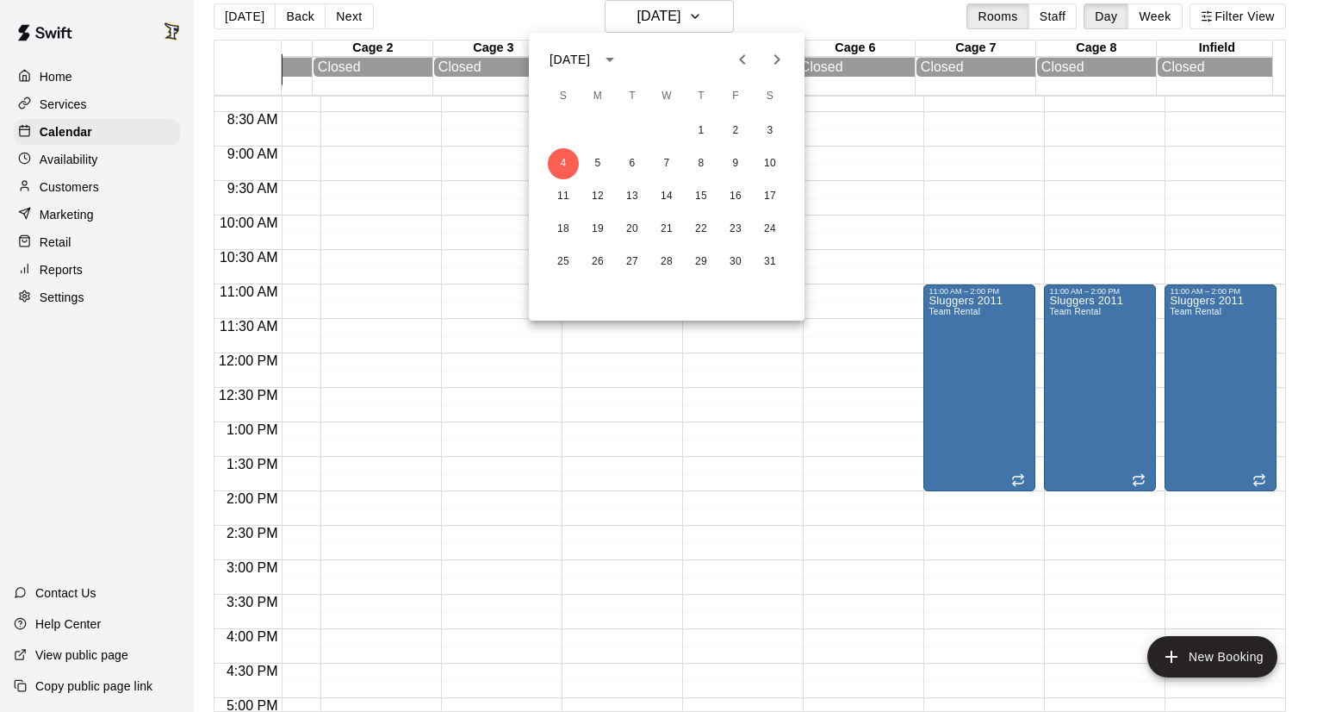
click at [541, 225] on div "18 19 20 21 22 23 24" at bounding box center [667, 229] width 276 height 31
click at [556, 227] on button "18" at bounding box center [563, 229] width 31 height 31
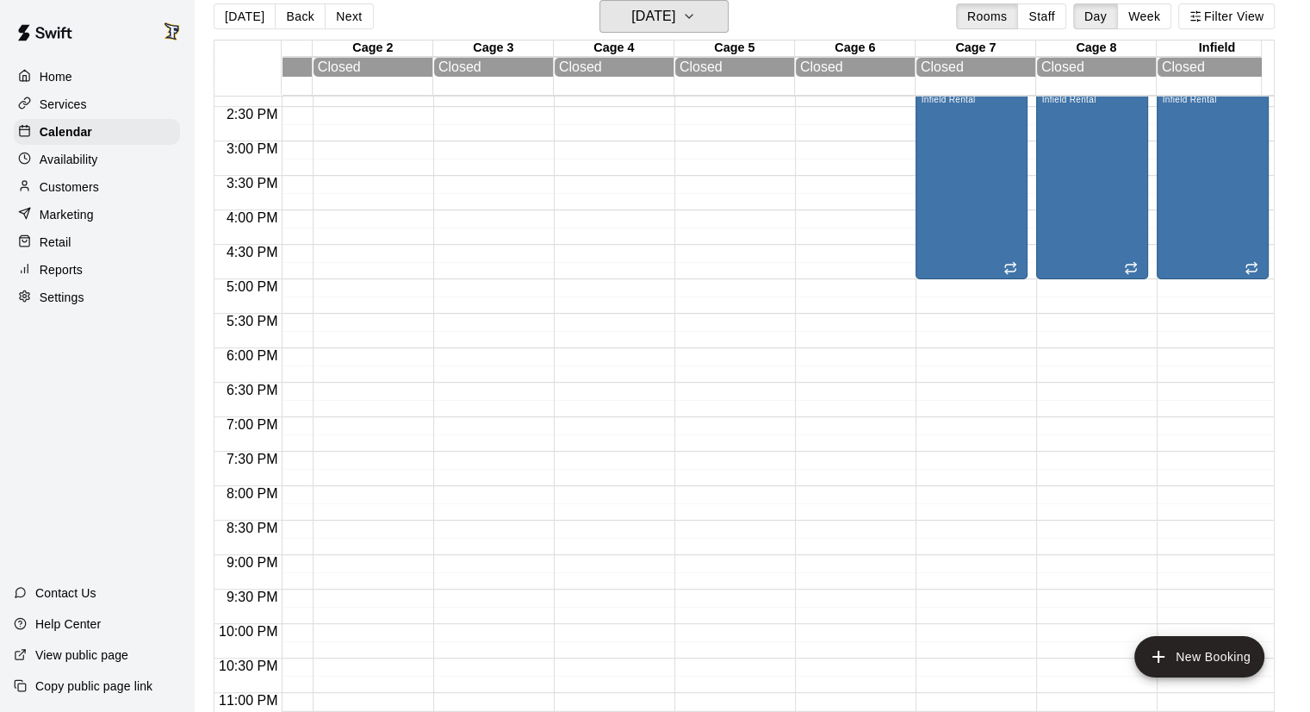
scroll to position [989, 90]
drag, startPoint x: 686, startPoint y: 10, endPoint x: 713, endPoint y: 26, distance: 30.9
click at [713, 26] on button "[DATE]" at bounding box center [664, 16] width 129 height 33
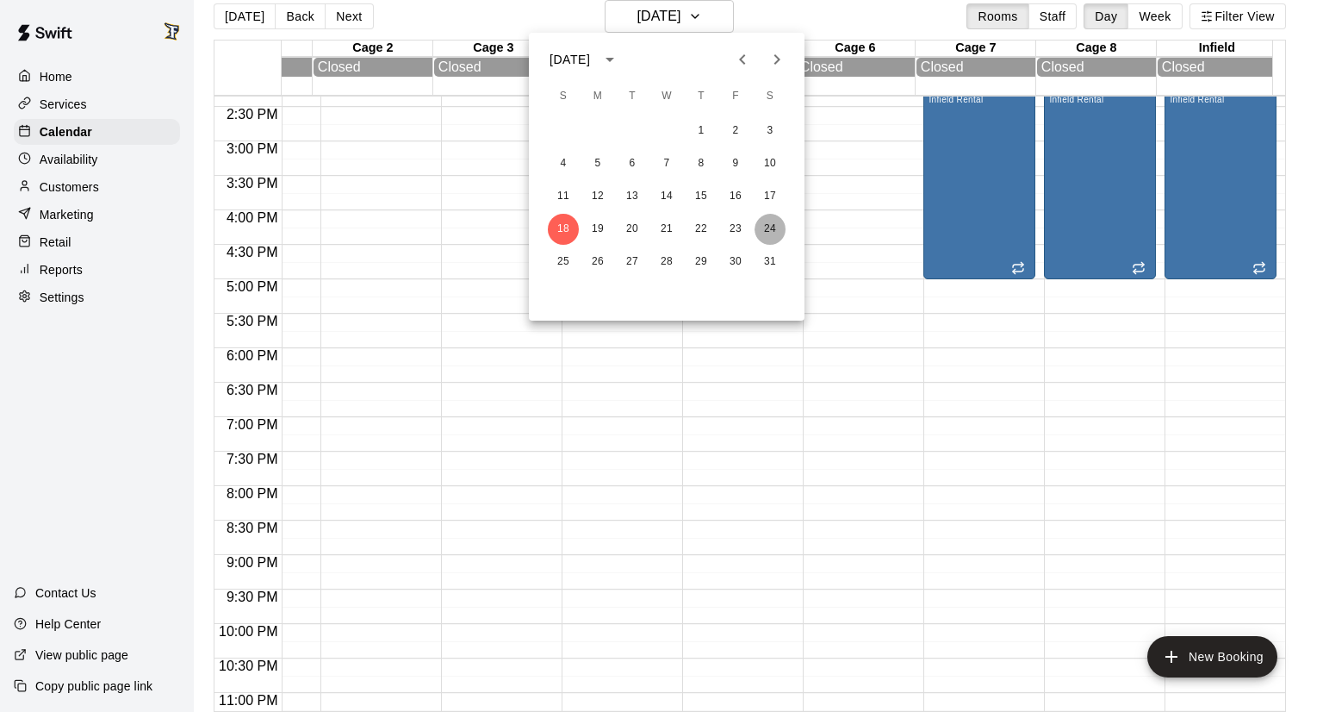
click at [758, 235] on button "24" at bounding box center [770, 229] width 31 height 31
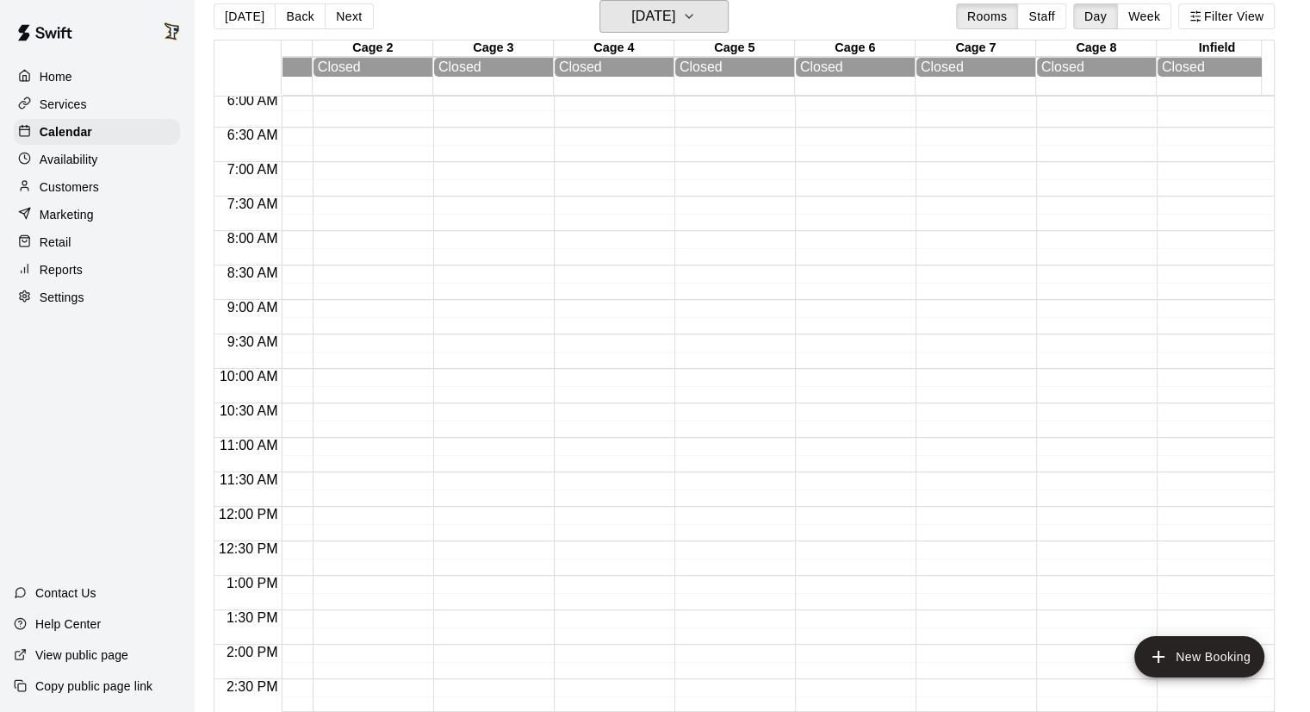
scroll to position [0, 90]
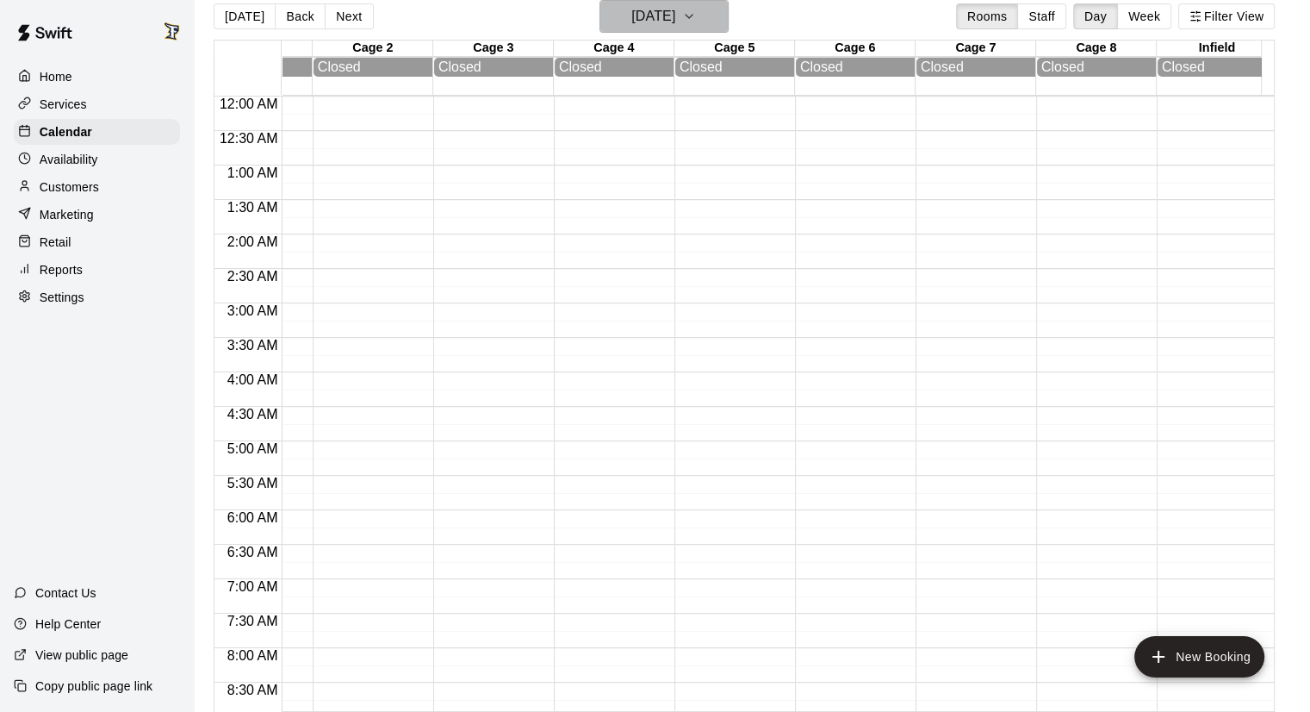
click at [720, 29] on button "[DATE]" at bounding box center [664, 16] width 129 height 33
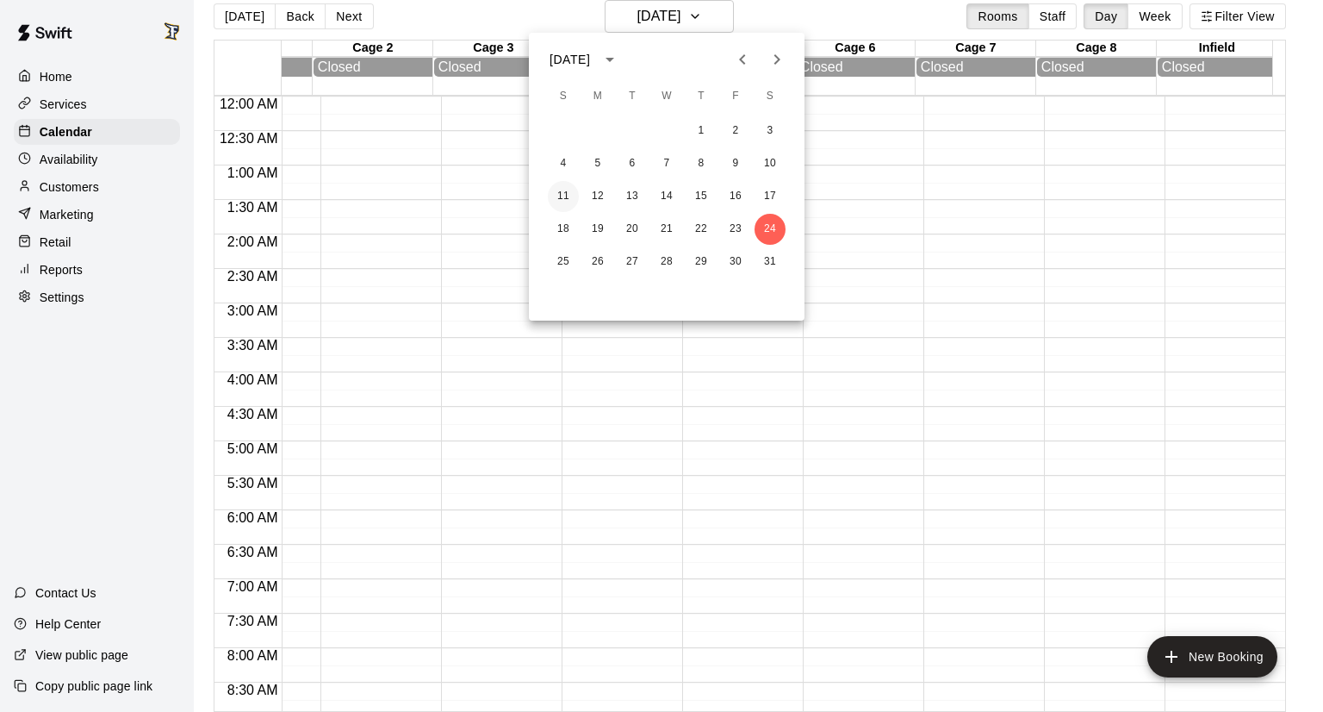
click at [570, 208] on button "11" at bounding box center [563, 196] width 31 height 31
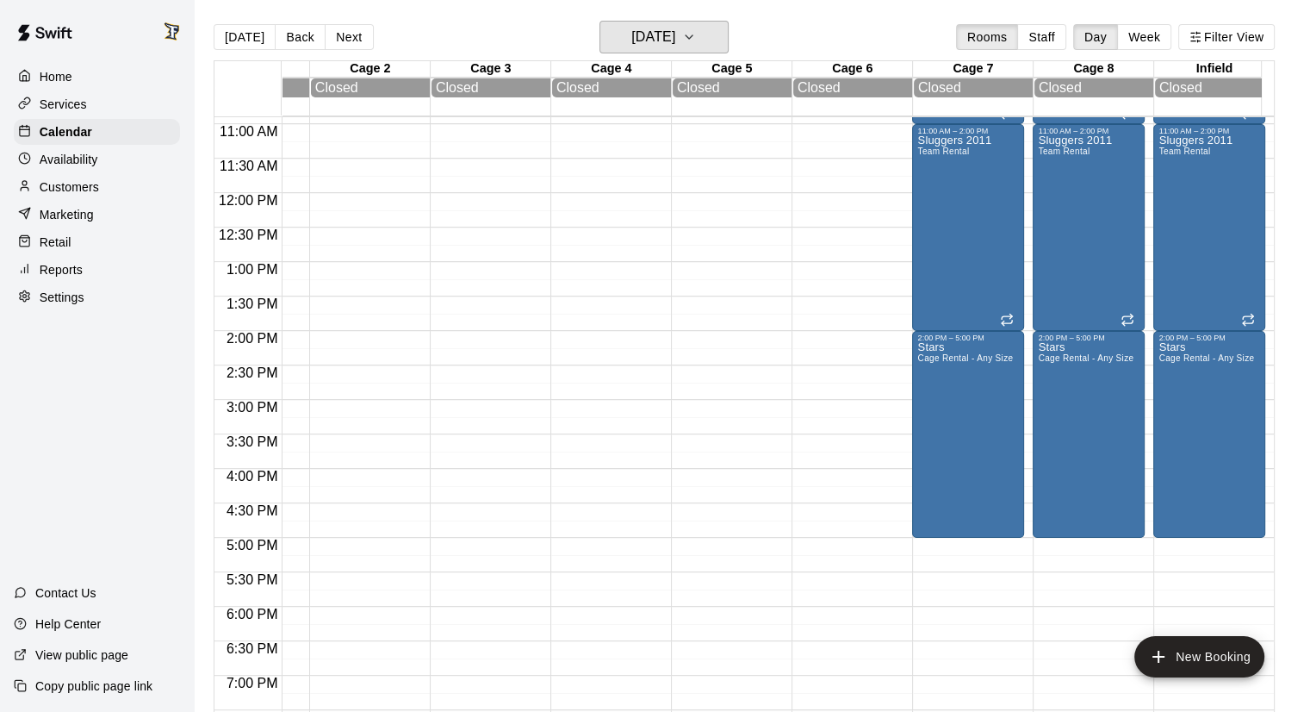
scroll to position [758, 93]
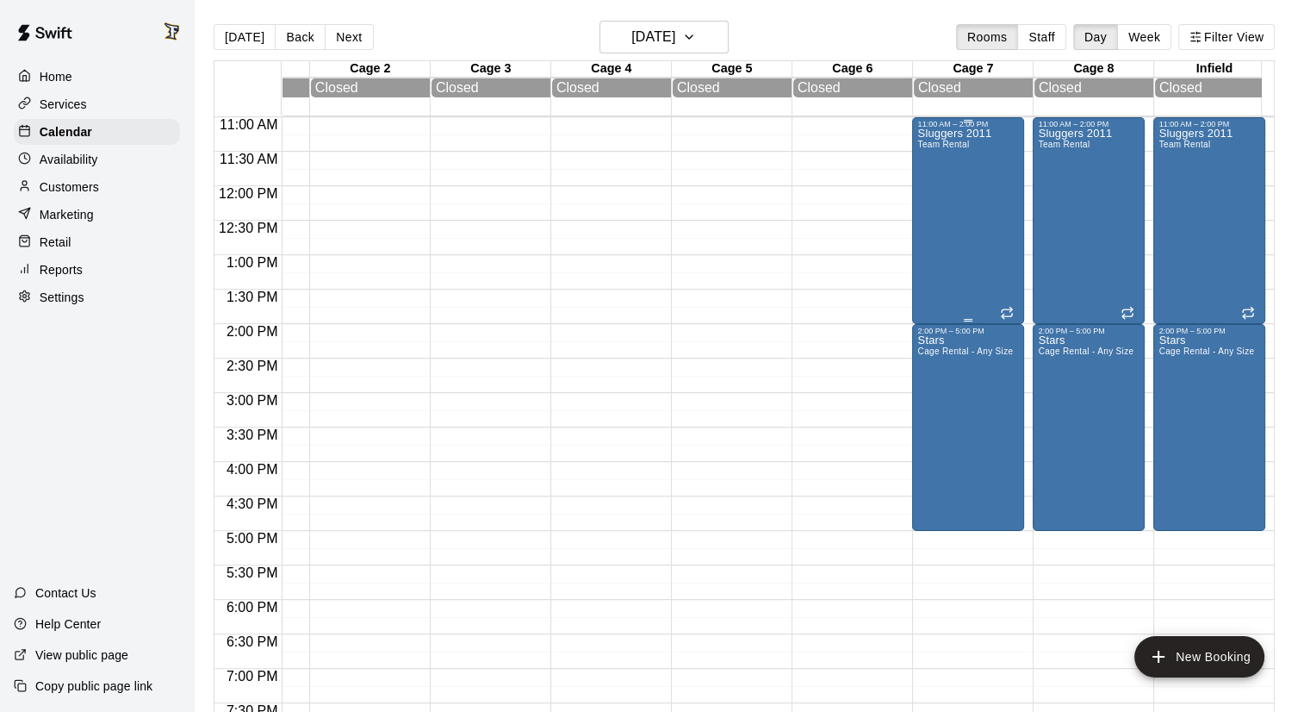
click at [984, 245] on div "Sluggers 2011 Team Rental" at bounding box center [955, 484] width 74 height 712
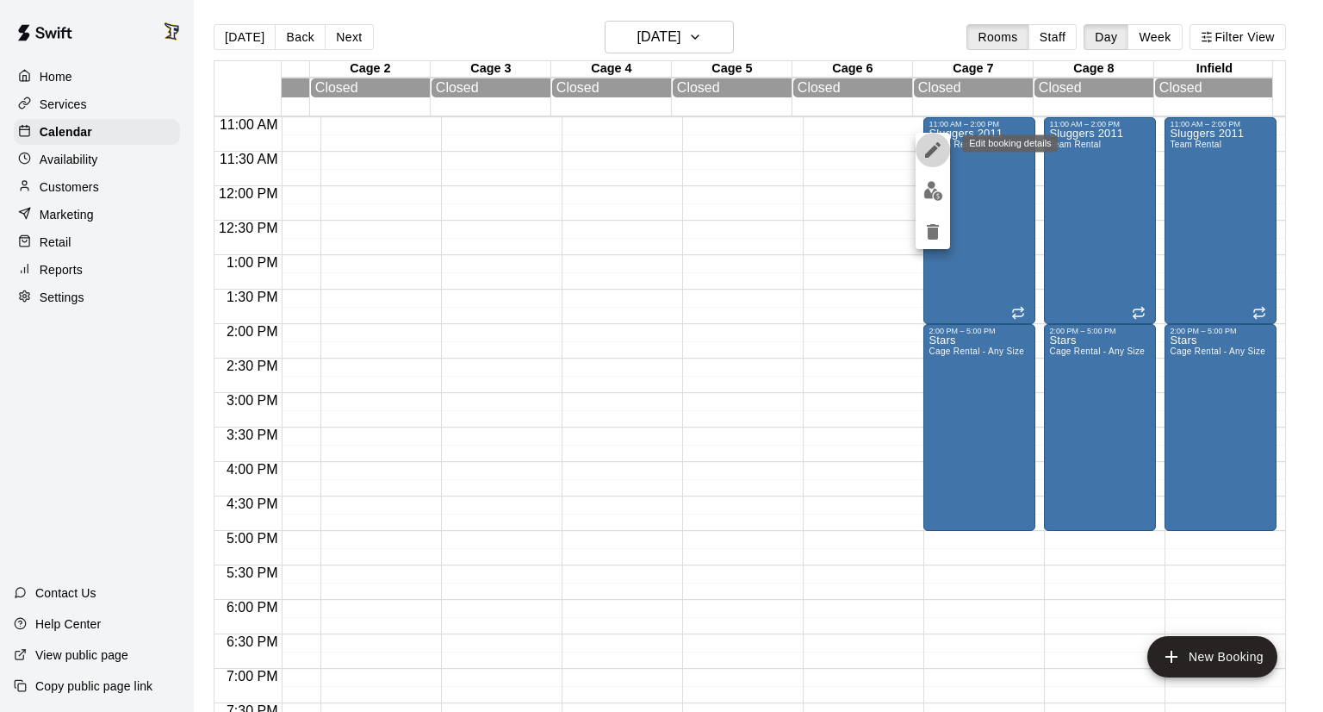
click at [924, 152] on icon "edit" at bounding box center [933, 150] width 21 height 21
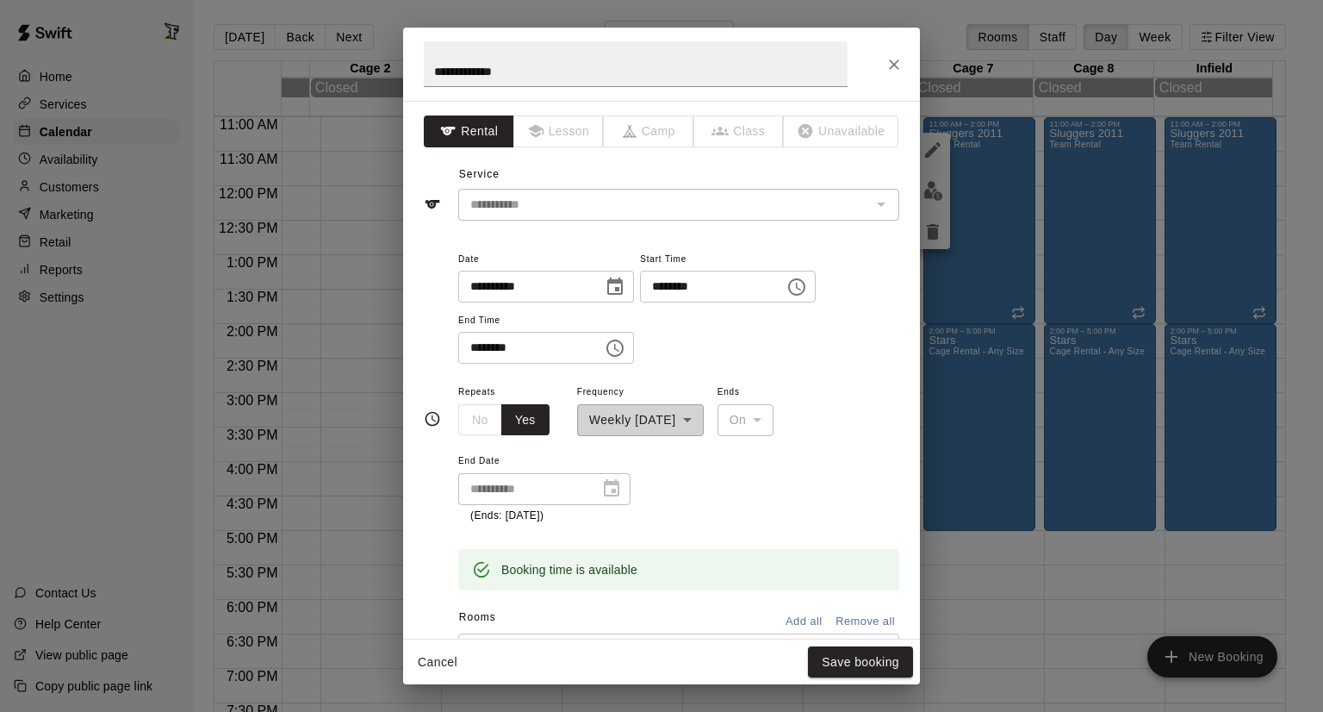
click at [616, 485] on div "**********" at bounding box center [544, 489] width 172 height 32
click at [899, 70] on icon "Close" at bounding box center [894, 64] width 17 height 17
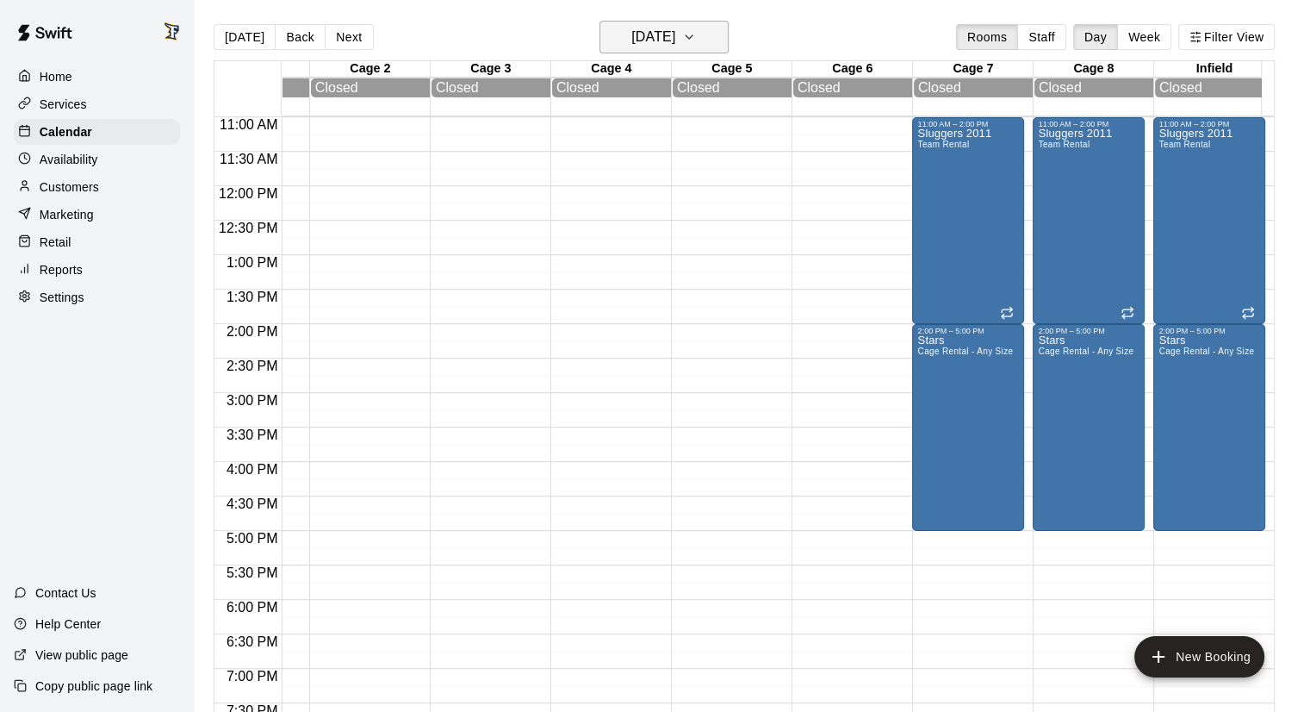
click at [662, 34] on h6 "[DATE]" at bounding box center [654, 37] width 44 height 24
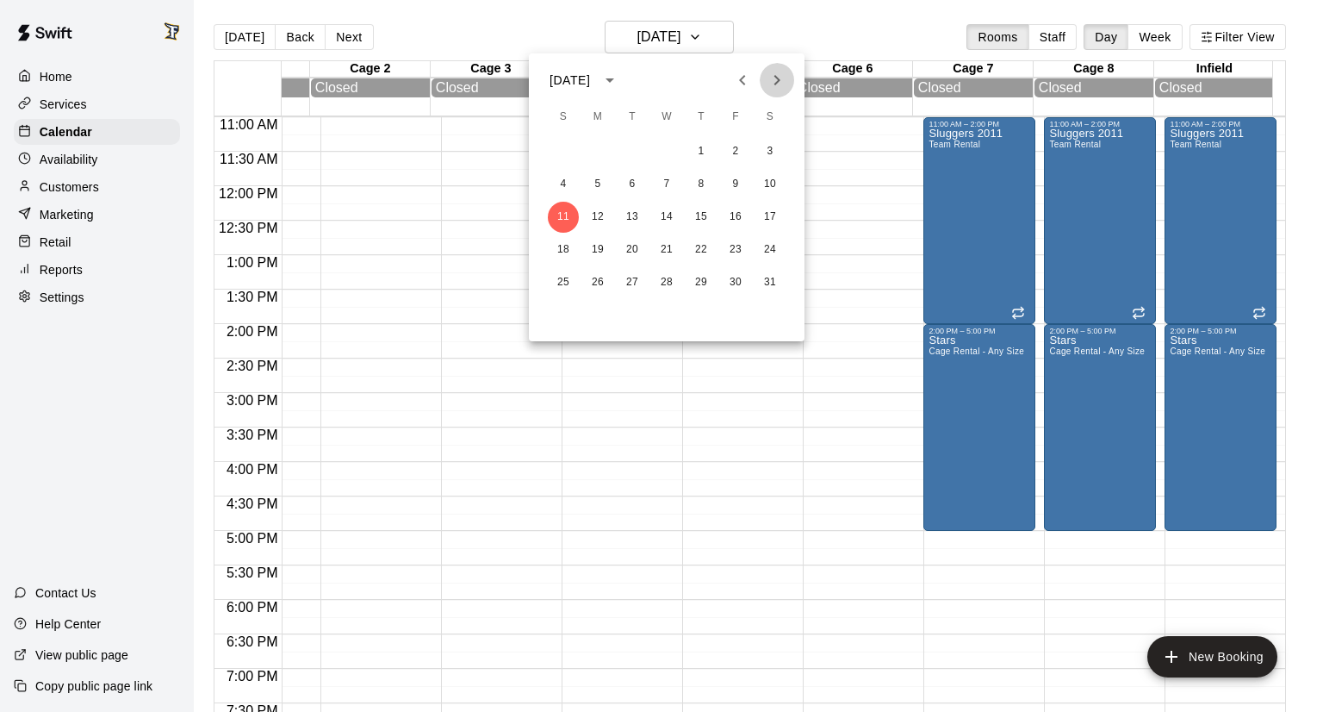
click at [775, 76] on icon "Next month" at bounding box center [778, 80] width 6 height 10
click at [571, 151] on button "1" at bounding box center [563, 151] width 31 height 31
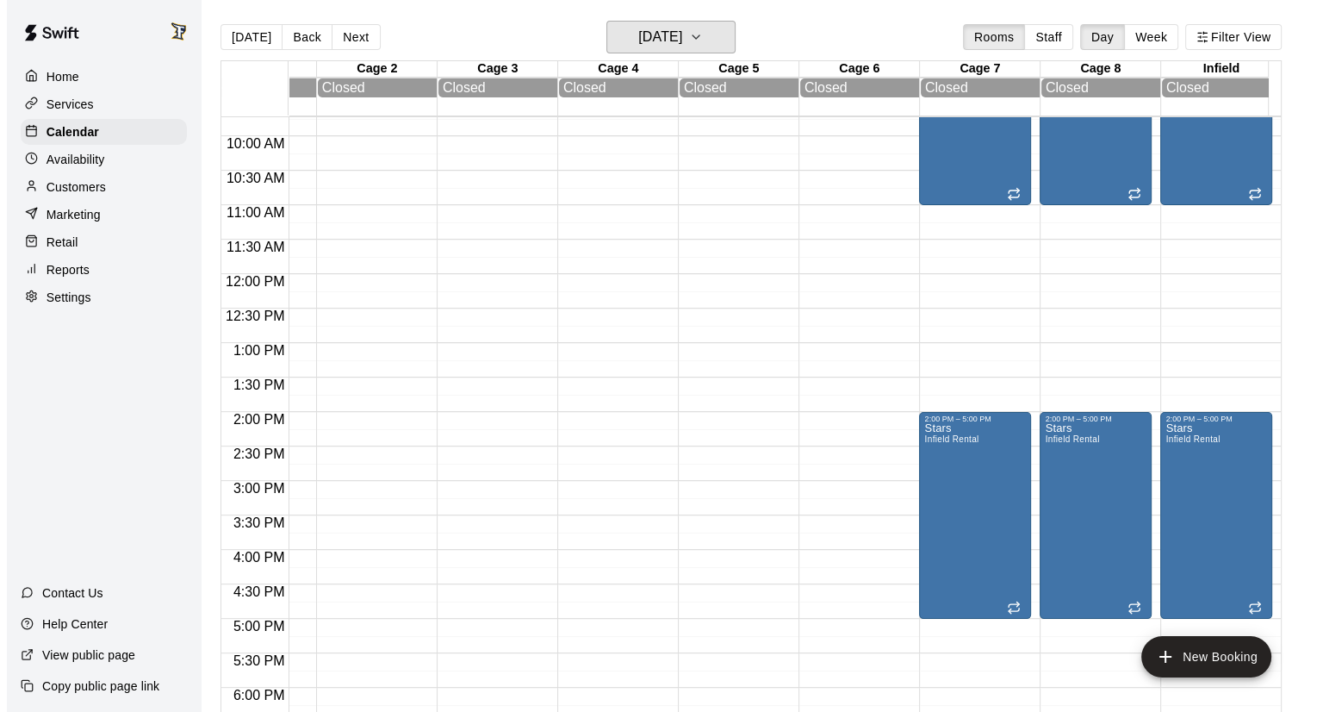
scroll to position [665, 93]
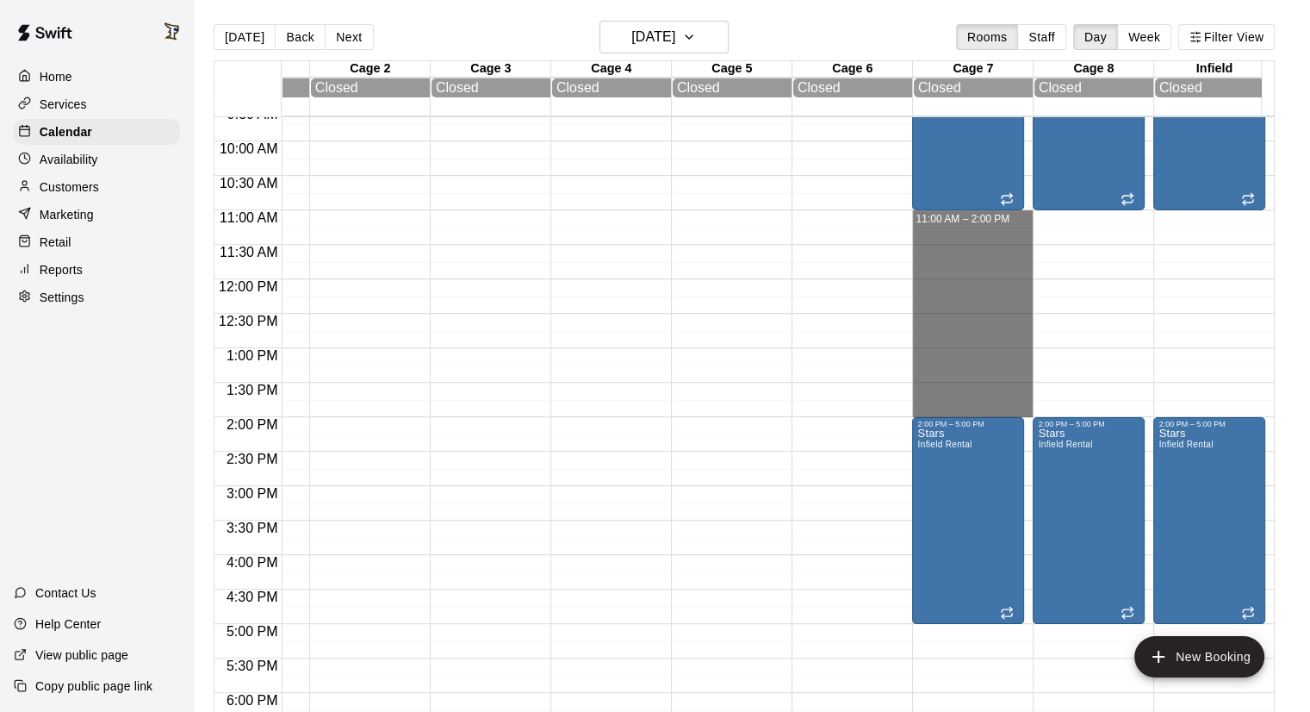
drag, startPoint x: 988, startPoint y: 218, endPoint x: 965, endPoint y: 406, distance: 189.3
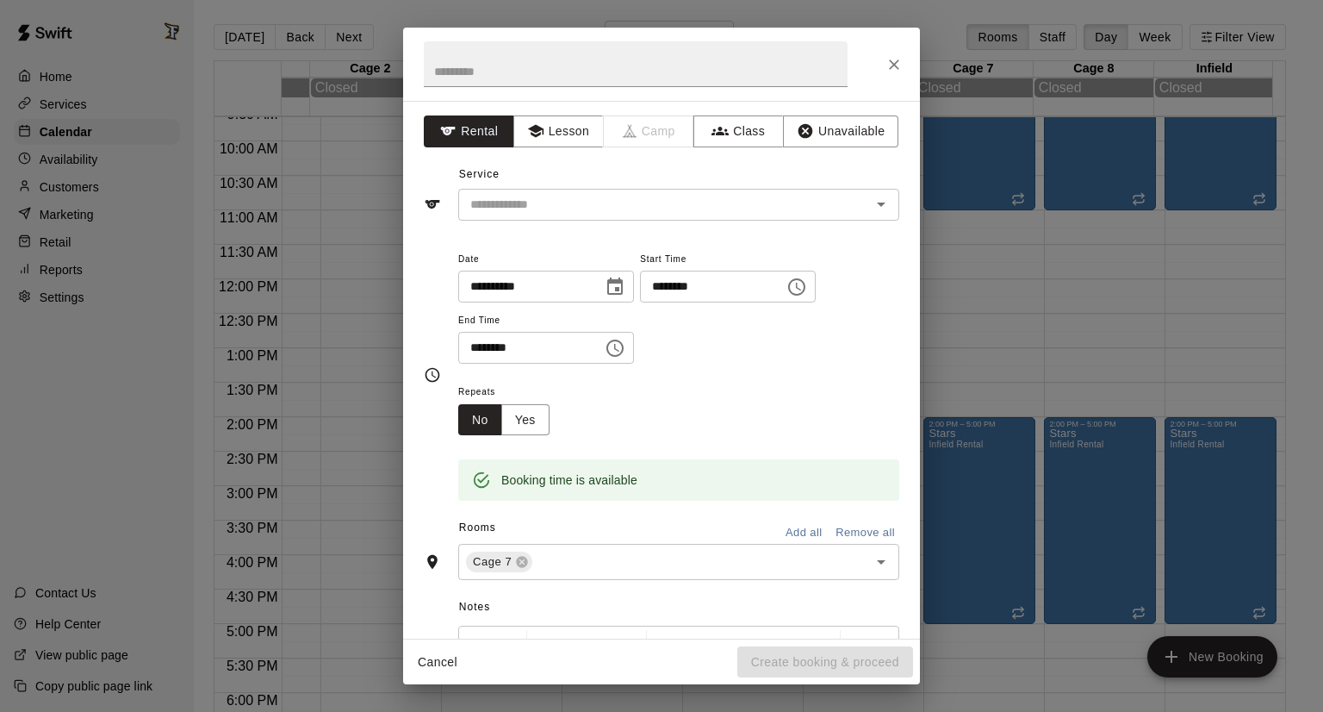
click at [571, 90] on h2 at bounding box center [635, 64] width 465 height 73
click at [549, 65] on input "text" at bounding box center [636, 64] width 424 height 46
type input "**********"
click at [509, 201] on input "text" at bounding box center [654, 205] width 380 height 22
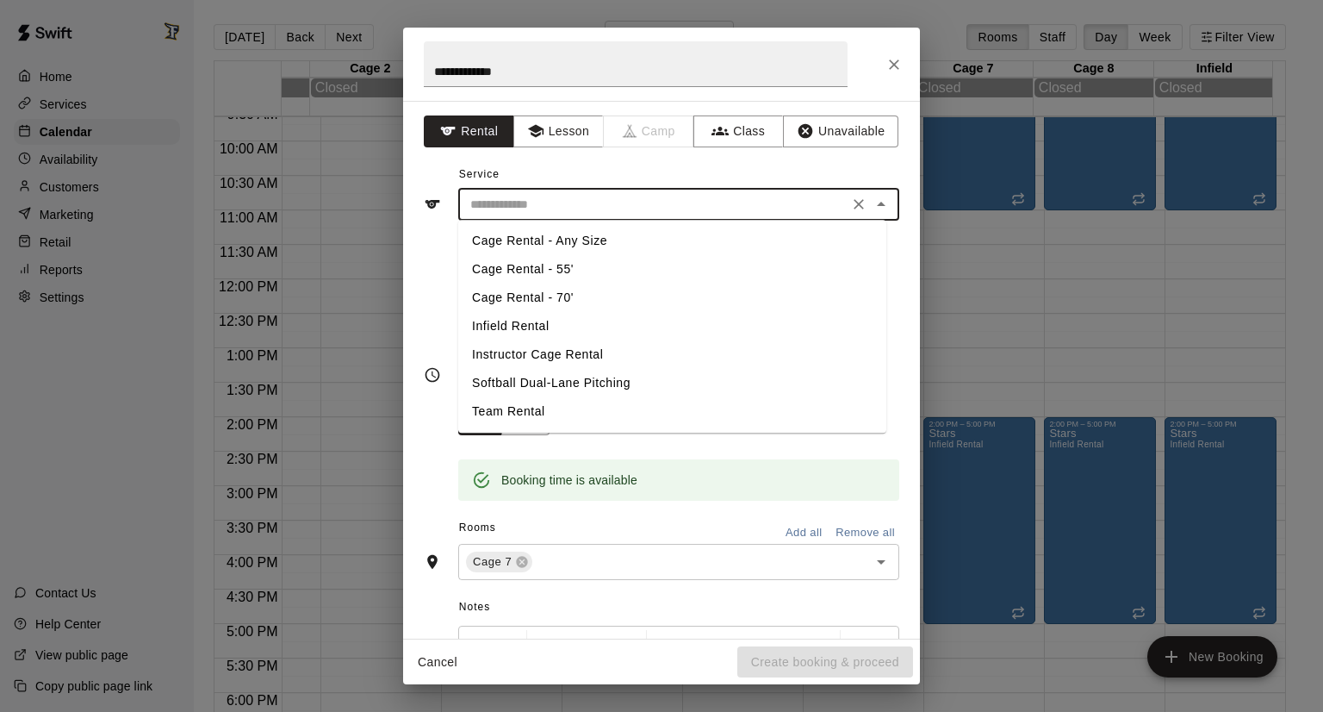
click at [520, 409] on li "Team Rental" at bounding box center [672, 411] width 428 height 28
type input "**********"
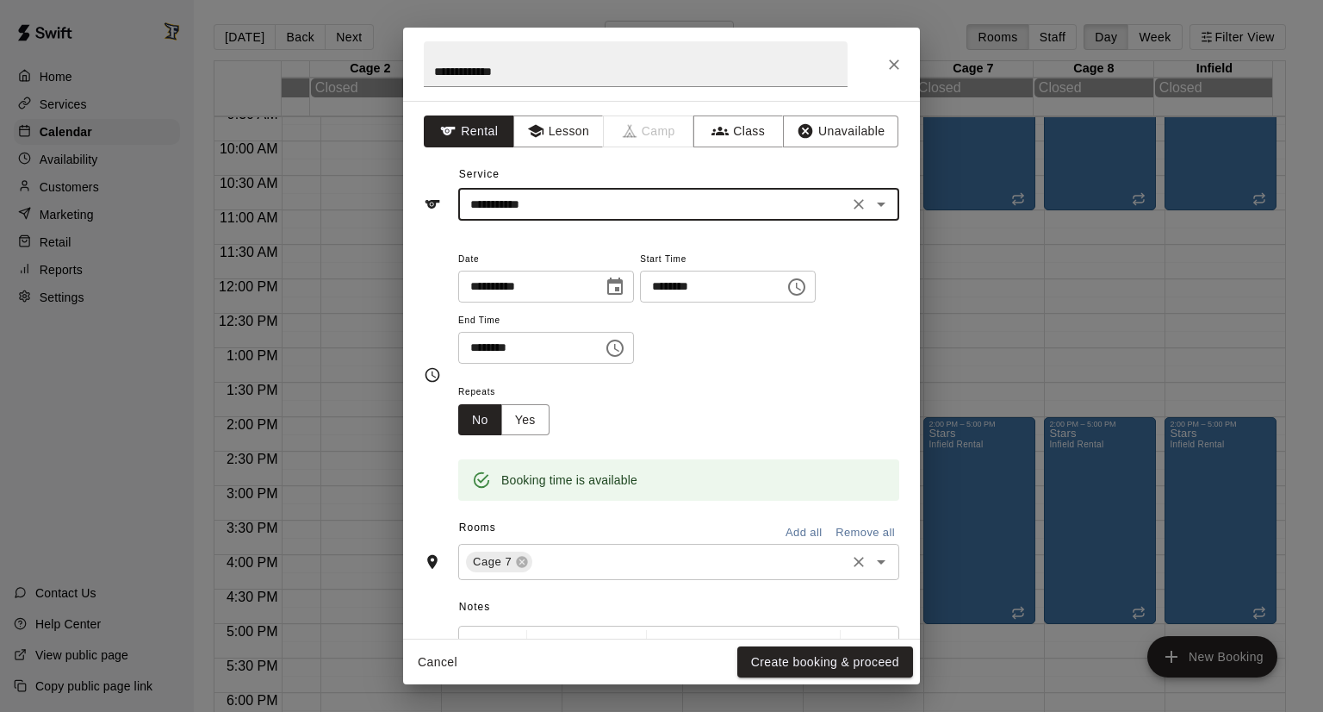
click at [597, 549] on div "Cage 7 ​" at bounding box center [678, 562] width 441 height 36
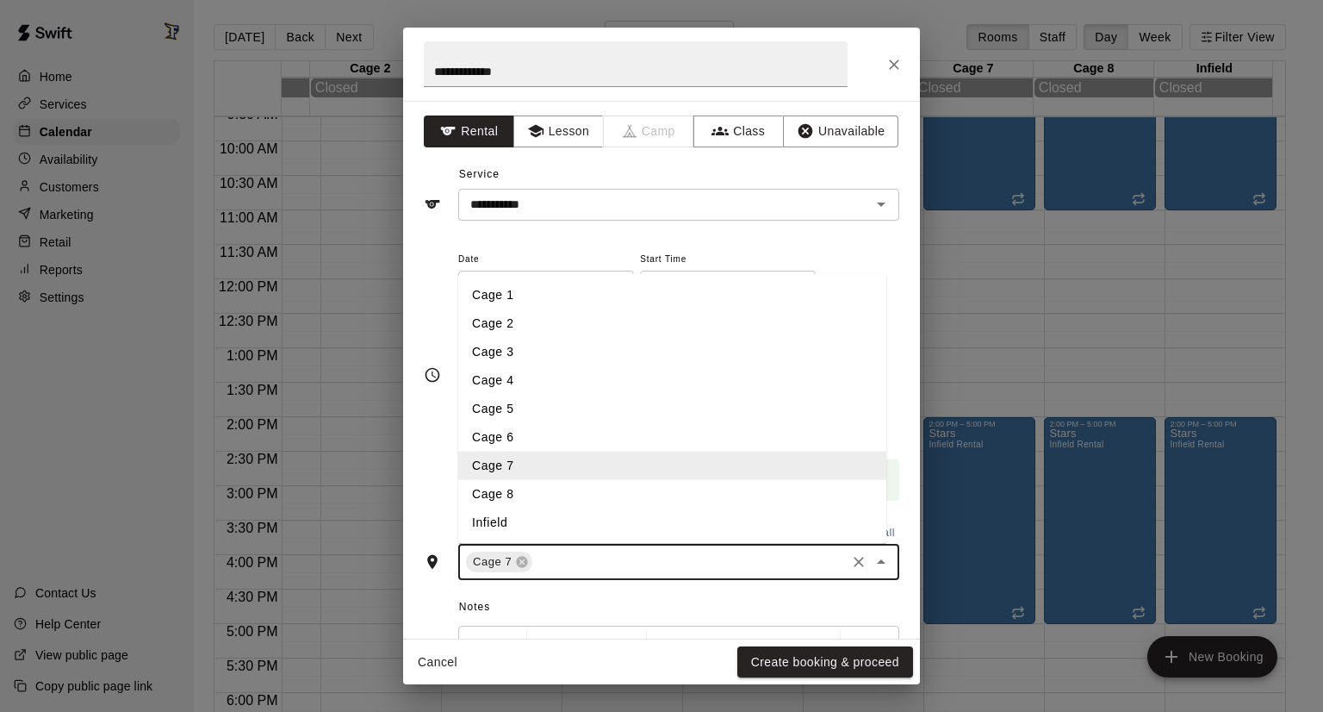
click at [561, 493] on li "Cage 8" at bounding box center [672, 494] width 428 height 28
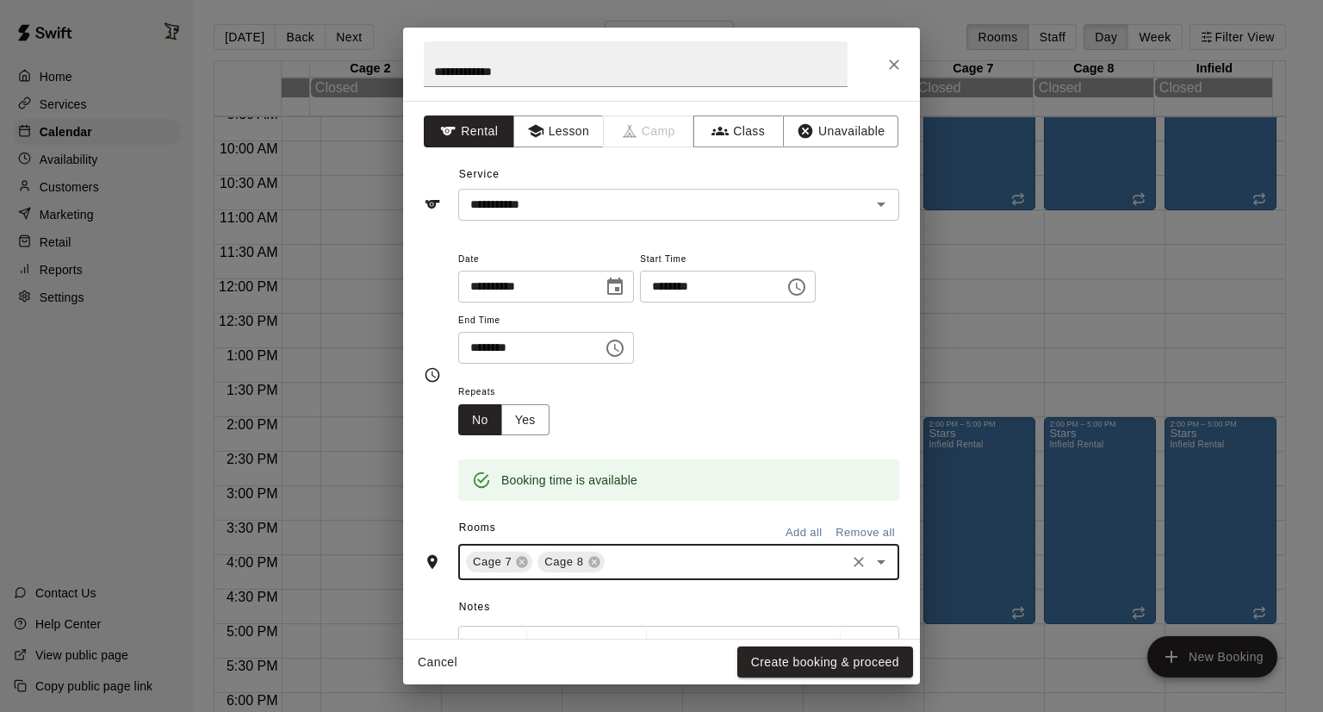
click at [613, 551] on input "text" at bounding box center [725, 562] width 236 height 22
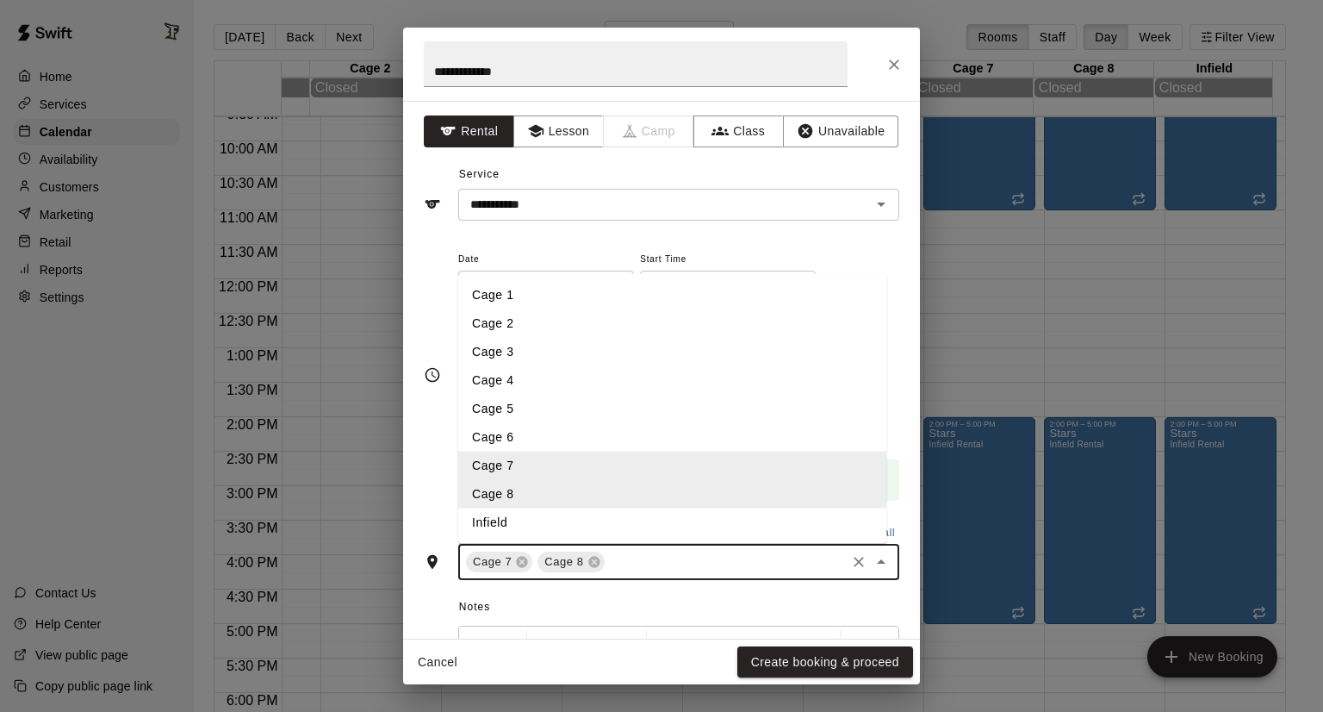
click at [561, 524] on li "Infield" at bounding box center [672, 522] width 428 height 28
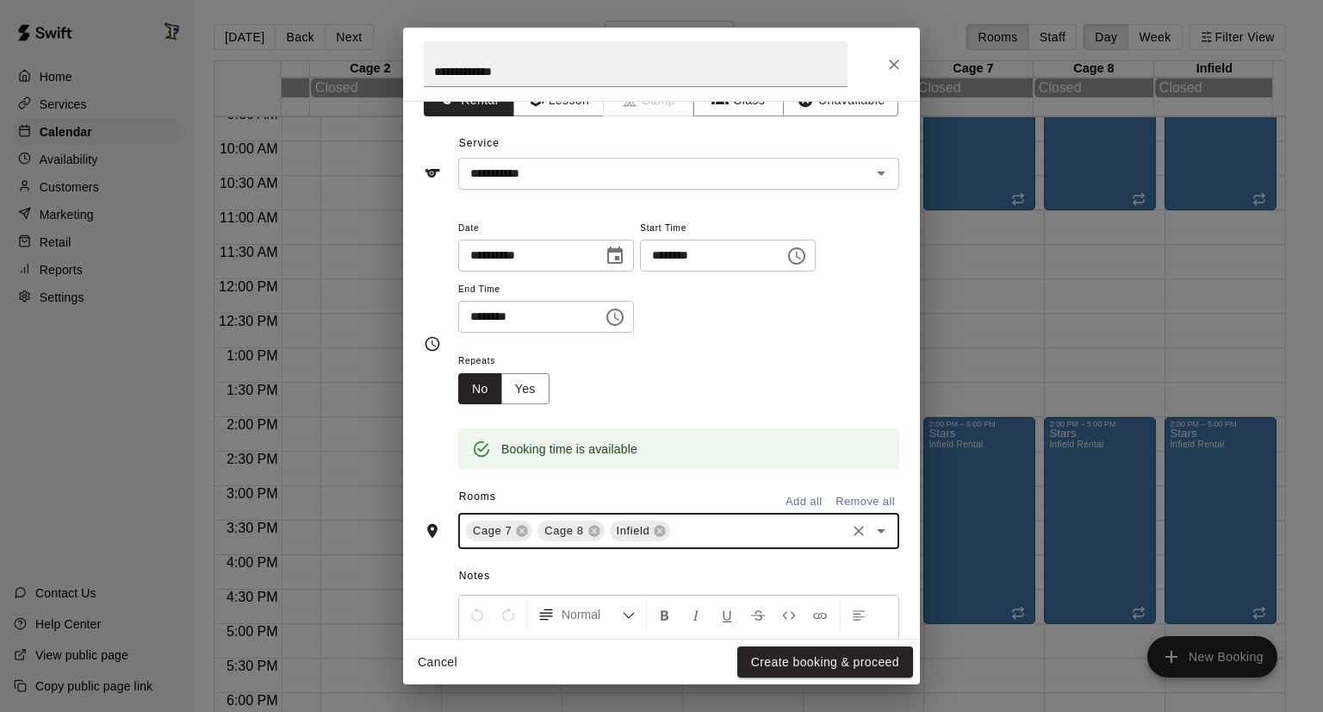
scroll to position [28, 0]
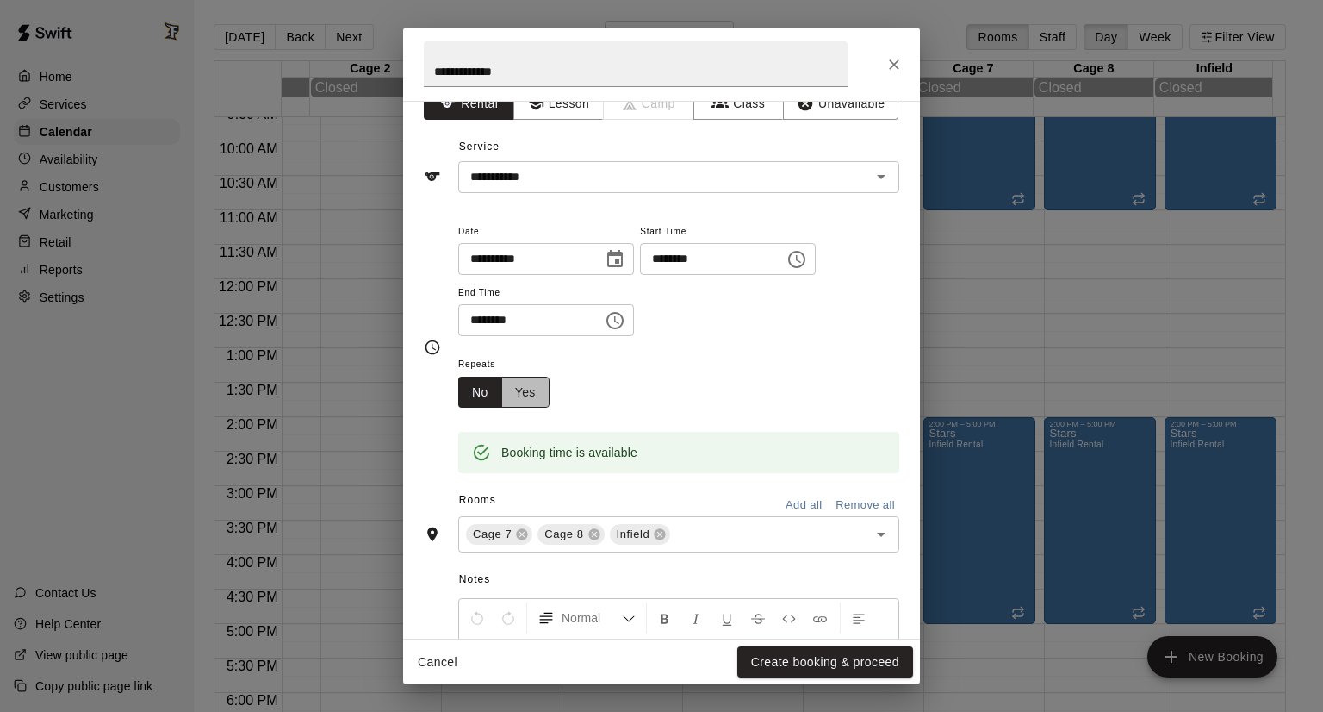
click at [524, 388] on button "Yes" at bounding box center [525, 393] width 48 height 32
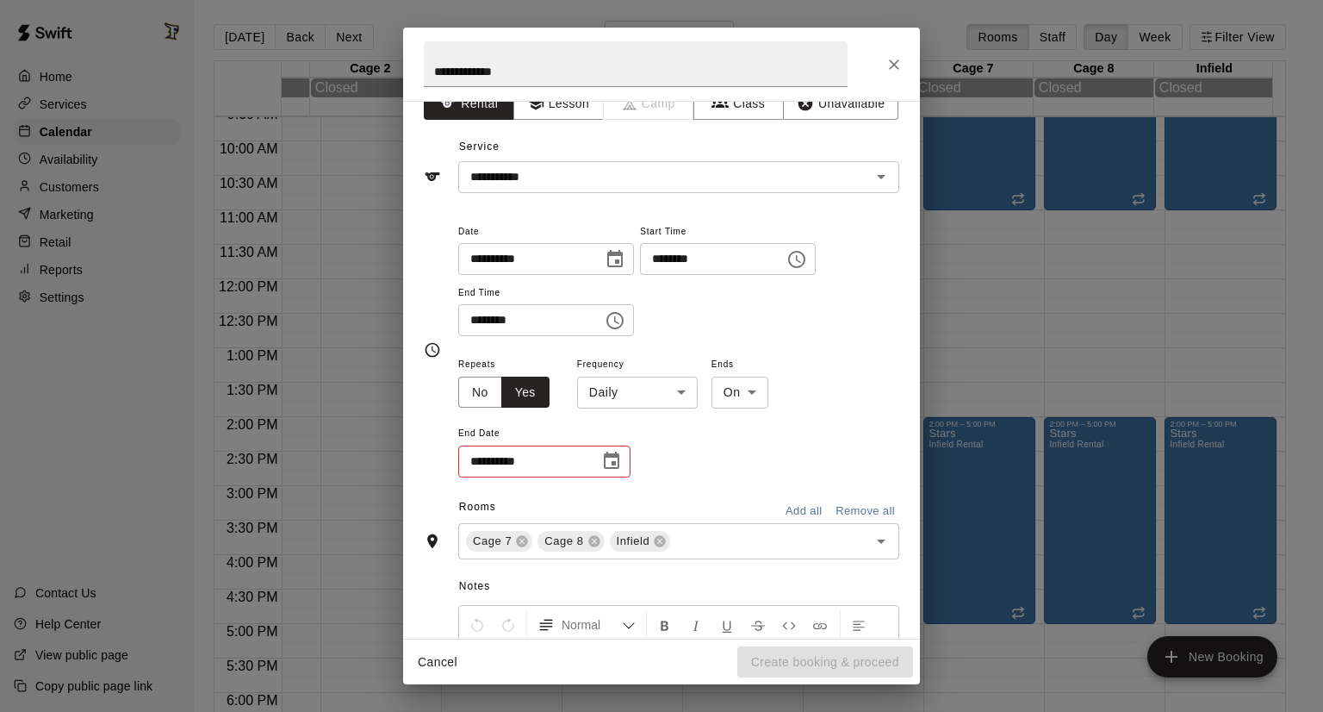
click at [610, 392] on body "Home Services Calendar Availability Customers Marketing Retail Reports Settings…" at bounding box center [661, 369] width 1323 height 739
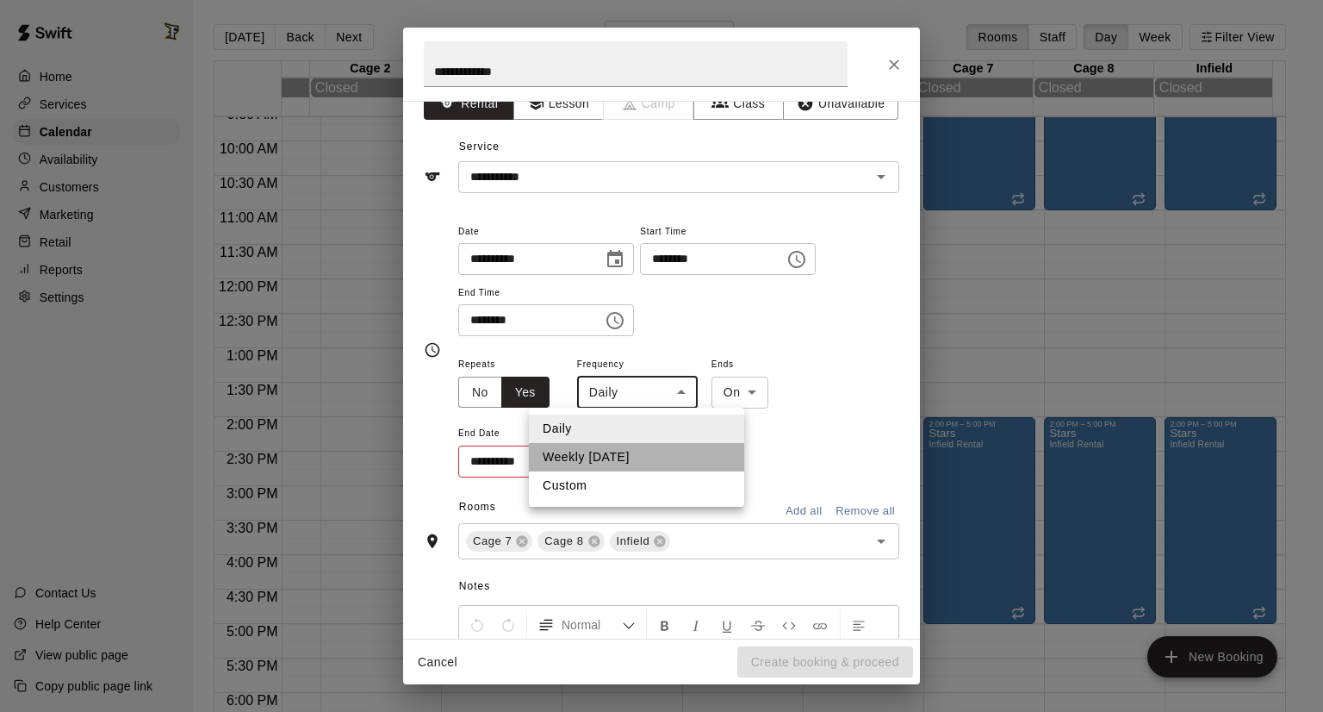
click at [609, 458] on li "Weekly [DATE]" at bounding box center [636, 457] width 215 height 28
type input "******"
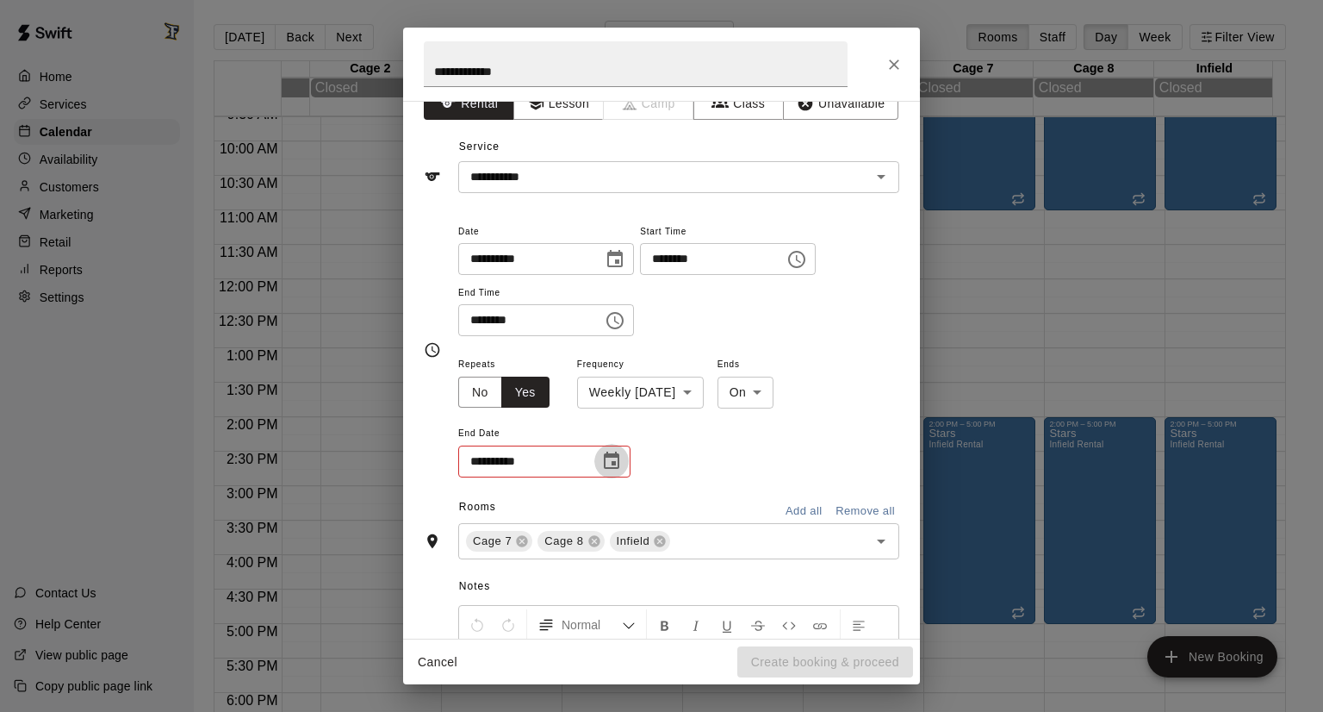
click at [609, 458] on icon "Choose date" at bounding box center [611, 461] width 21 height 21
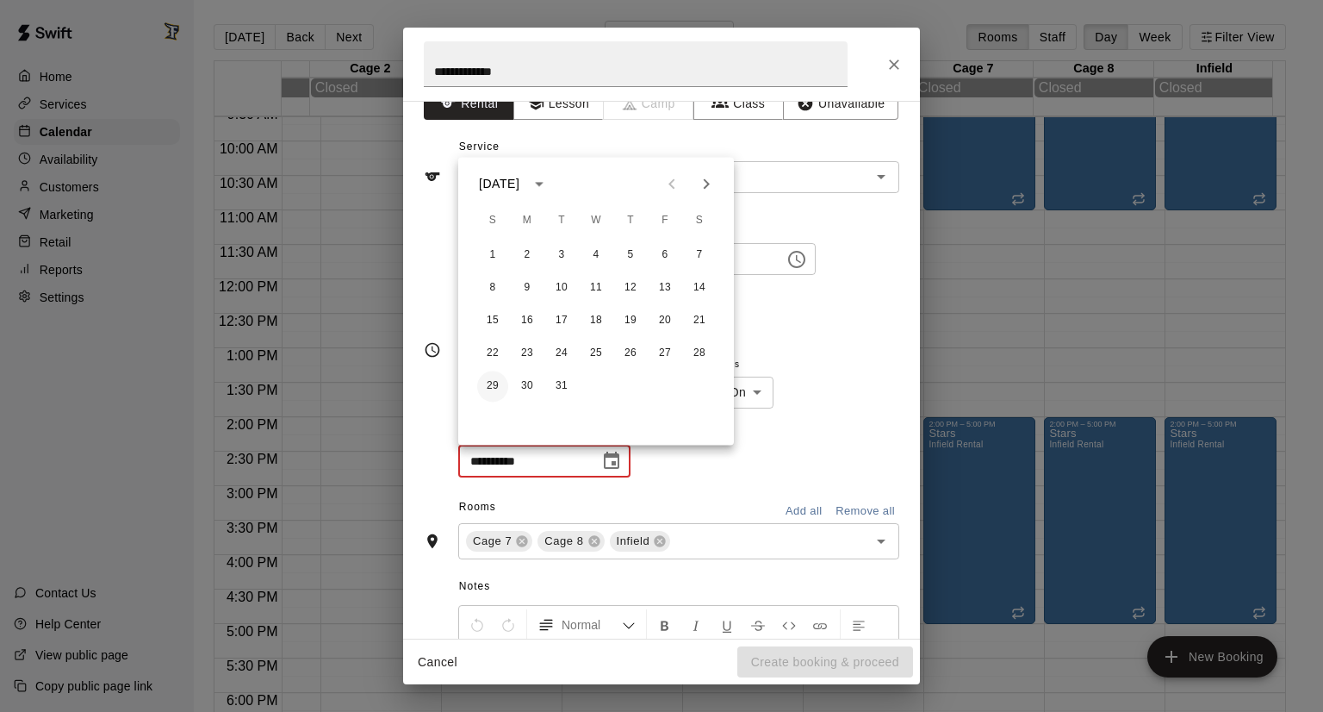
click at [495, 391] on button "29" at bounding box center [492, 385] width 31 height 31
type input "**********"
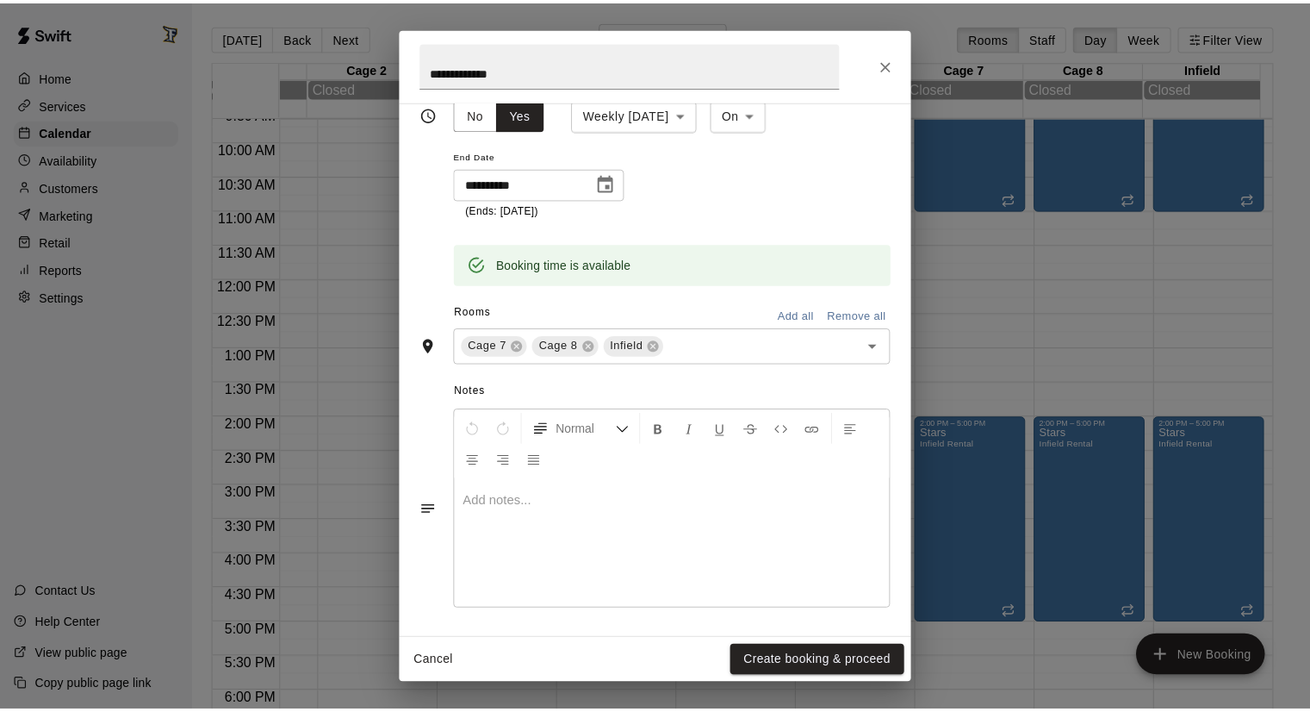
scroll to position [308, 0]
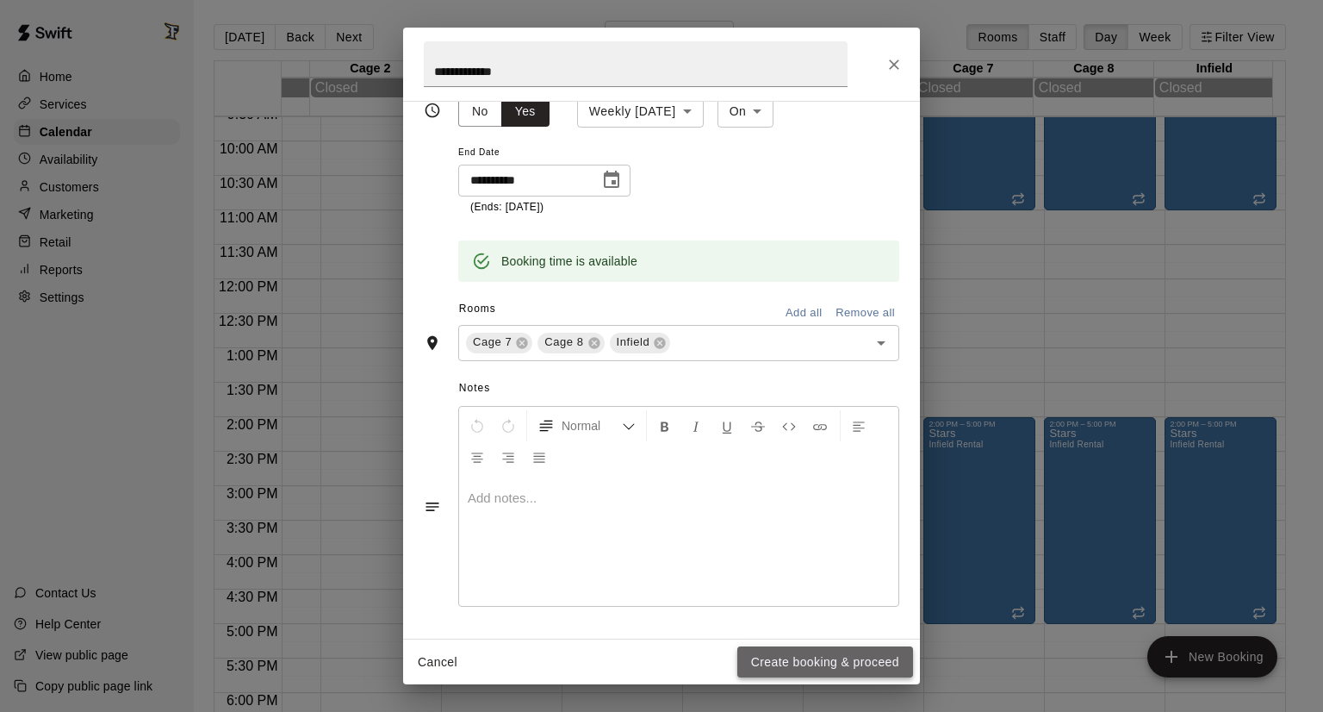
click at [806, 664] on button "Create booking & proceed" at bounding box center [825, 662] width 176 height 32
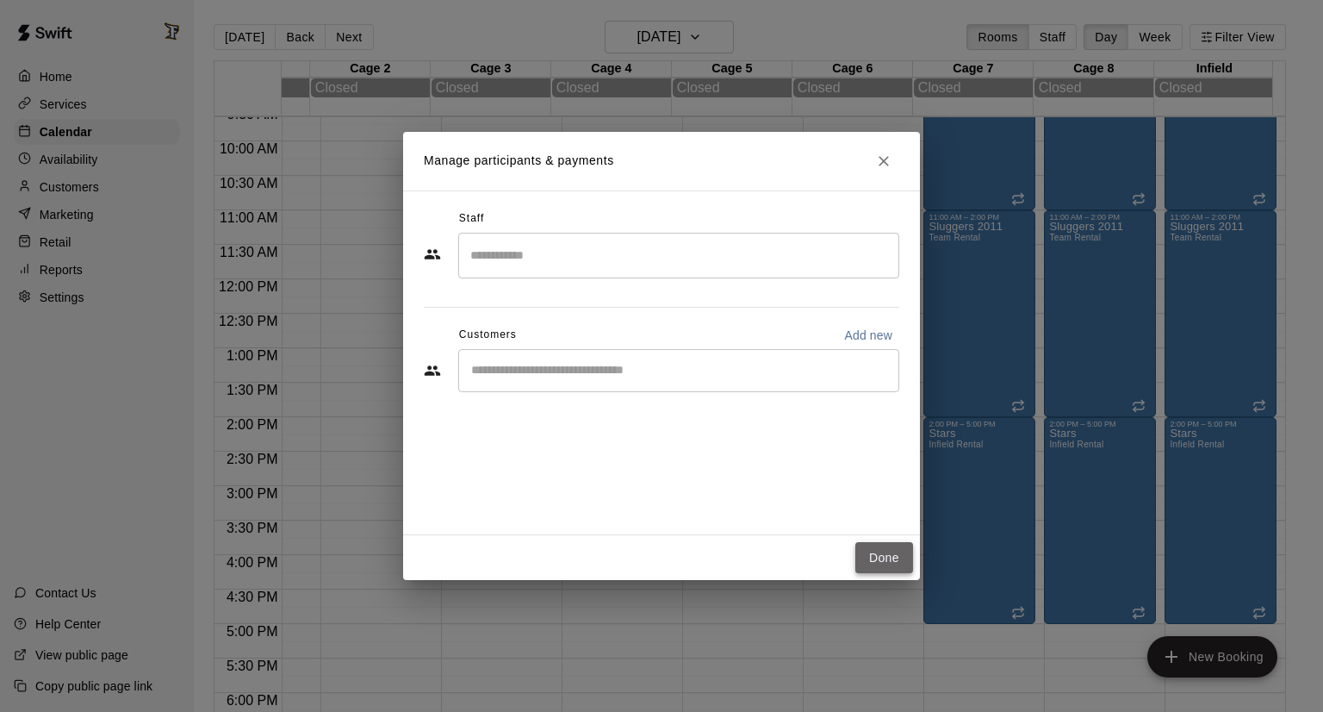
click at [882, 568] on button "Done" at bounding box center [885, 558] width 58 height 32
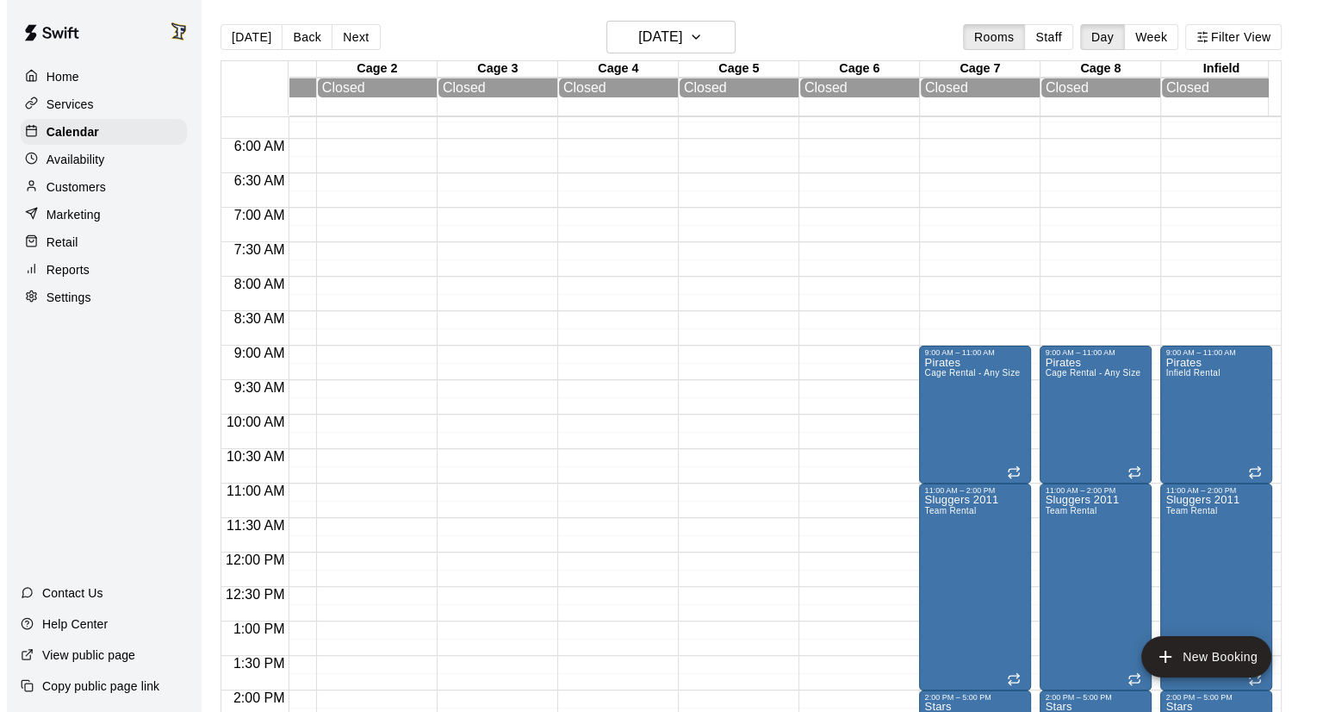
scroll to position [388, 93]
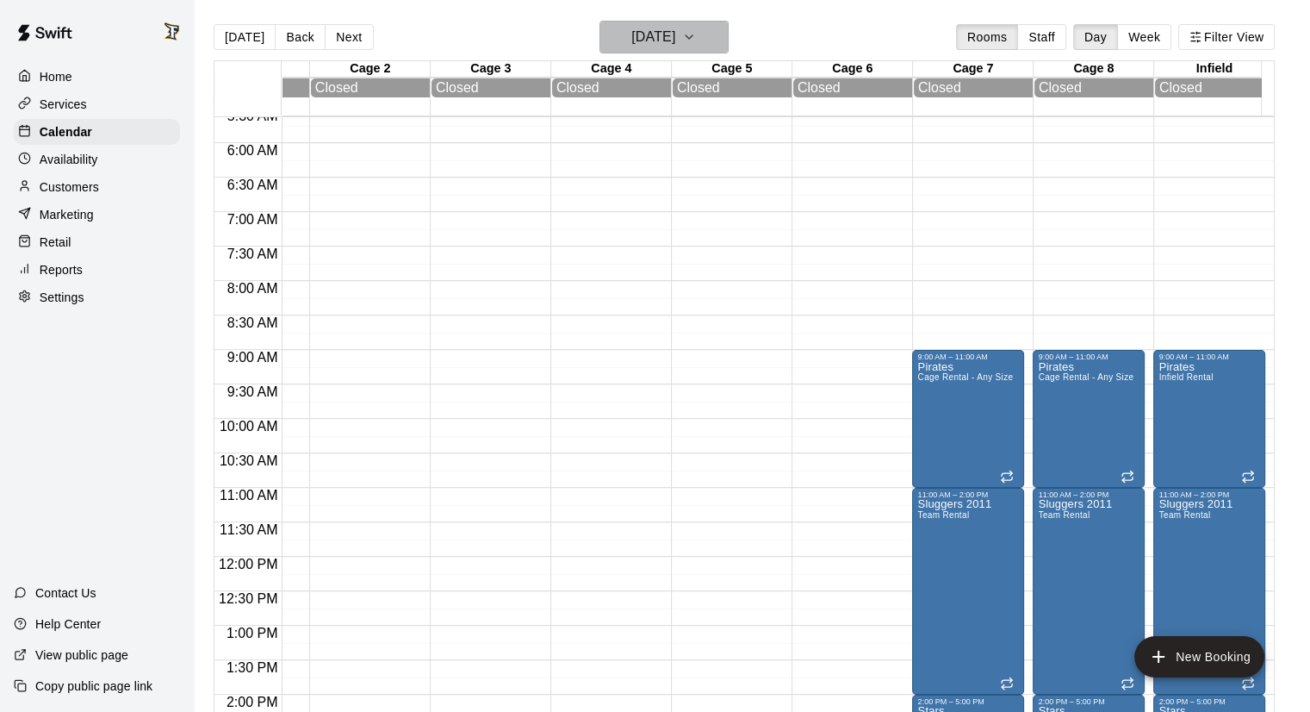
click at [725, 36] on button "[DATE]" at bounding box center [664, 37] width 129 height 33
